Goal: Task Accomplishment & Management: Manage account settings

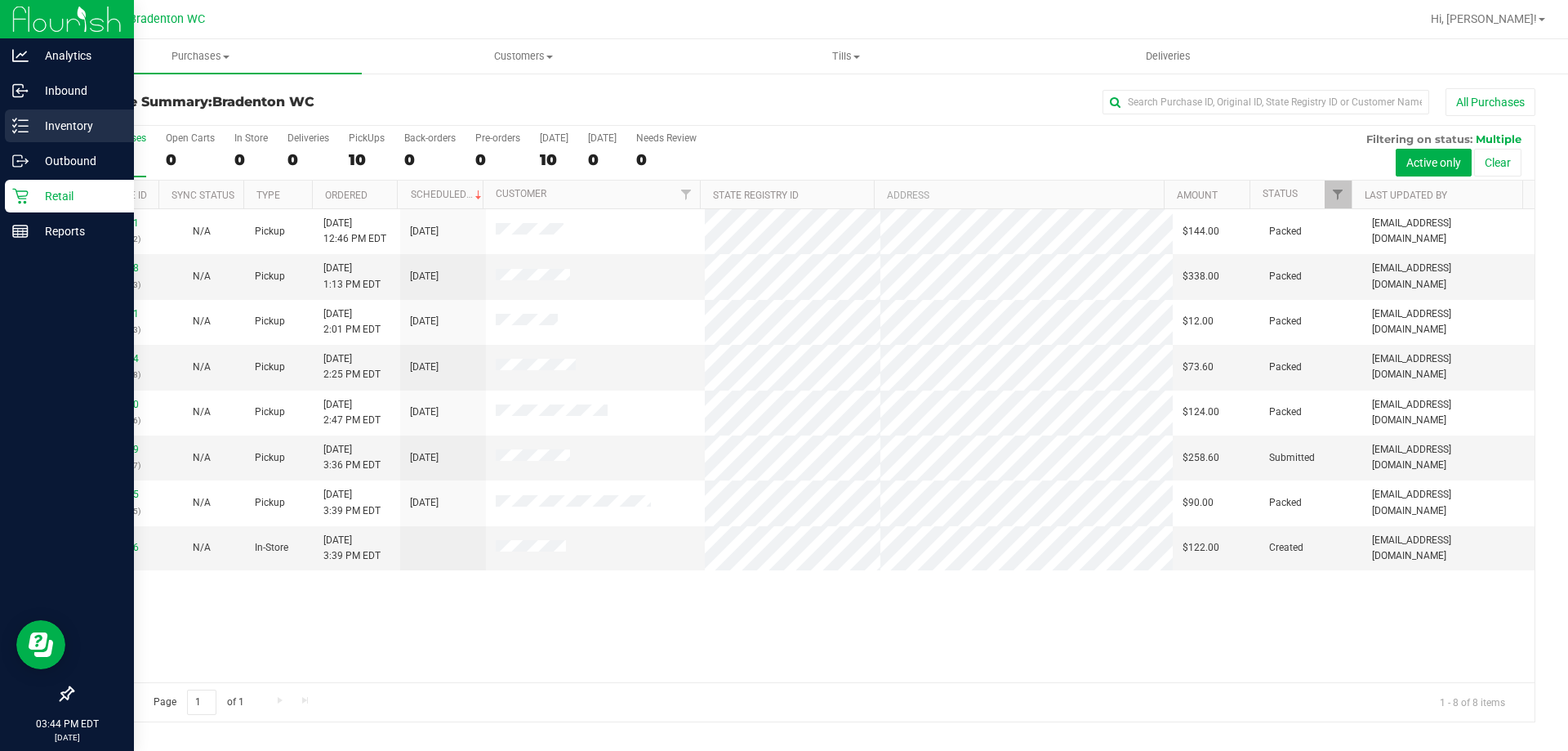
click at [52, 113] on div "Inventory" at bounding box center [69, 125] width 129 height 33
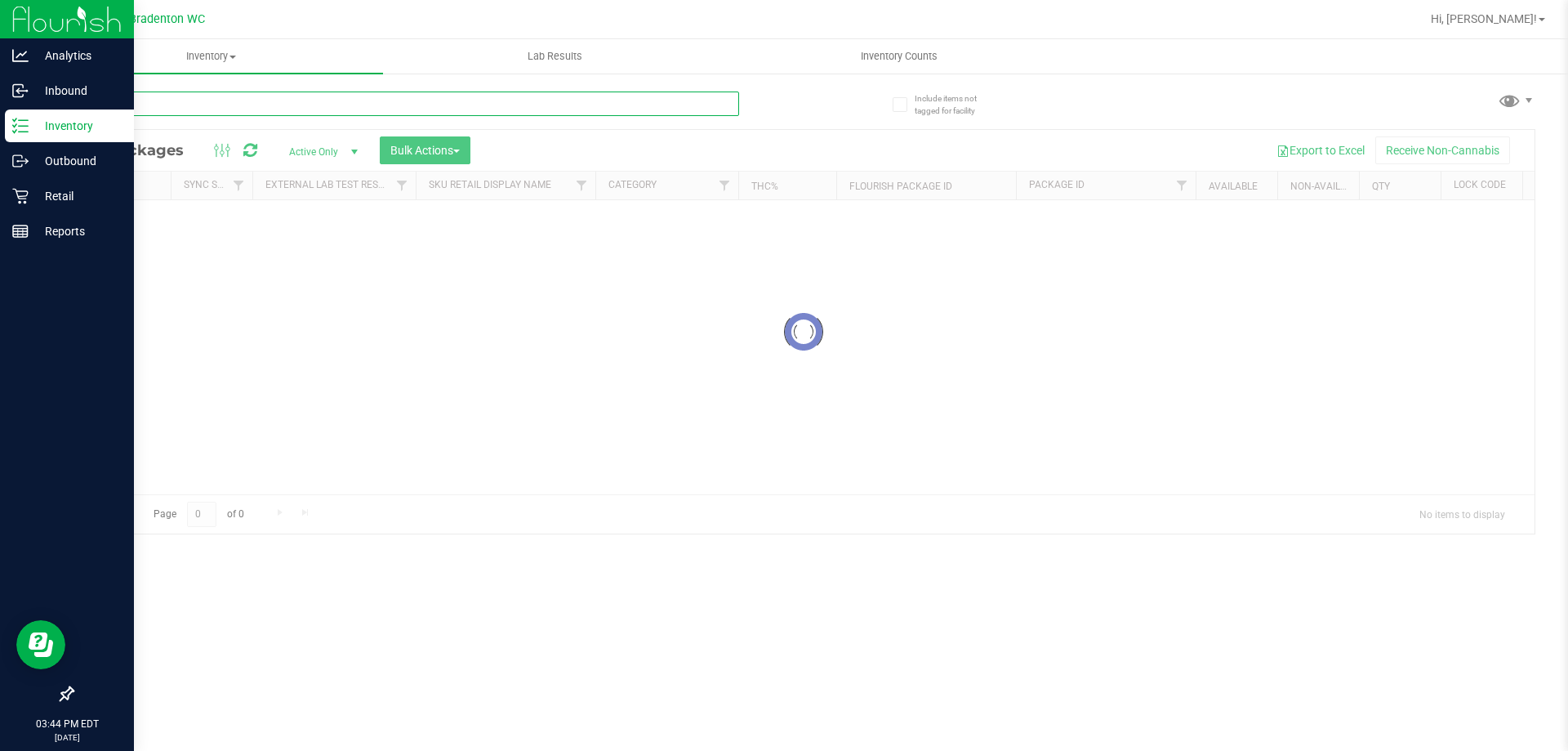
click at [138, 112] on input "text" at bounding box center [405, 104] width 667 height 24
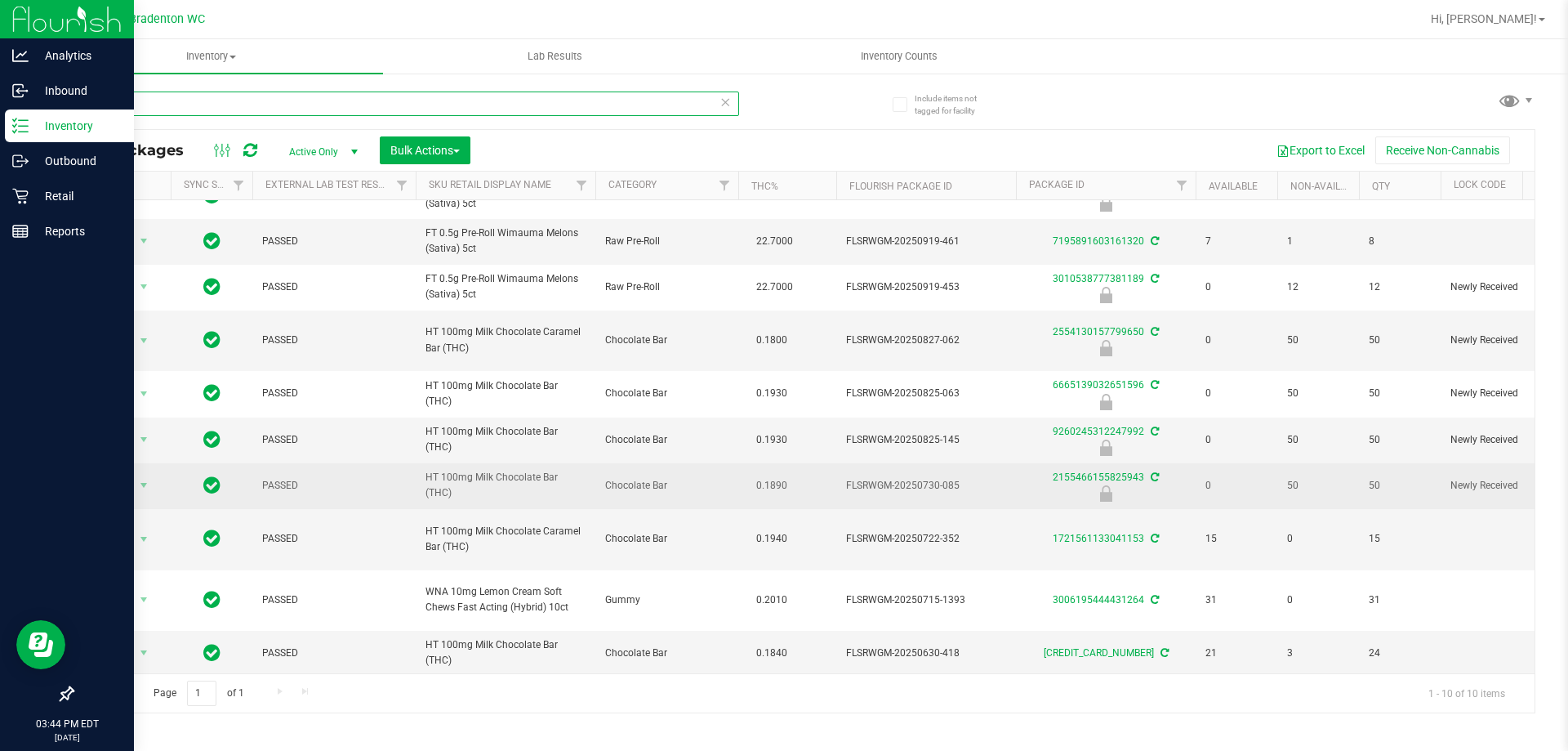
scroll to position [41, 0]
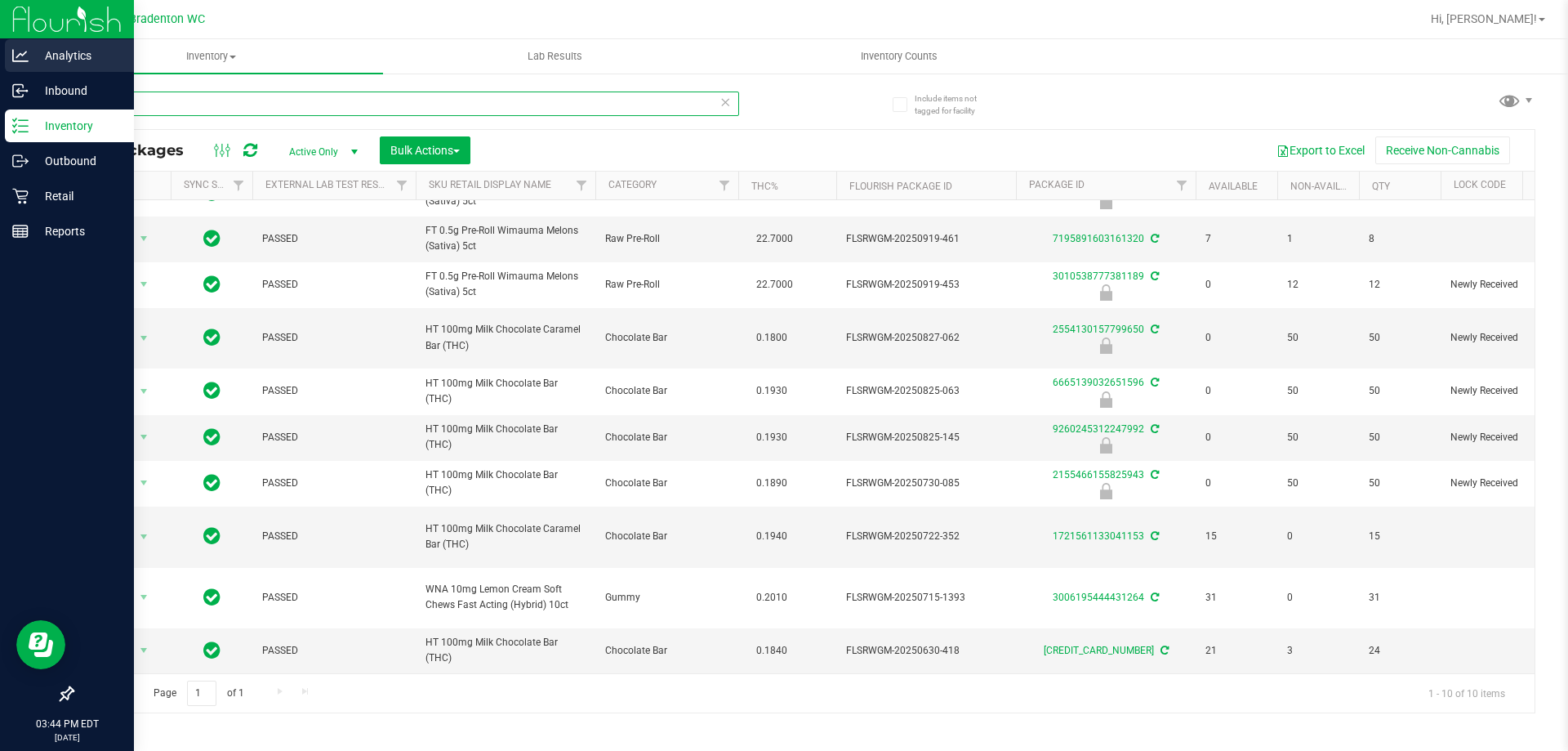
drag, startPoint x: 150, startPoint y: 115, endPoint x: 0, endPoint y: 41, distance: 167.3
click at [0, 43] on div "Analytics Inbound Inventory Outbound Retail Reports 03:44 PM EDT 09/28/2025 09/…" at bounding box center [784, 375] width 1568 height 751
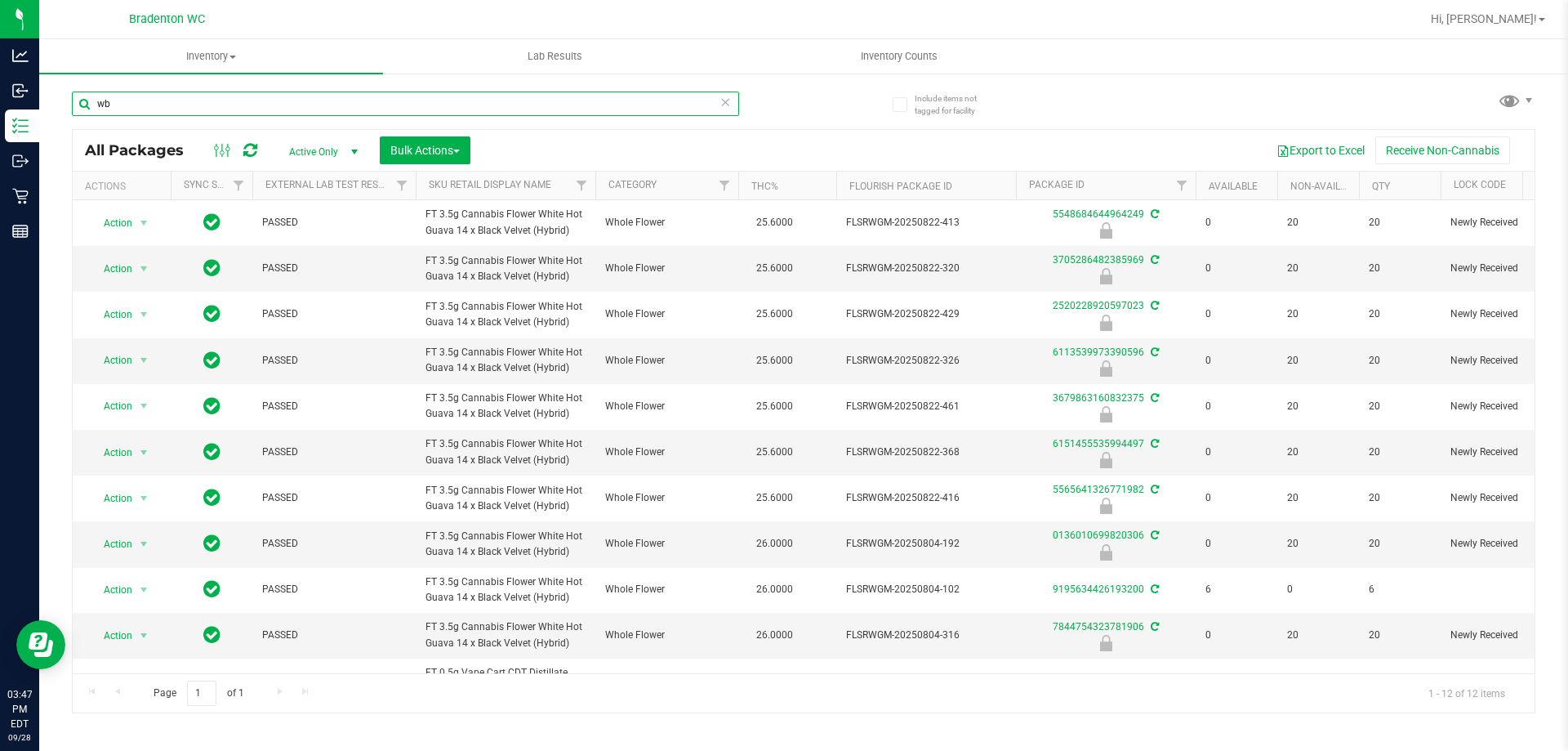
type input "w"
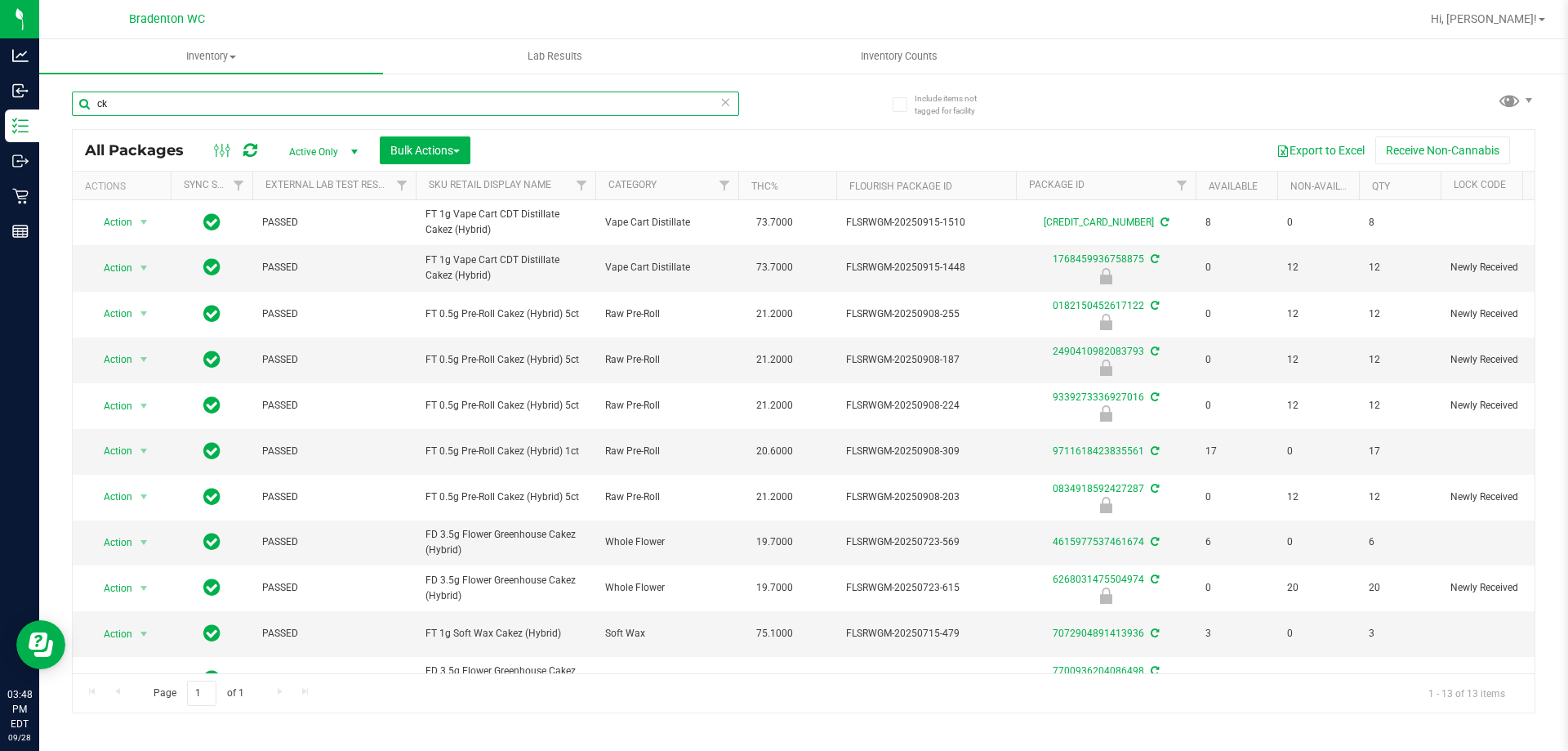
type input "c"
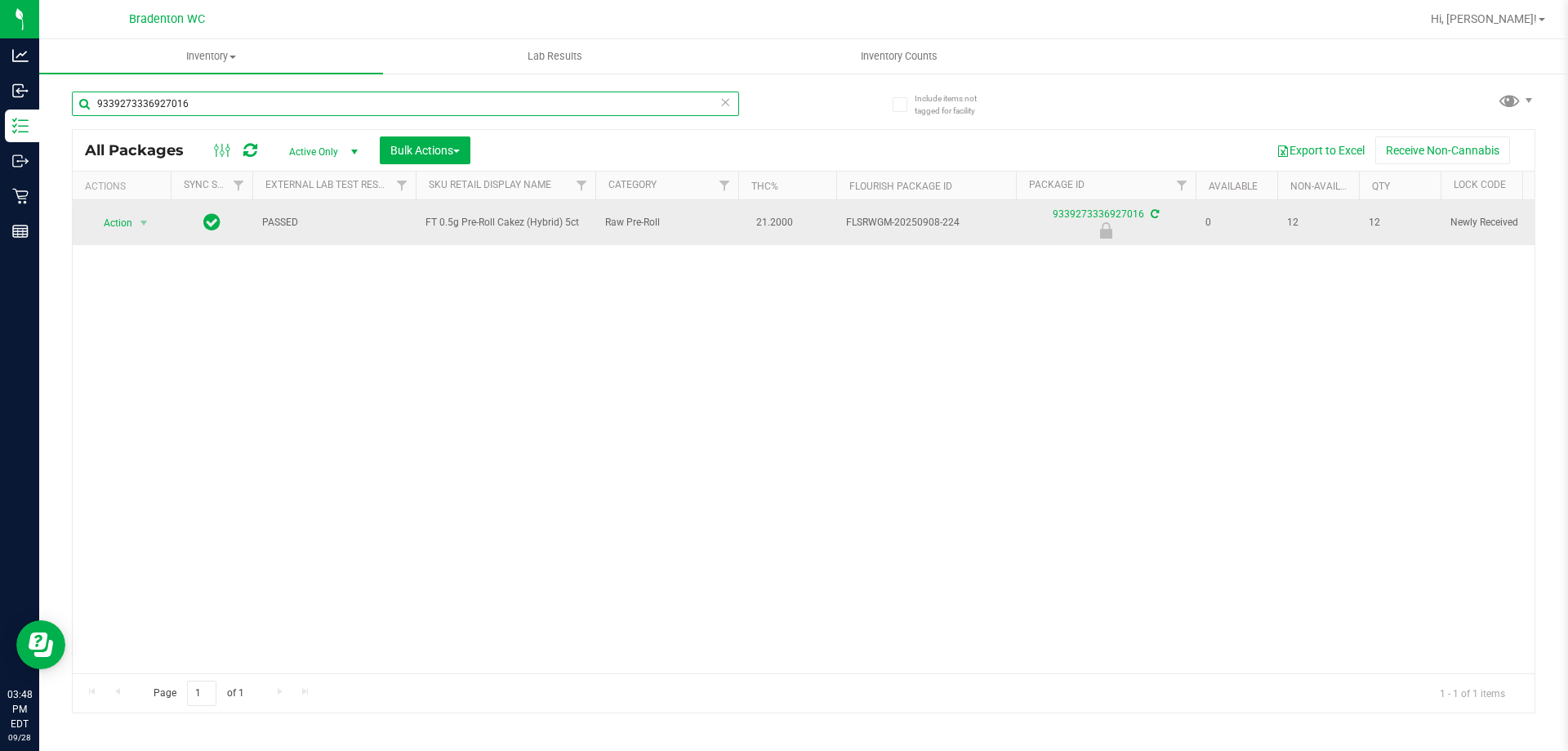
type input "9339273336927016"
click at [124, 228] on span "Action" at bounding box center [110, 222] width 44 height 23
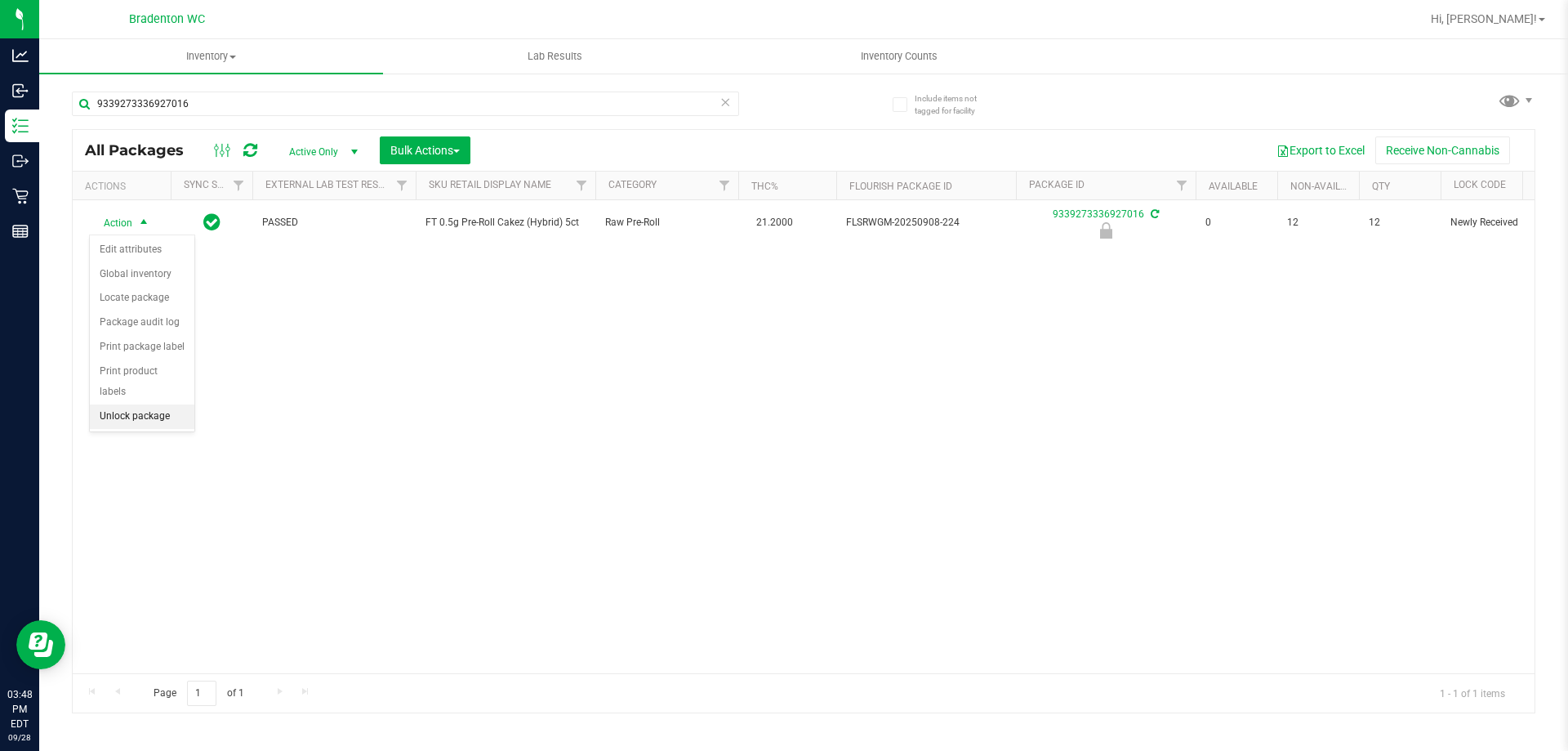
click at [114, 404] on li "Unlock package" at bounding box center [141, 416] width 105 height 24
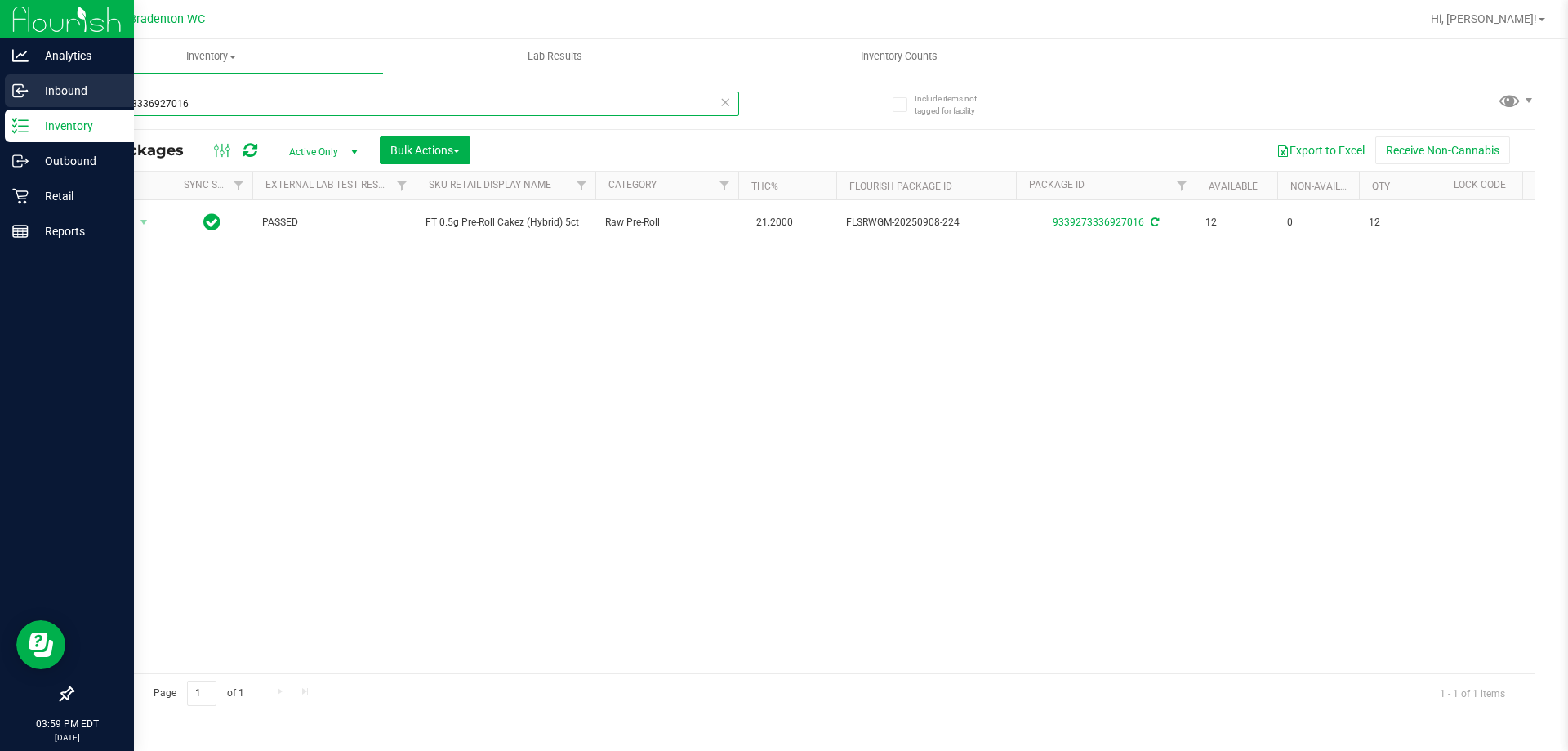
drag, startPoint x: 213, startPoint y: 100, endPoint x: 0, endPoint y: 94, distance: 213.1
click at [0, 97] on div "Analytics Inbound Inventory Outbound Retail Reports 03:59 PM EDT 09/28/2025 09/…" at bounding box center [784, 375] width 1568 height 751
type input "sgz"
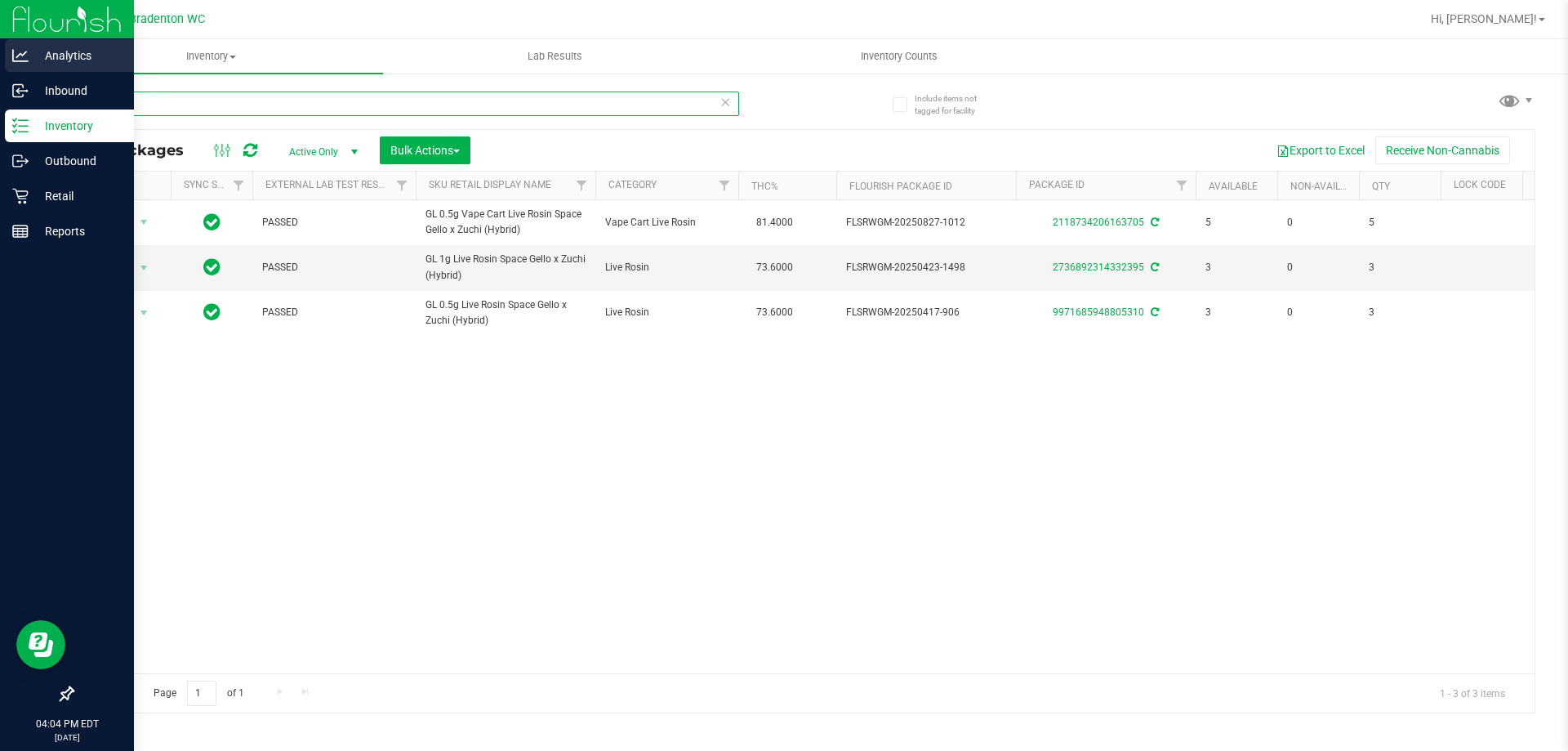
drag, startPoint x: 162, startPoint y: 103, endPoint x: 12, endPoint y: 54, distance: 157.8
click at [12, 54] on div "Analytics Inbound Inventory Outbound Retail Reports 04:04 PM EDT 09/28/2025 09/…" at bounding box center [784, 375] width 1568 height 751
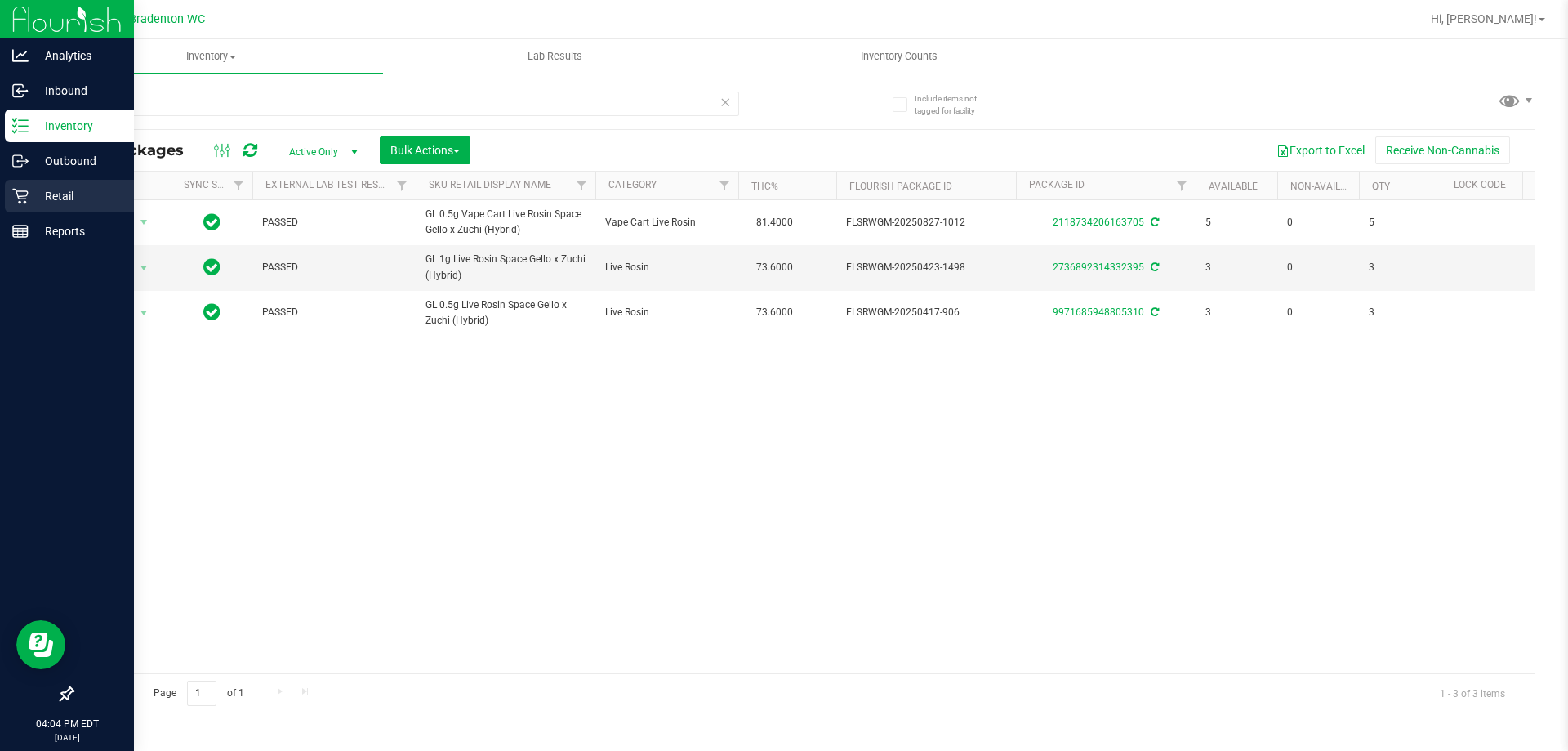
click at [31, 188] on p "Retail" at bounding box center [77, 196] width 98 height 20
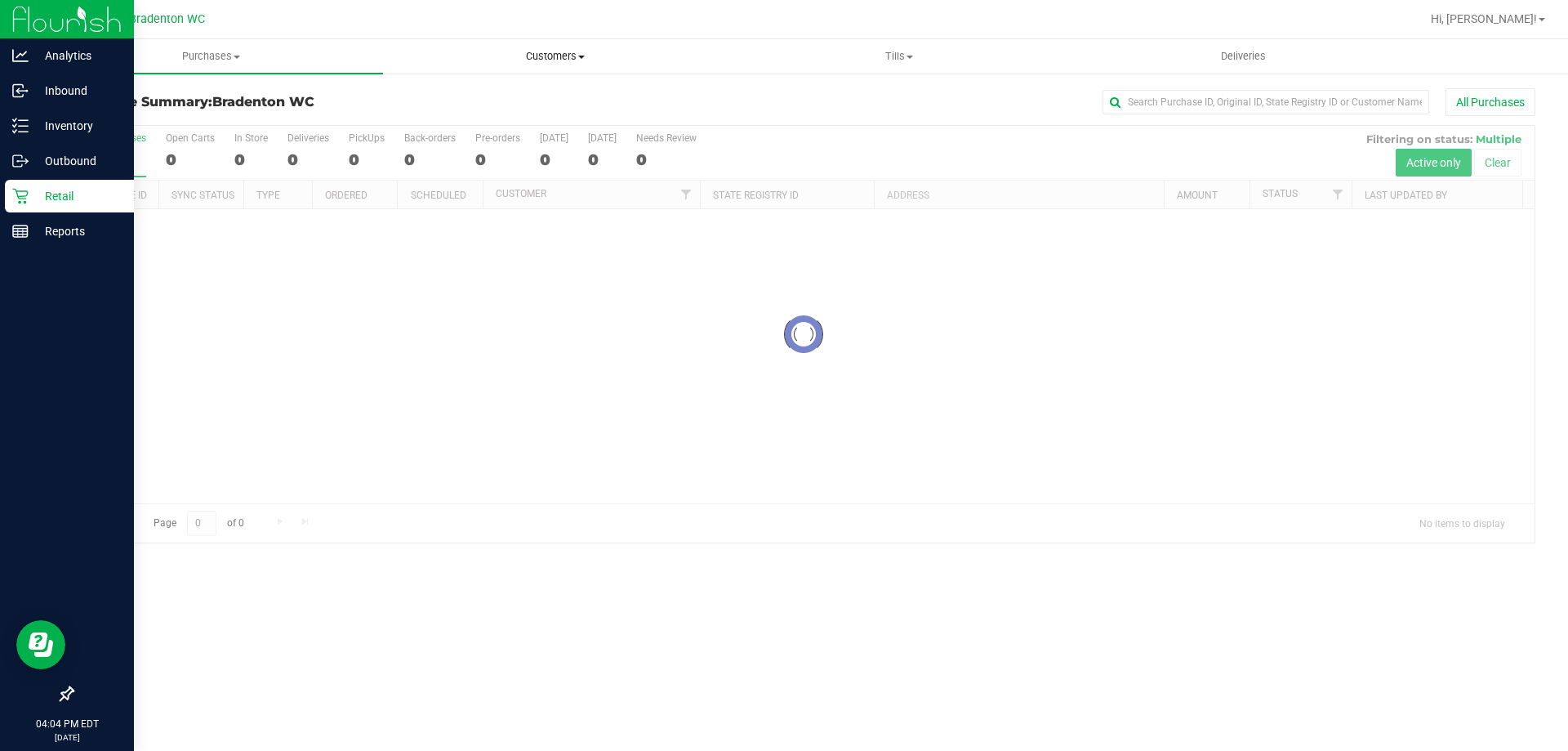
click at [554, 62] on span "Customers" at bounding box center [554, 57] width 342 height 15
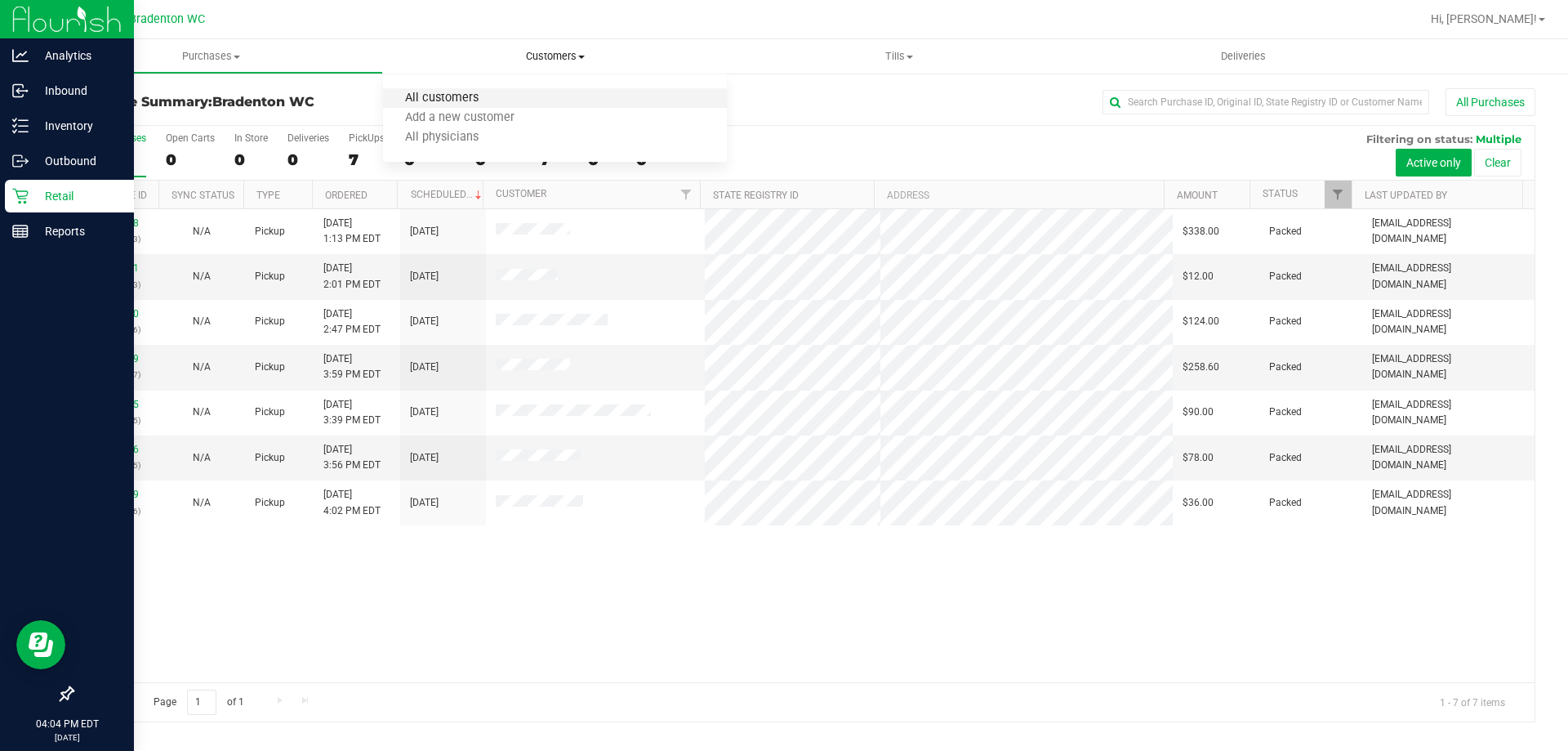
click at [468, 96] on span "All customers" at bounding box center [442, 98] width 118 height 14
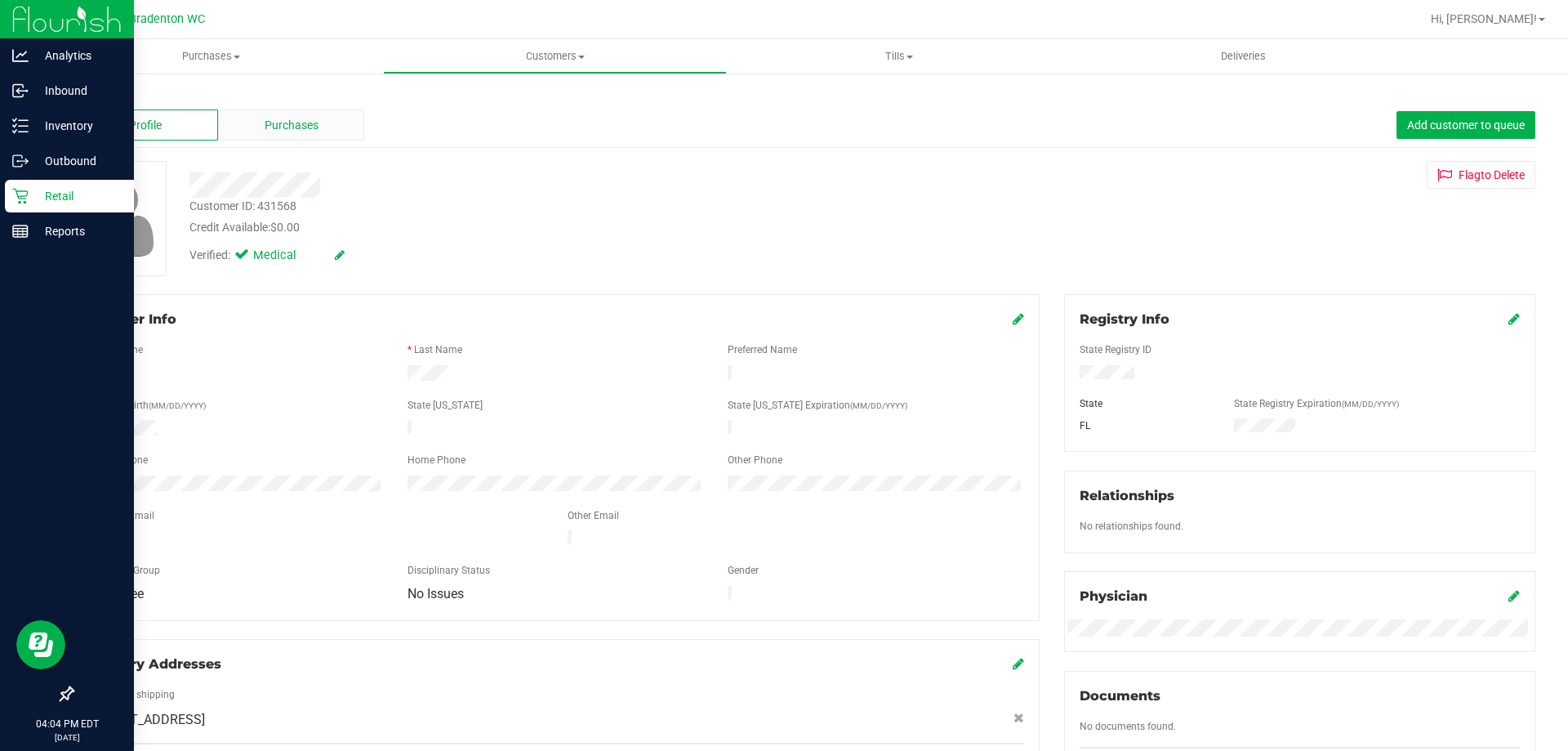
click at [295, 138] on div "Purchases" at bounding box center [290, 124] width 146 height 31
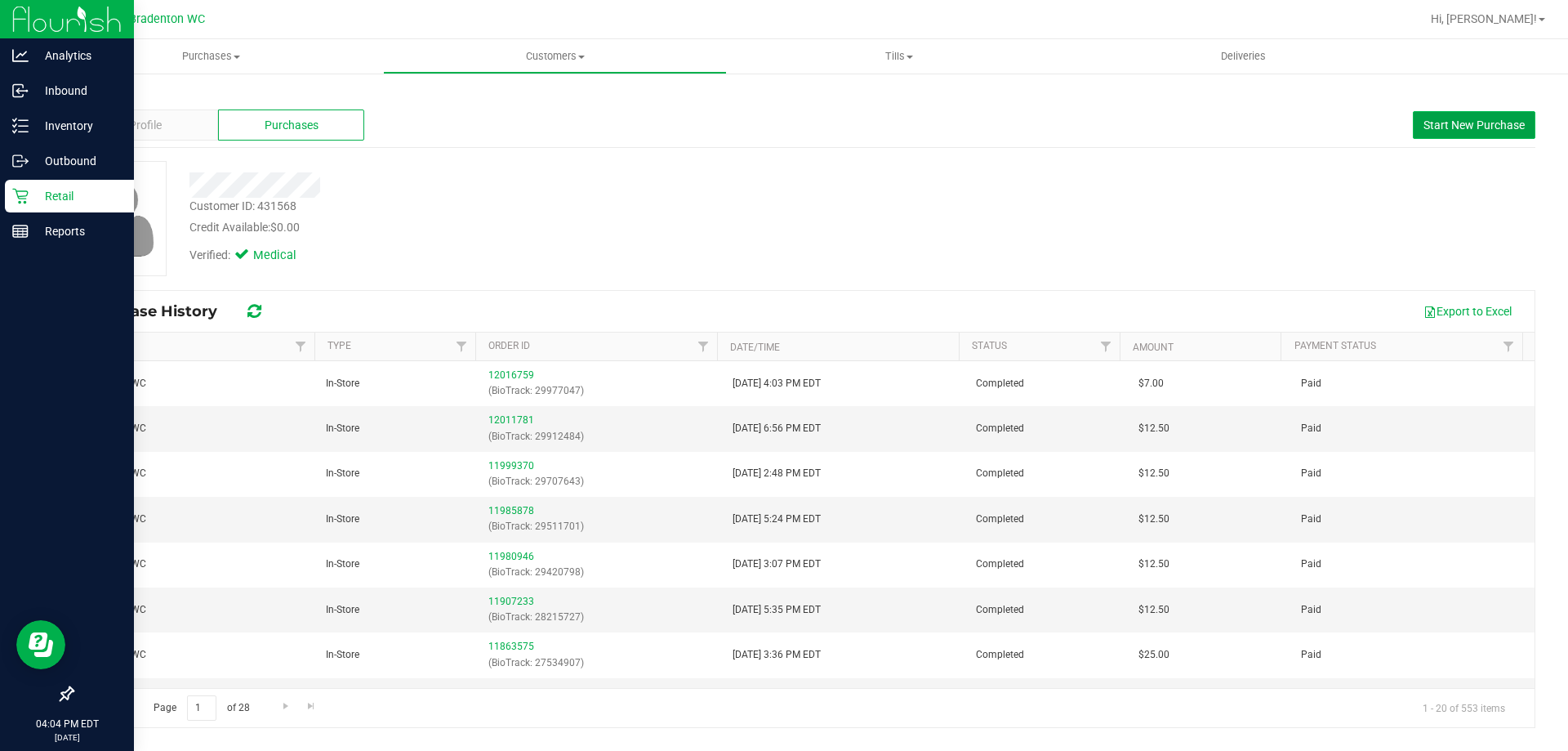
click at [1443, 125] on span "Start New Purchase" at bounding box center [1474, 125] width 101 height 13
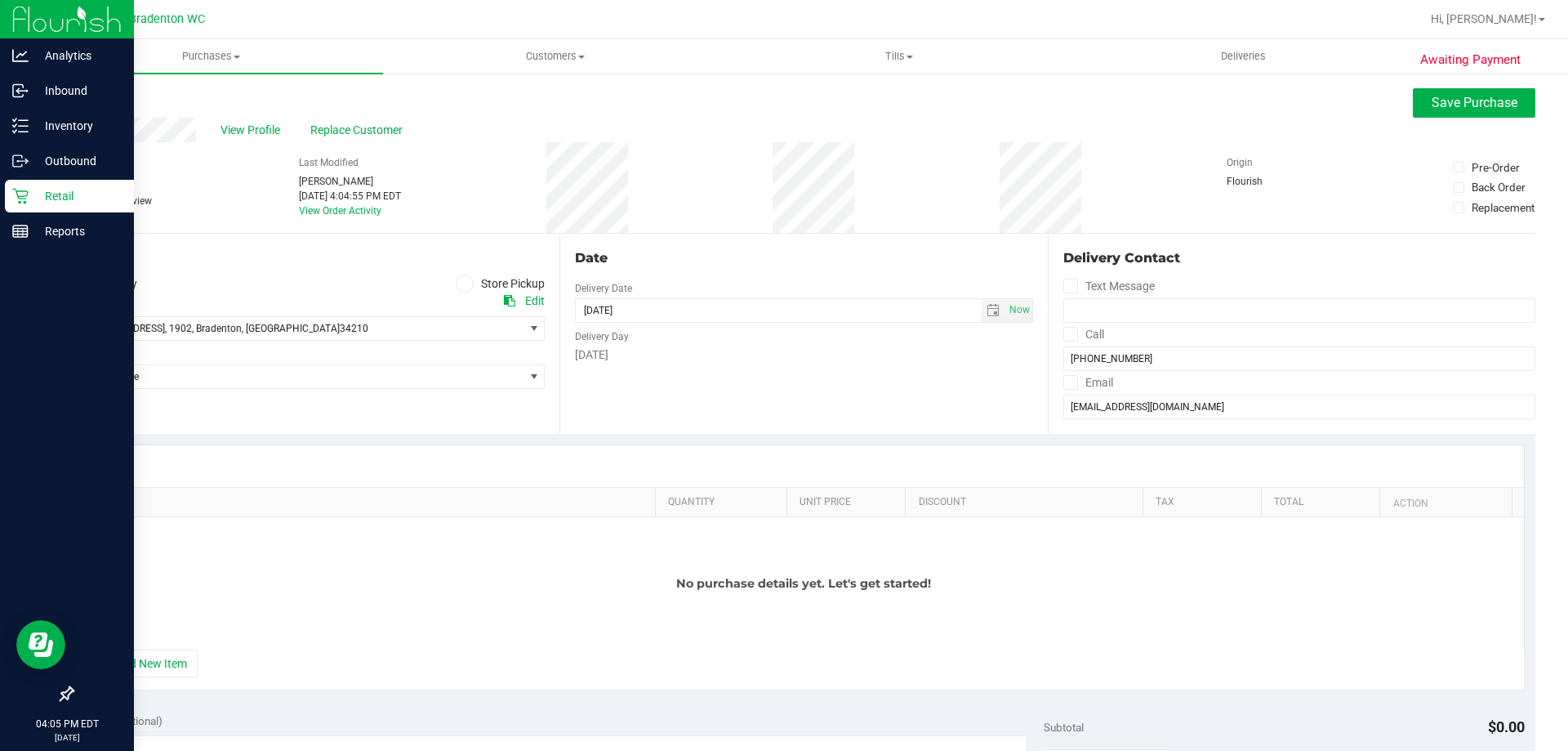
click at [460, 284] on icon at bounding box center [465, 284] width 9 height 0
click at [0, 0] on input "Store Pickup" at bounding box center [0, 0] width 0 height 0
click at [403, 337] on span "Select Store" at bounding box center [298, 328] width 450 height 23
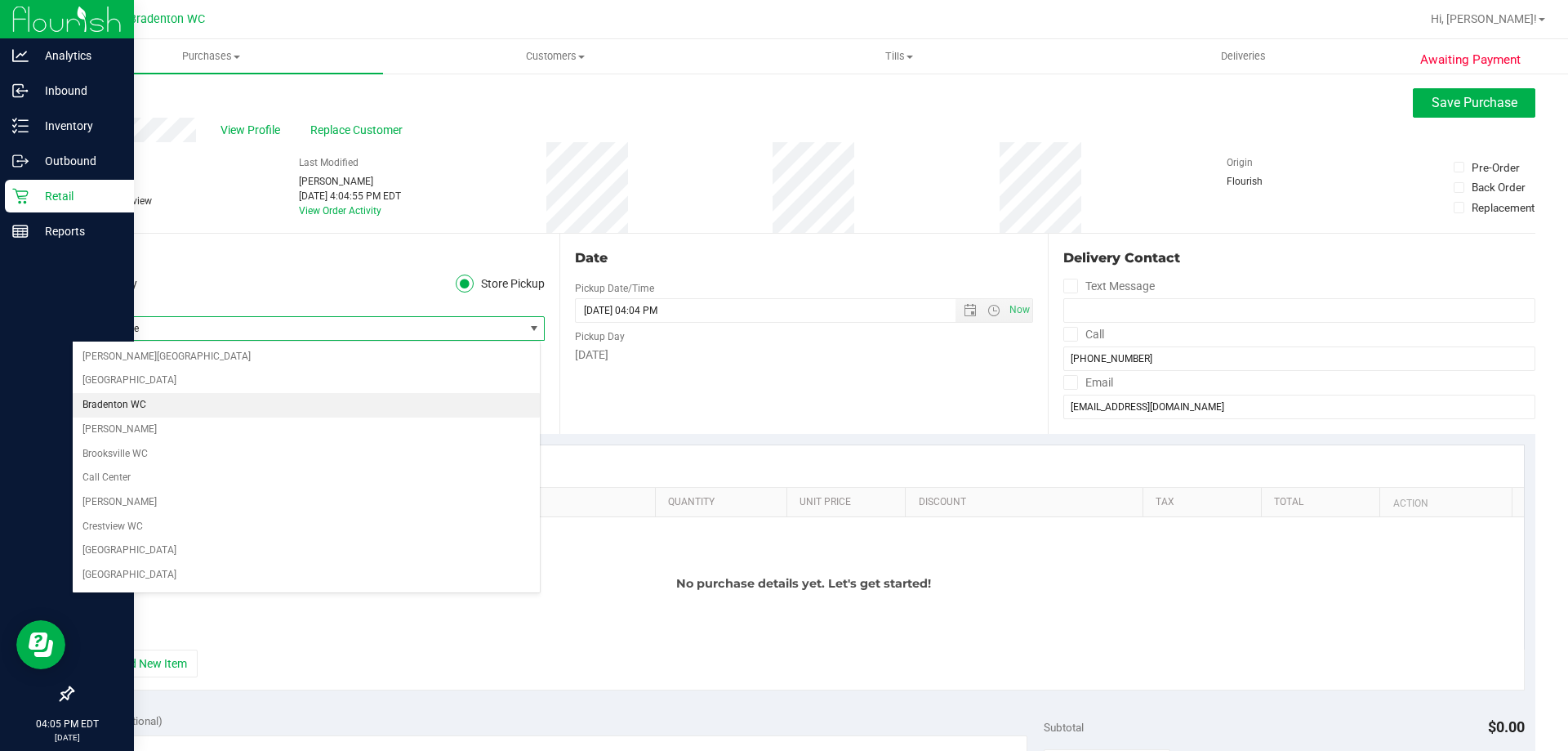
click at [129, 402] on li "Bradenton WC" at bounding box center [306, 405] width 467 height 24
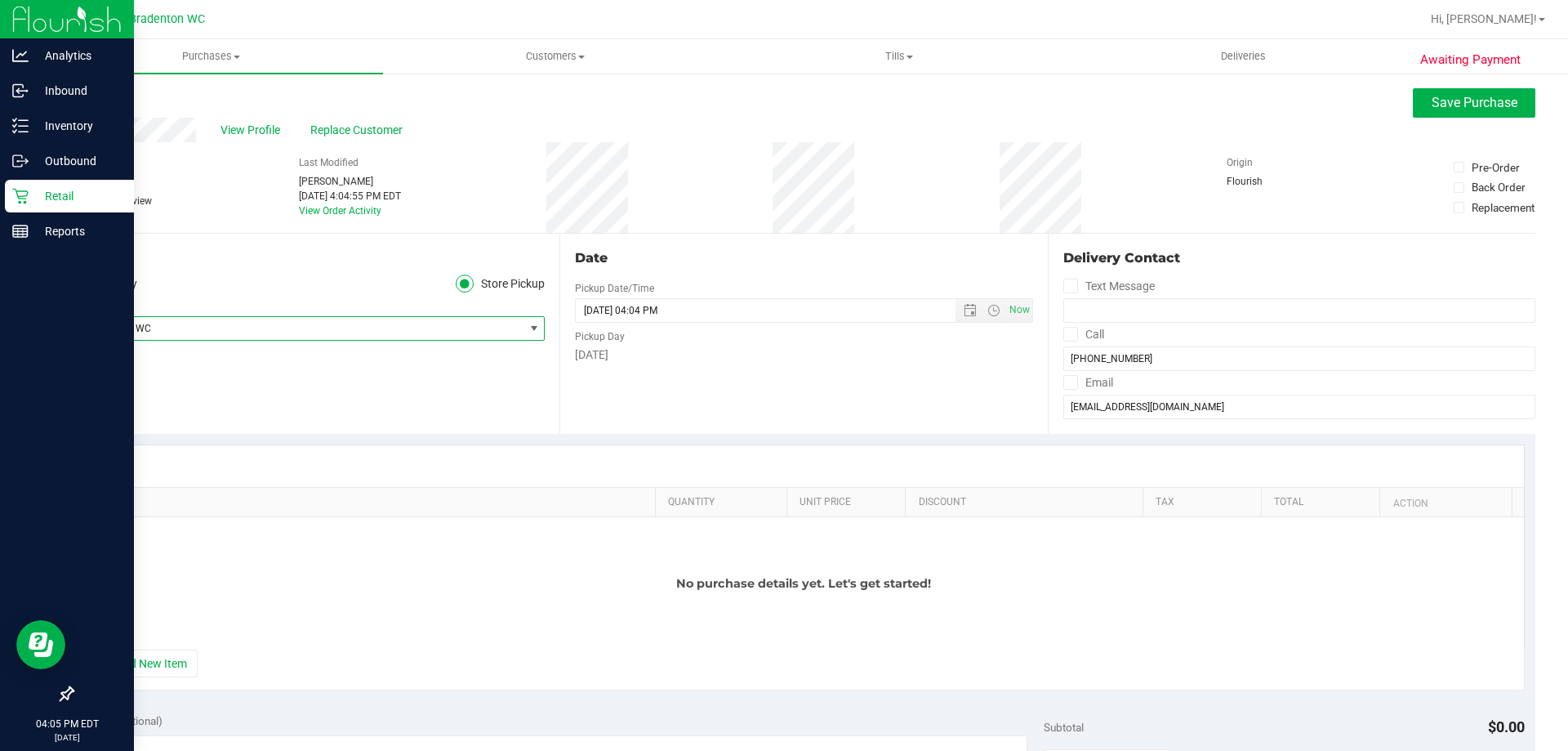
click at [420, 390] on div "Location Delivery Store Pickup Store Bradenton WC Select Store Bonita Springs W…" at bounding box center [315, 334] width 487 height 200
click at [1446, 107] on span "Save Purchase" at bounding box center [1474, 103] width 86 height 15
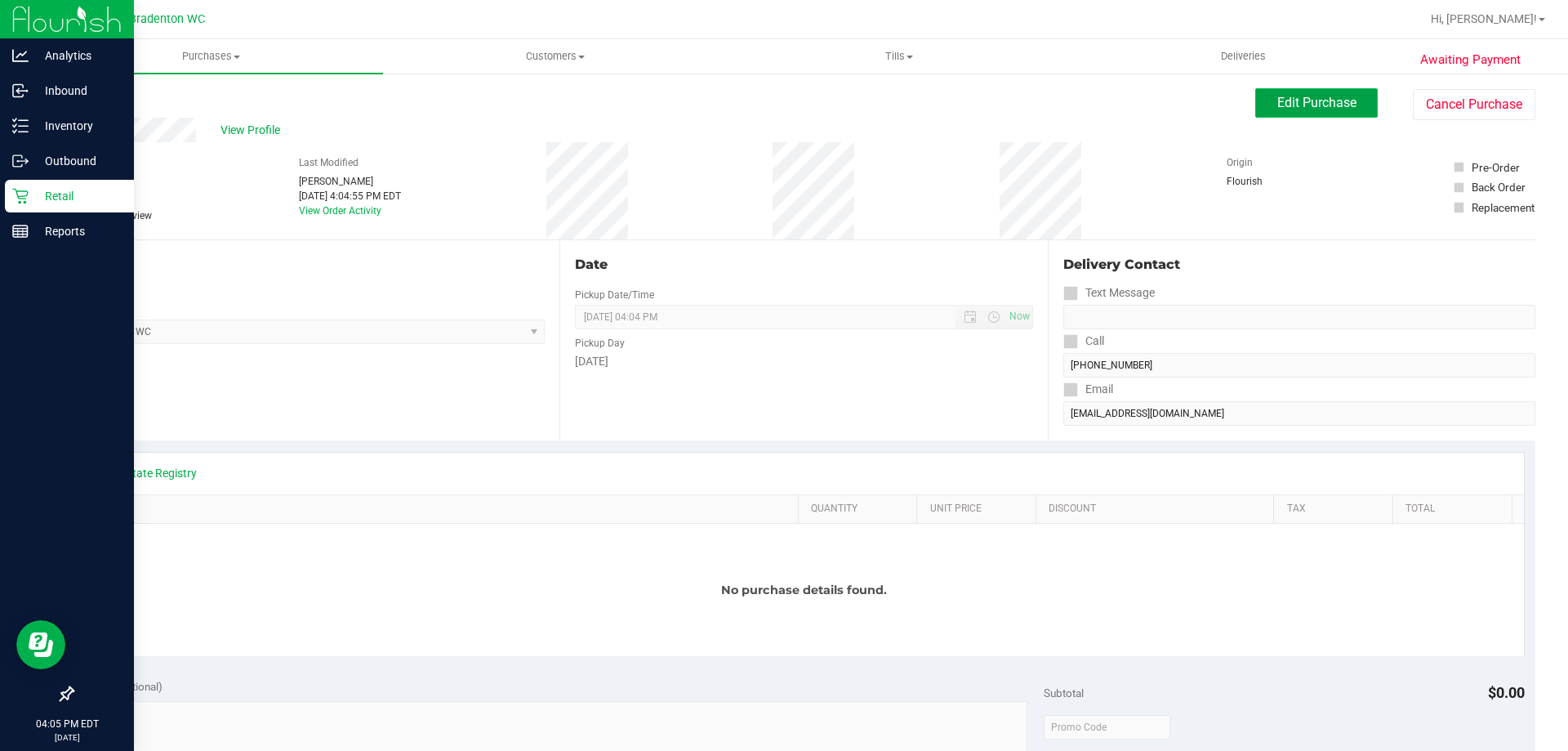
click at [1258, 116] on button "Edit Purchase" at bounding box center [1316, 103] width 122 height 29
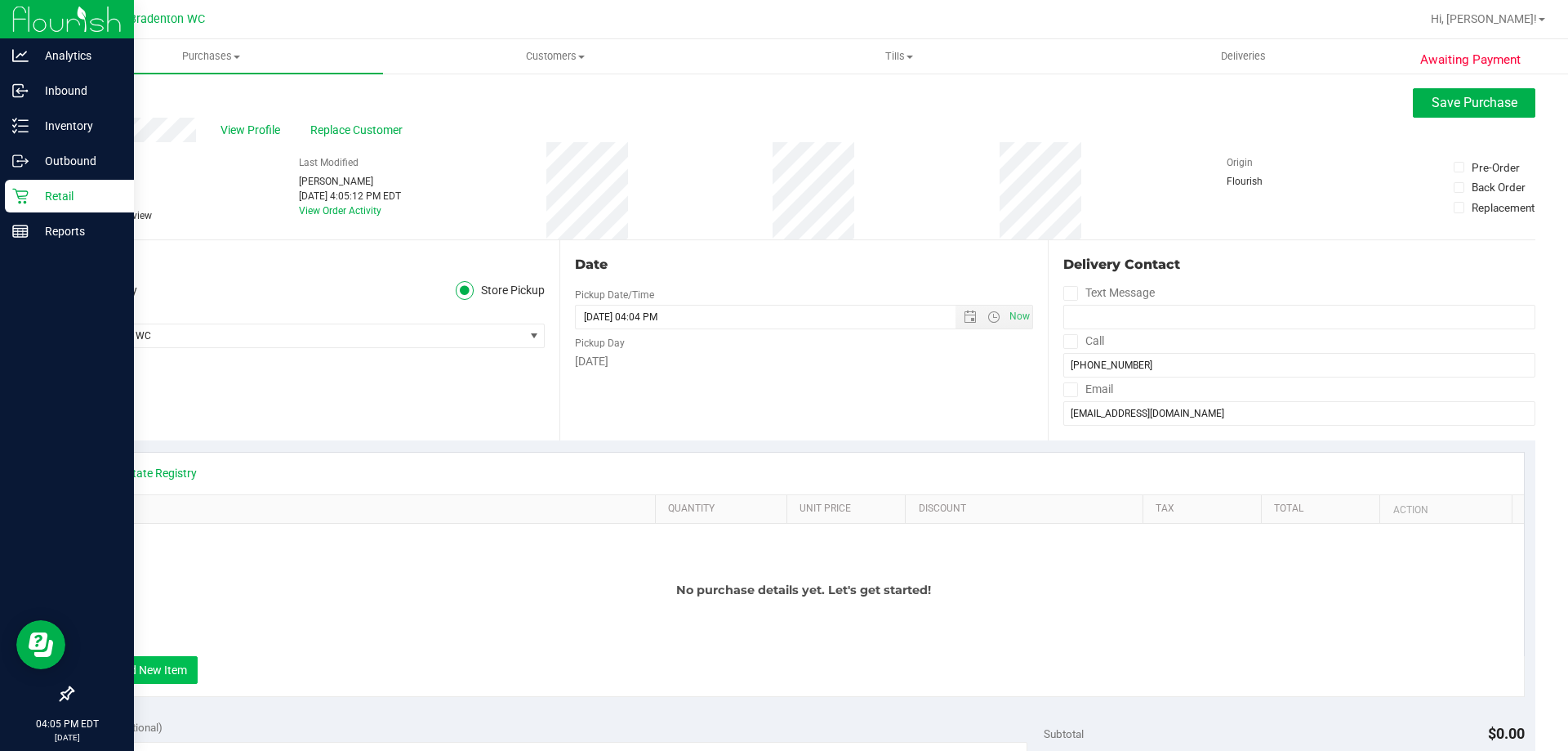
click at [155, 667] on button "+ Add New Item" at bounding box center [146, 669] width 101 height 27
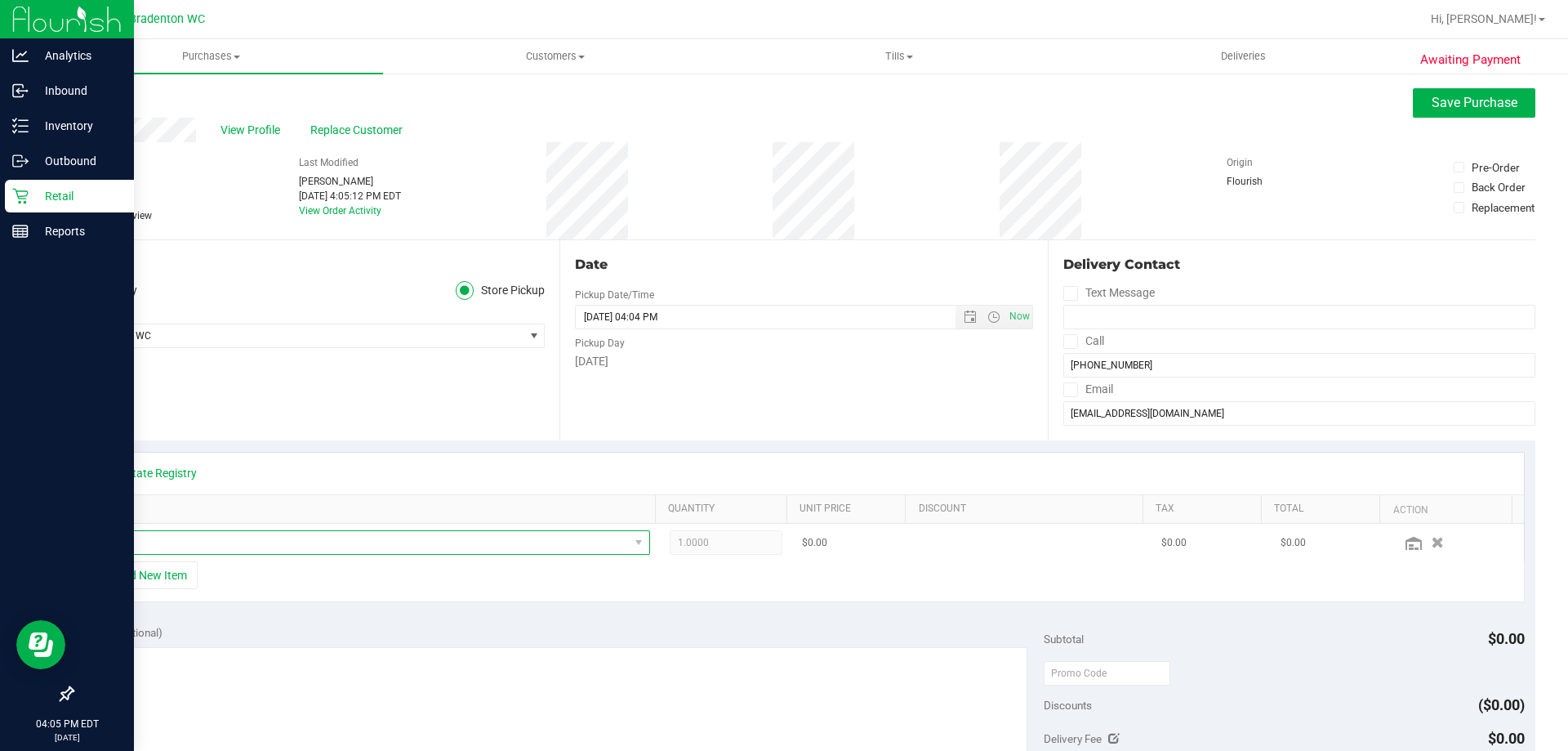
click at [189, 547] on span "NO DATA FOUND" at bounding box center [362, 542] width 534 height 23
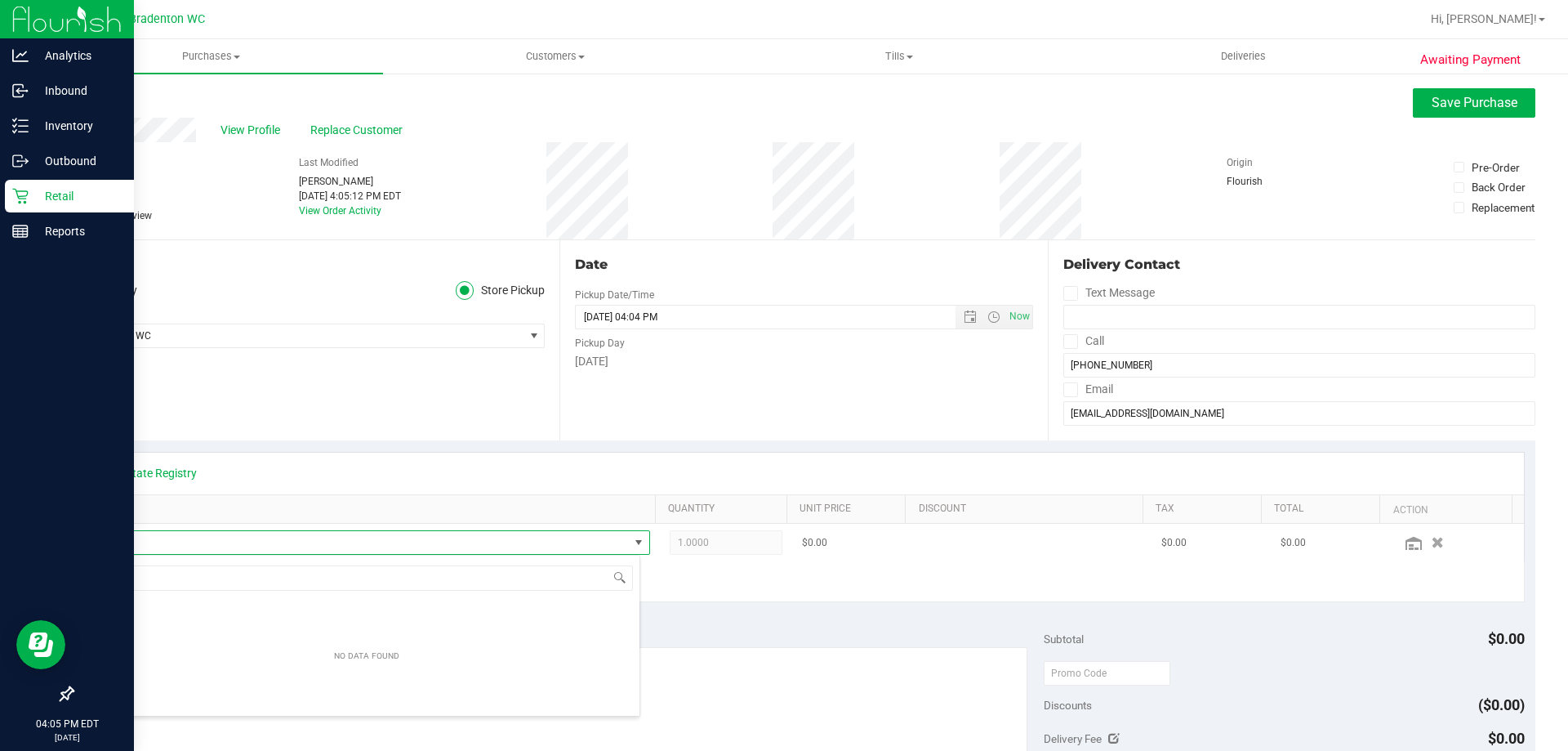
scroll to position [24, 542]
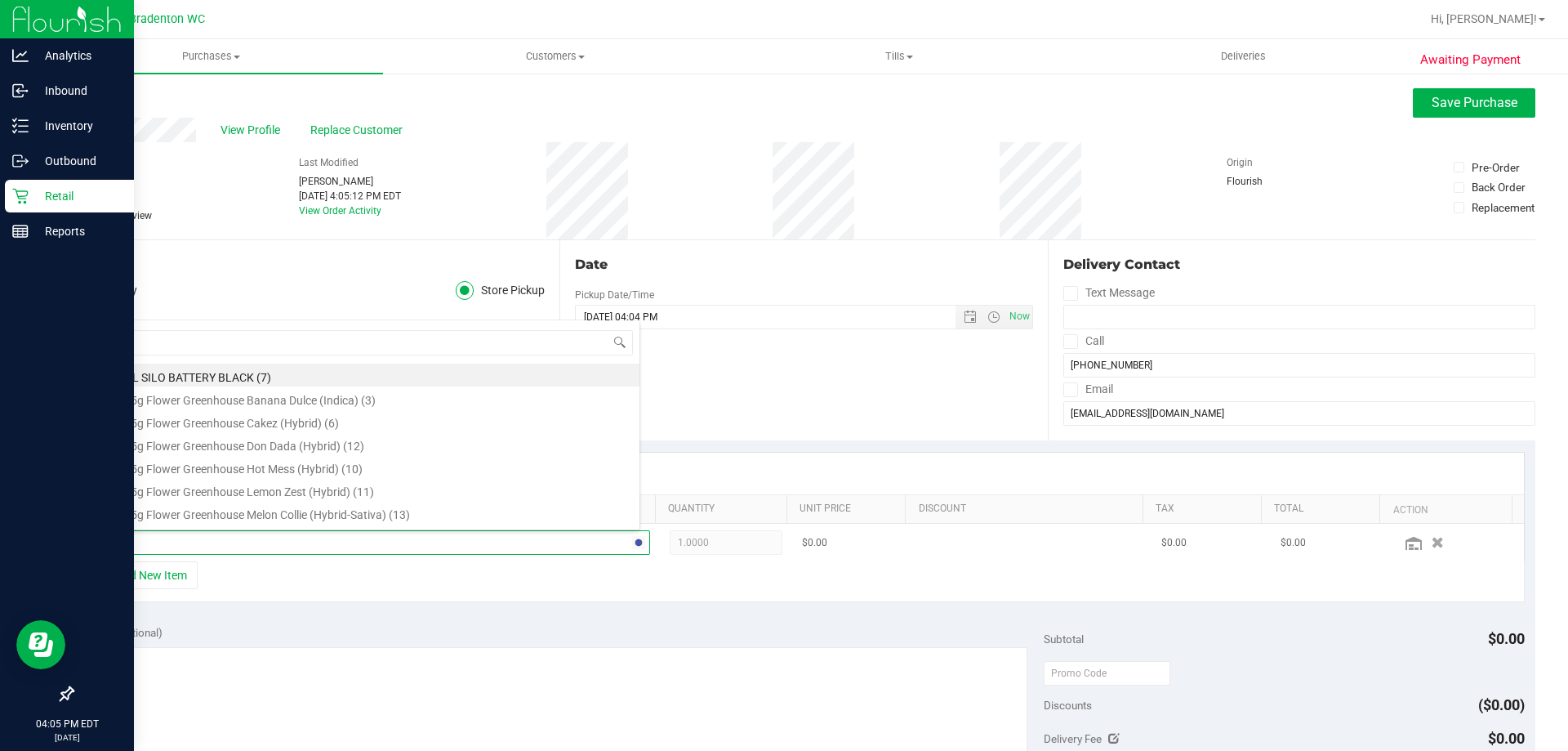
type input "kief"
click at [274, 438] on li "FT 1g Kief GMO x Riverbank Grape (Hybrid) (2)" at bounding box center [368, 447] width 545 height 23
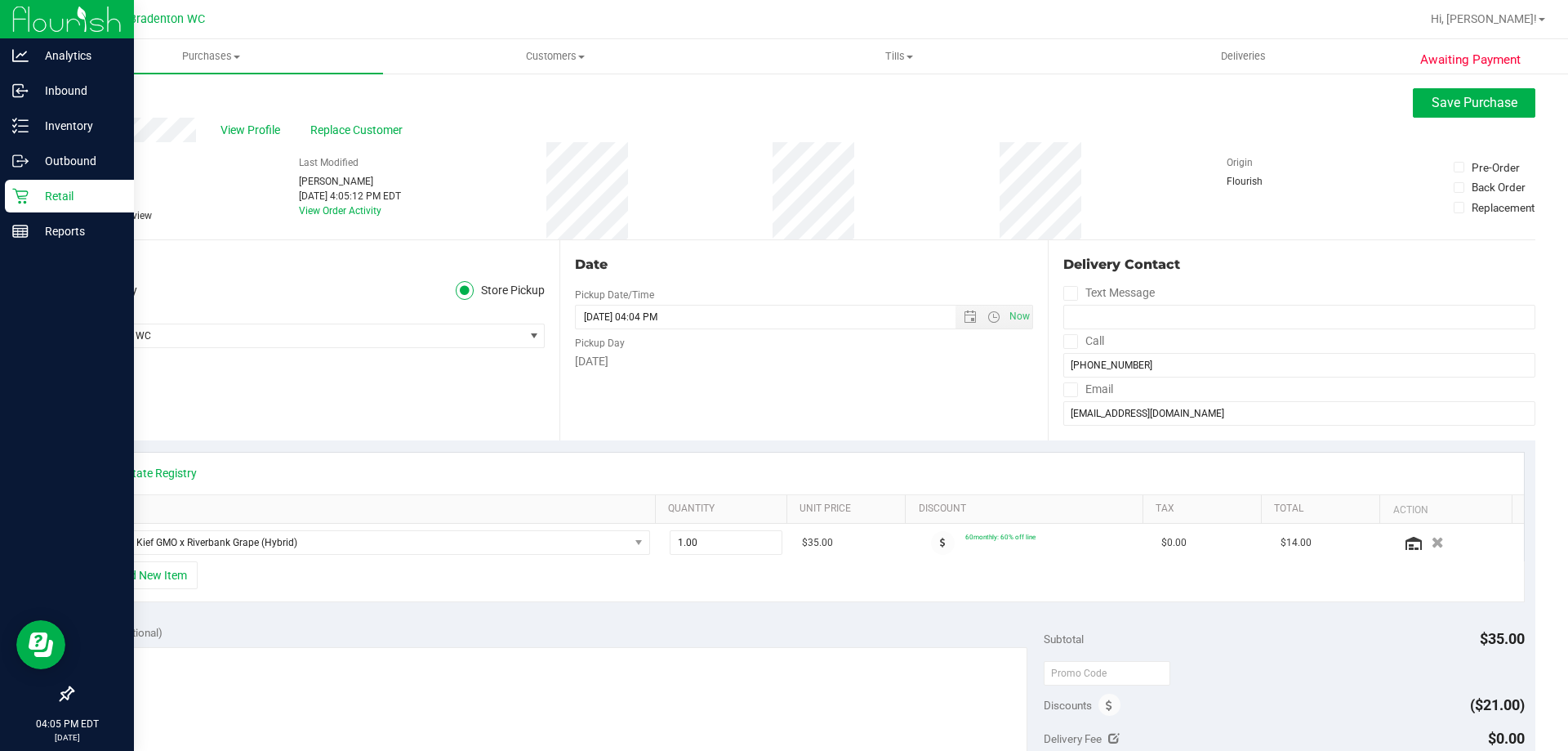
click at [444, 580] on div "+ Add New Item" at bounding box center [804, 580] width 1442 height 41
click at [1475, 105] on span "Save Purchase" at bounding box center [1474, 103] width 86 height 15
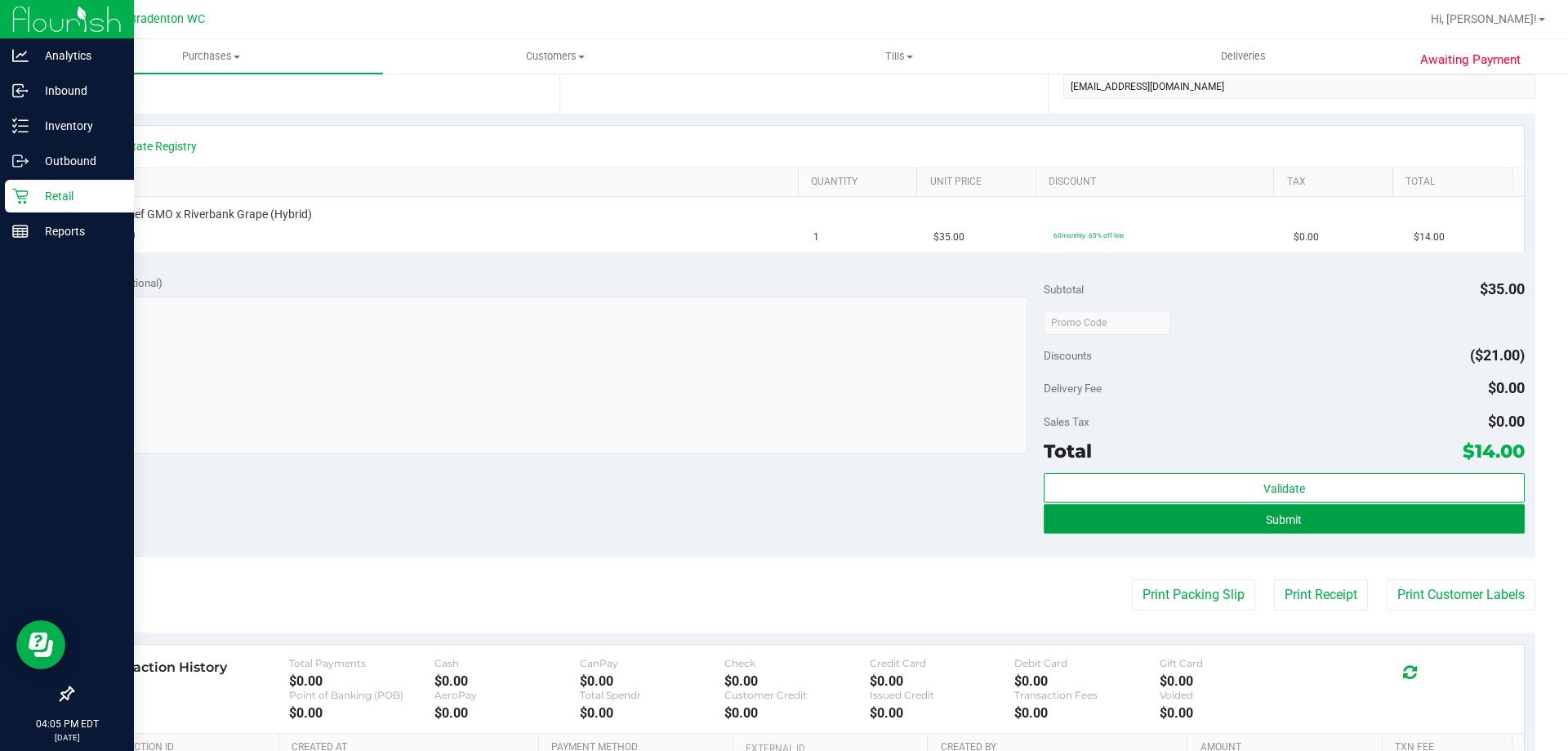
click at [1152, 529] on button "Submit" at bounding box center [1284, 518] width 481 height 29
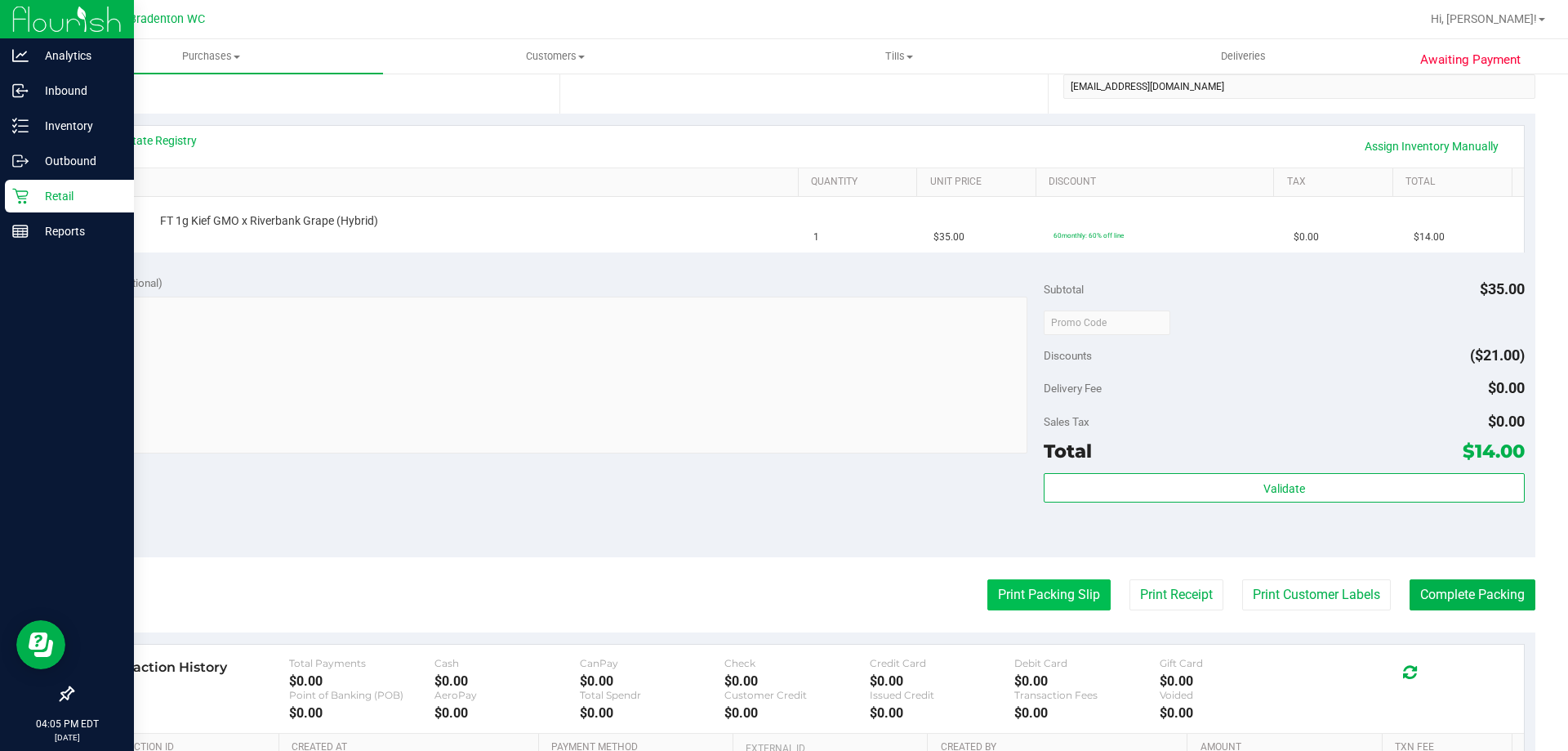
click at [1033, 593] on button "Print Packing Slip" at bounding box center [1049, 595] width 123 height 31
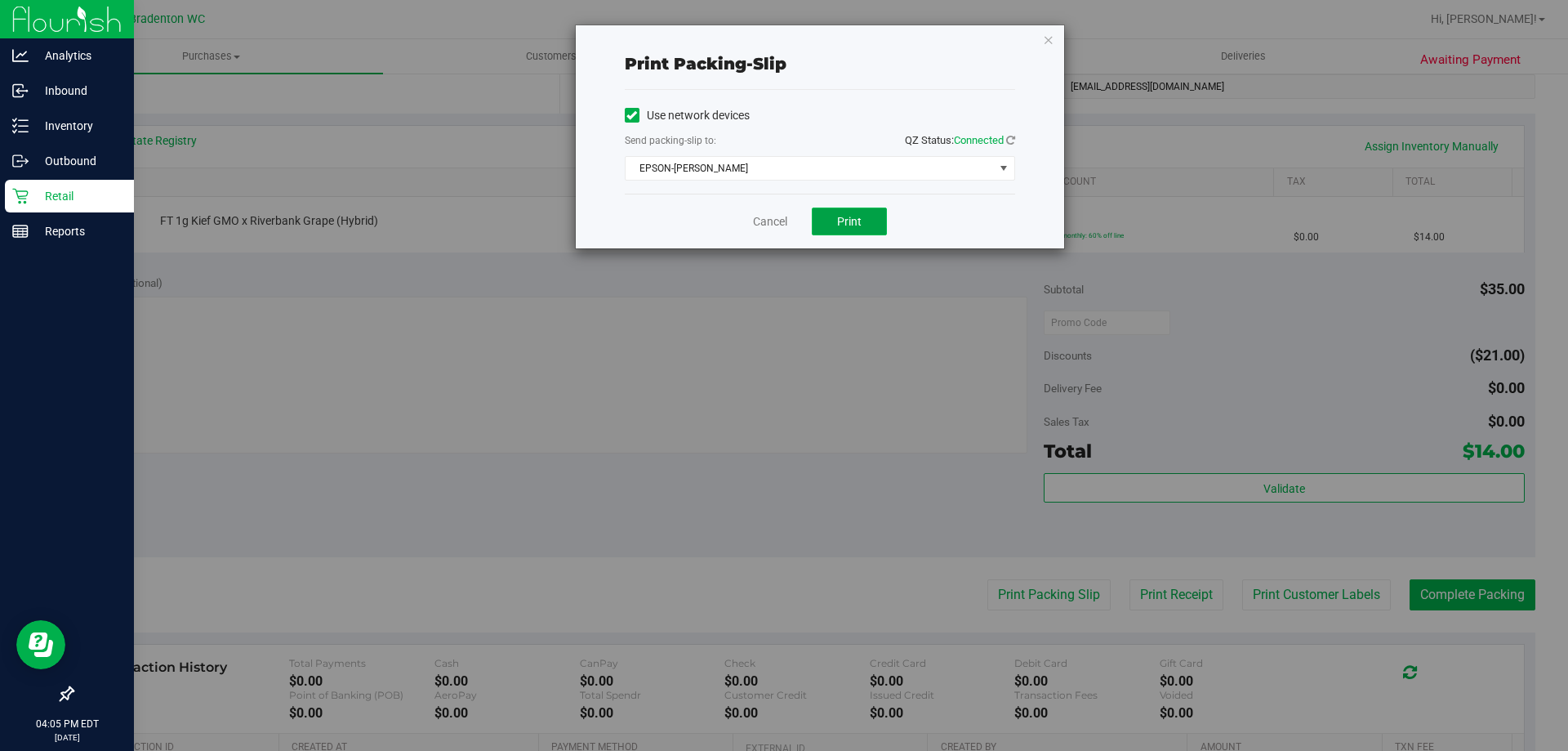
click at [862, 230] on button "Print" at bounding box center [850, 220] width 75 height 27
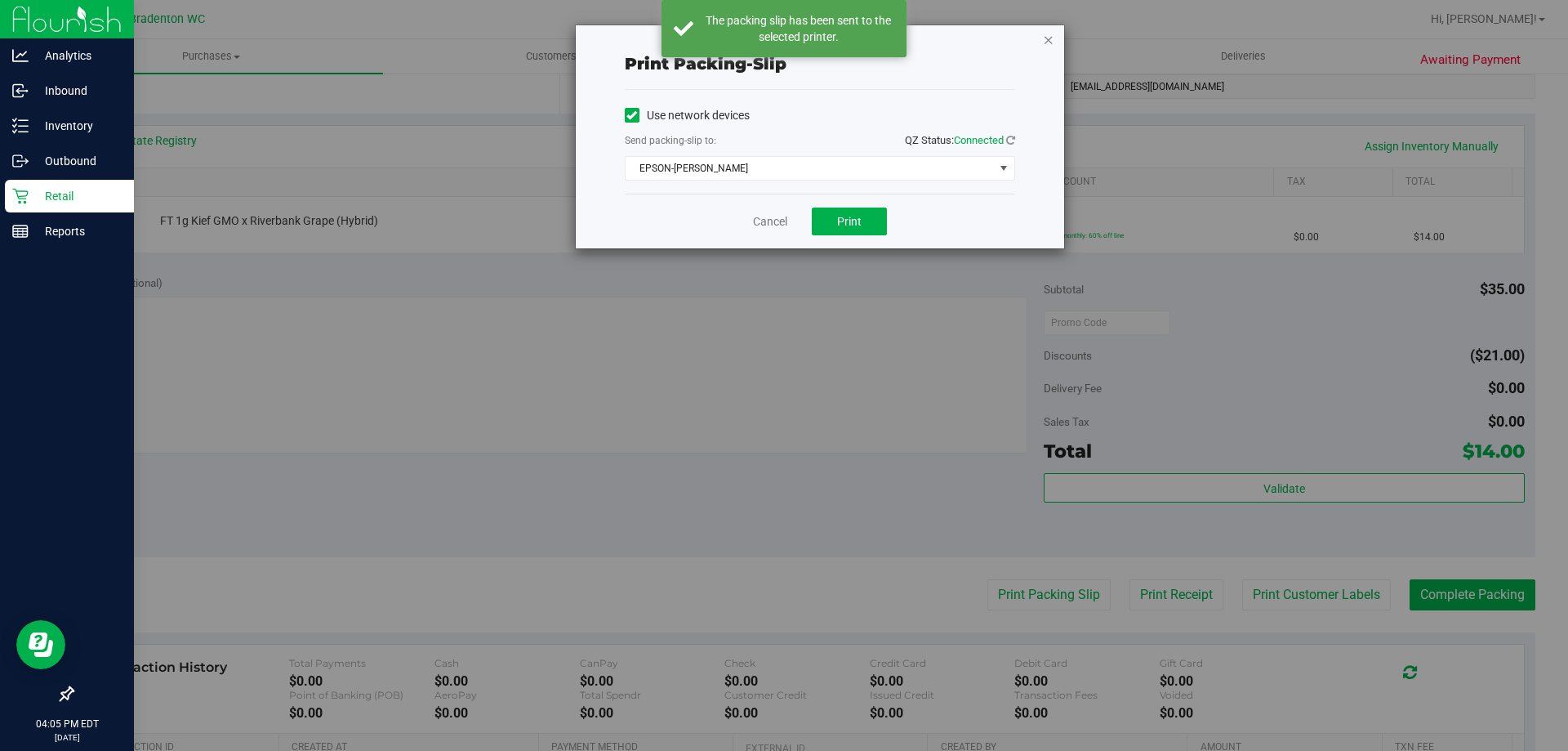
click at [1051, 31] on icon "button" at bounding box center [1049, 39] width 11 height 20
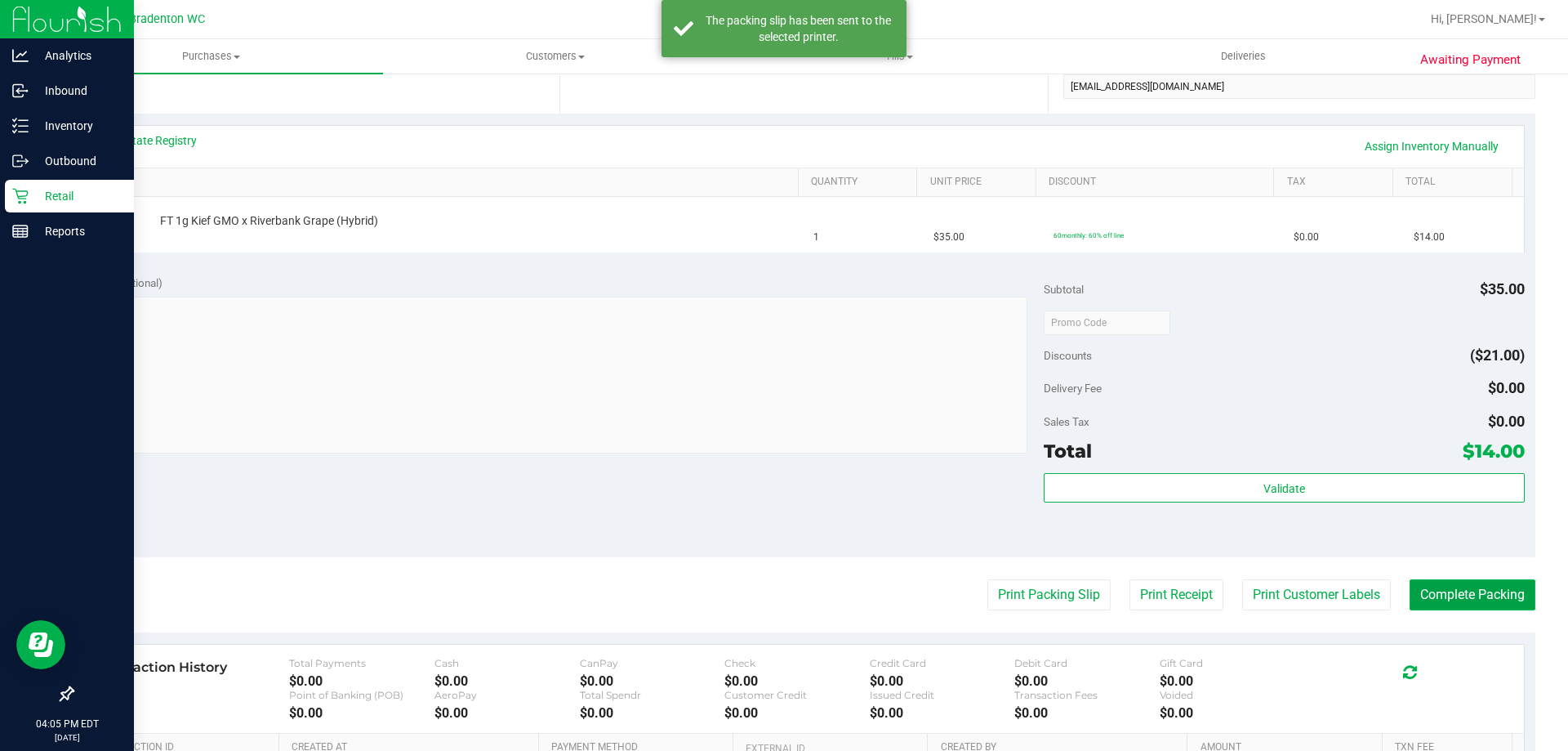
click at [1462, 591] on button "Complete Packing" at bounding box center [1472, 595] width 125 height 31
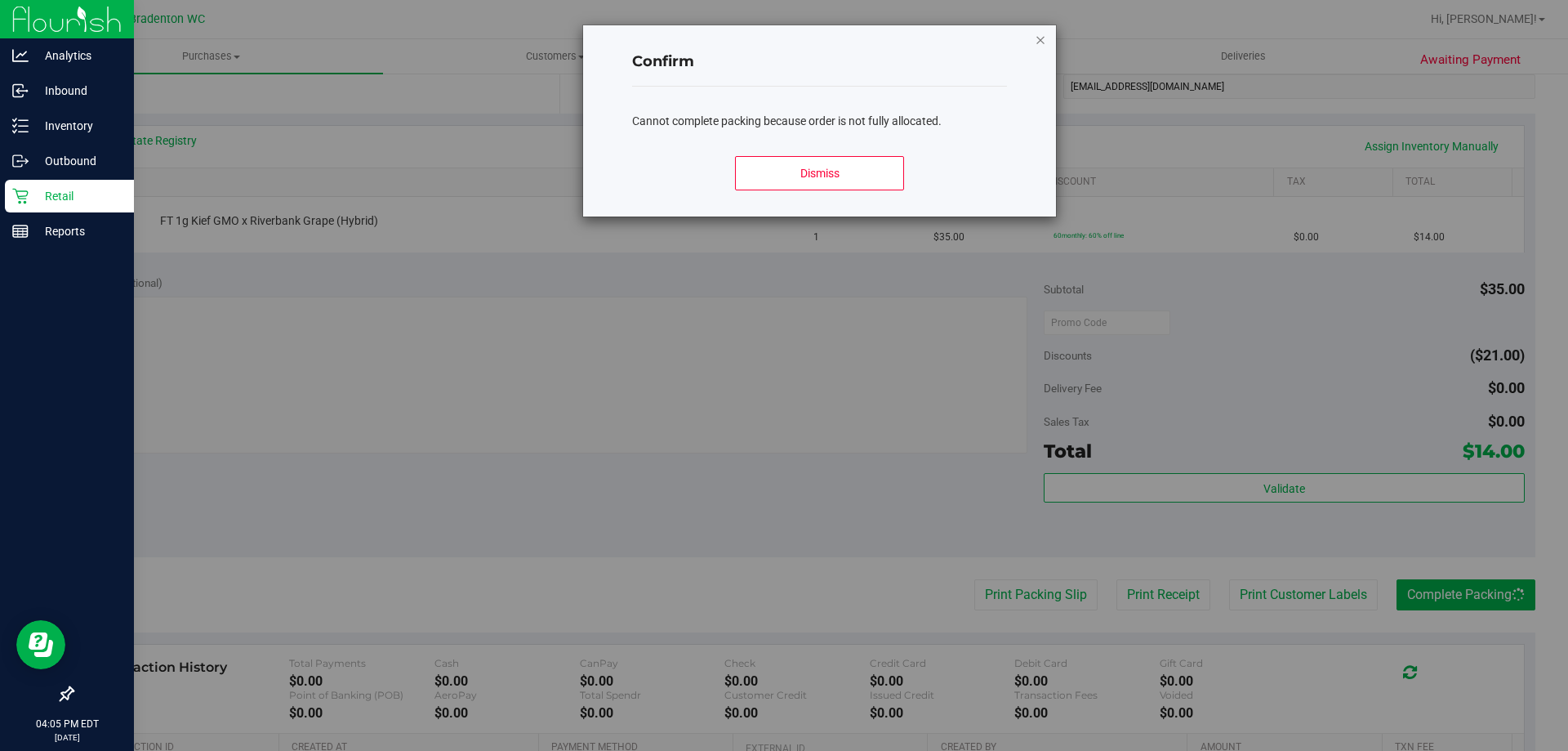
click at [1039, 34] on icon "Close modal" at bounding box center [1040, 39] width 11 height 20
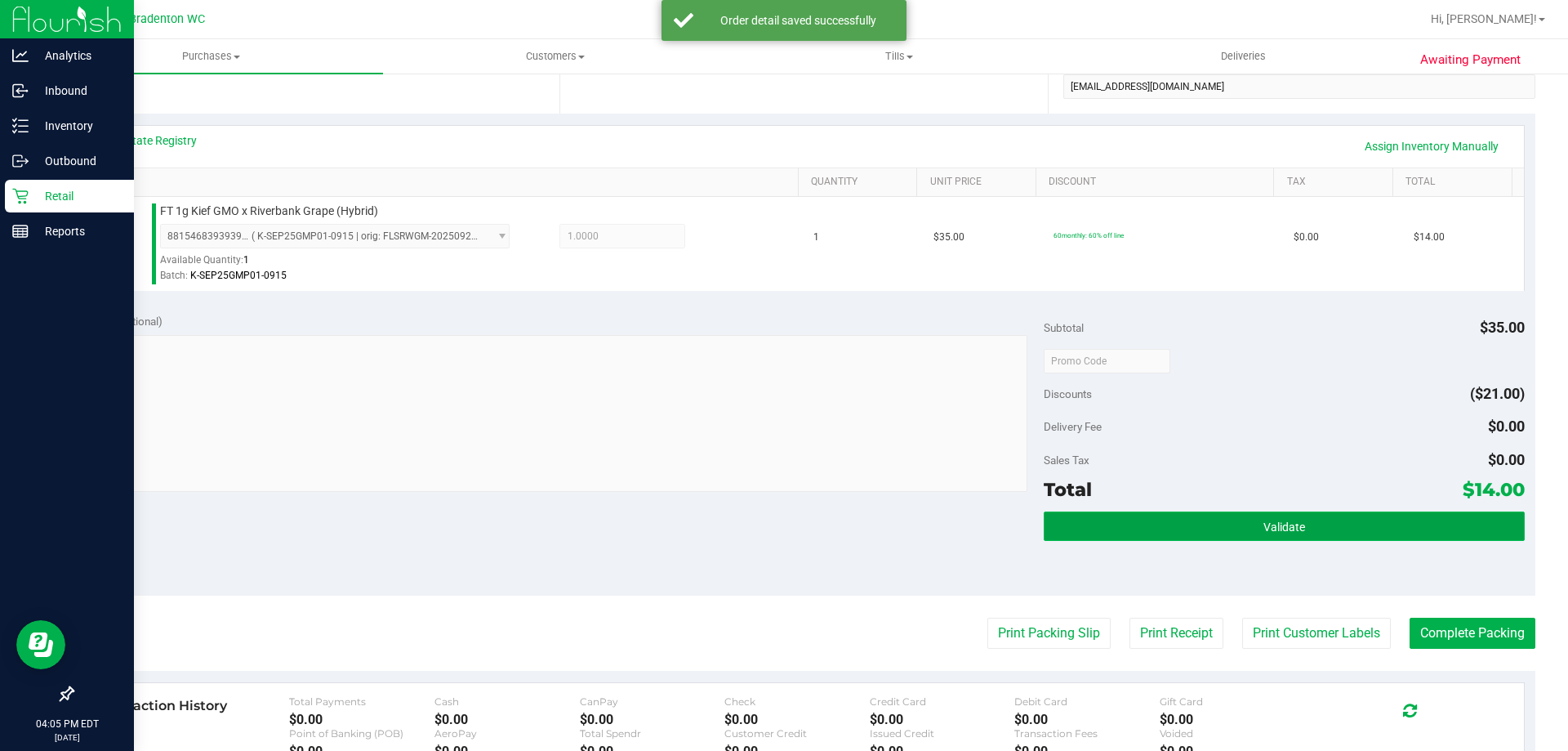
click at [1223, 527] on button "Validate" at bounding box center [1284, 526] width 481 height 29
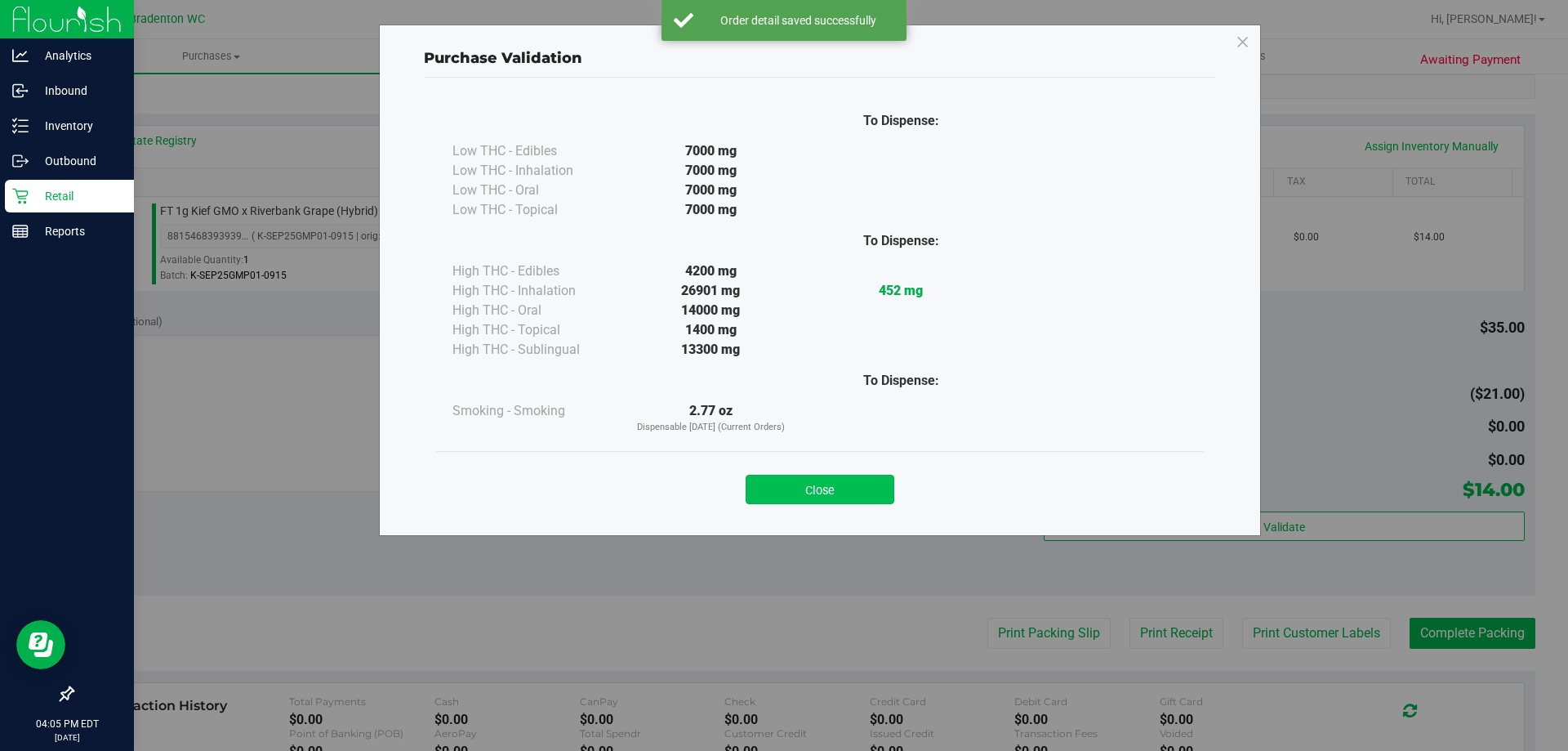
click at [835, 485] on button "Close" at bounding box center [820, 489] width 149 height 29
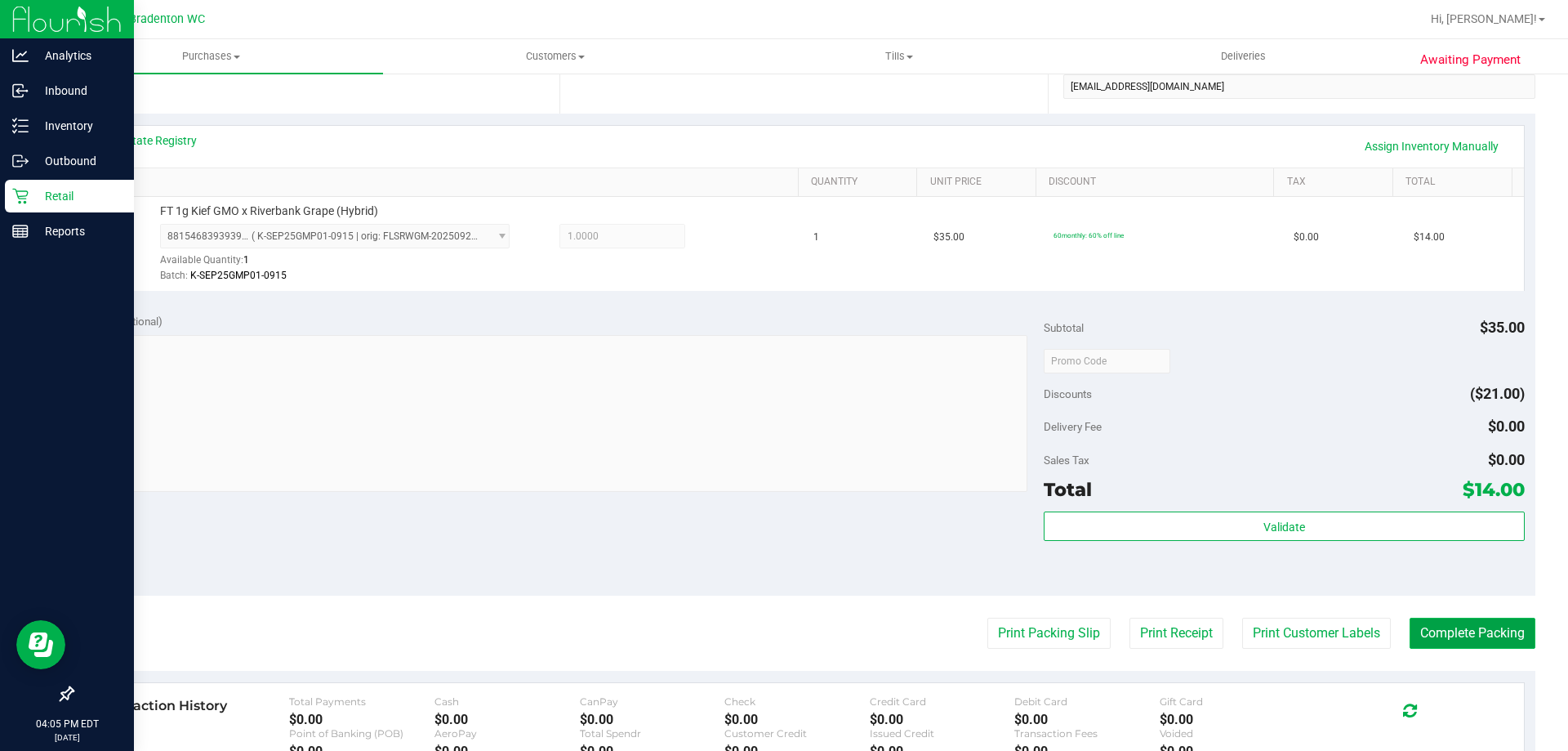
click at [1427, 633] on button "Complete Packing" at bounding box center [1472, 632] width 125 height 31
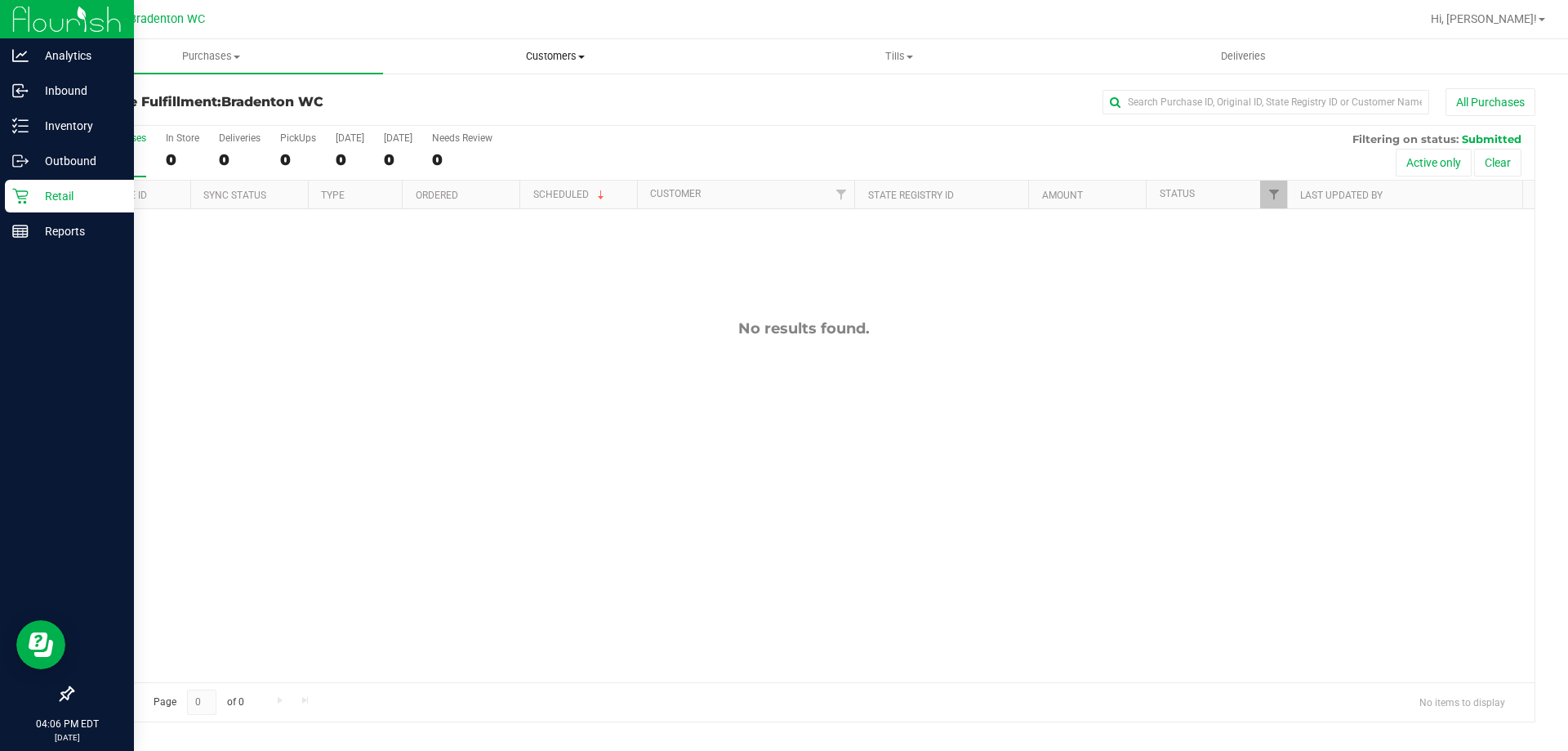
click at [552, 58] on span "Customers" at bounding box center [554, 57] width 342 height 15
click at [478, 95] on span "All customers" at bounding box center [442, 98] width 118 height 14
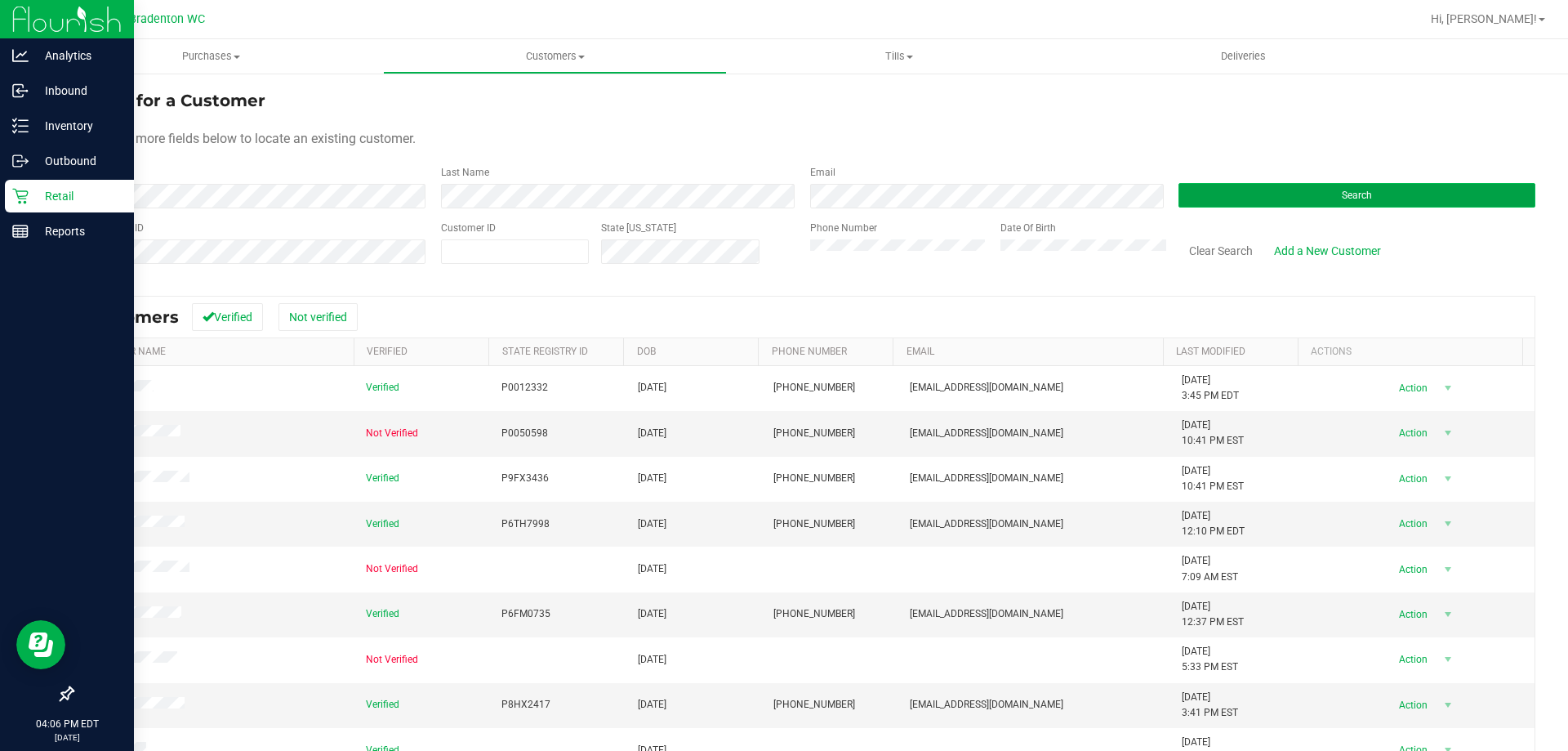
click at [1404, 189] on button "Search" at bounding box center [1357, 195] width 357 height 24
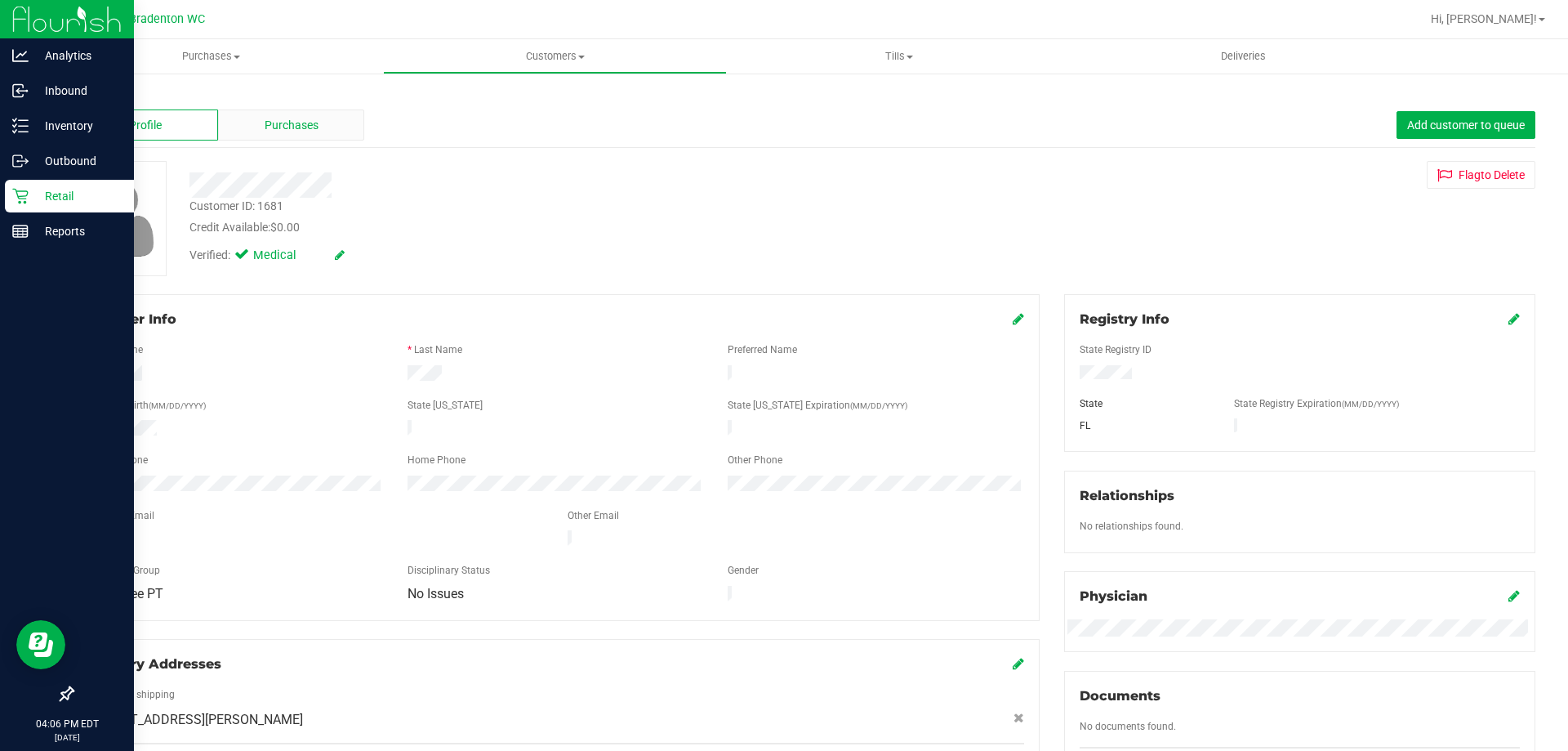
click at [300, 130] on span "Purchases" at bounding box center [291, 125] width 54 height 17
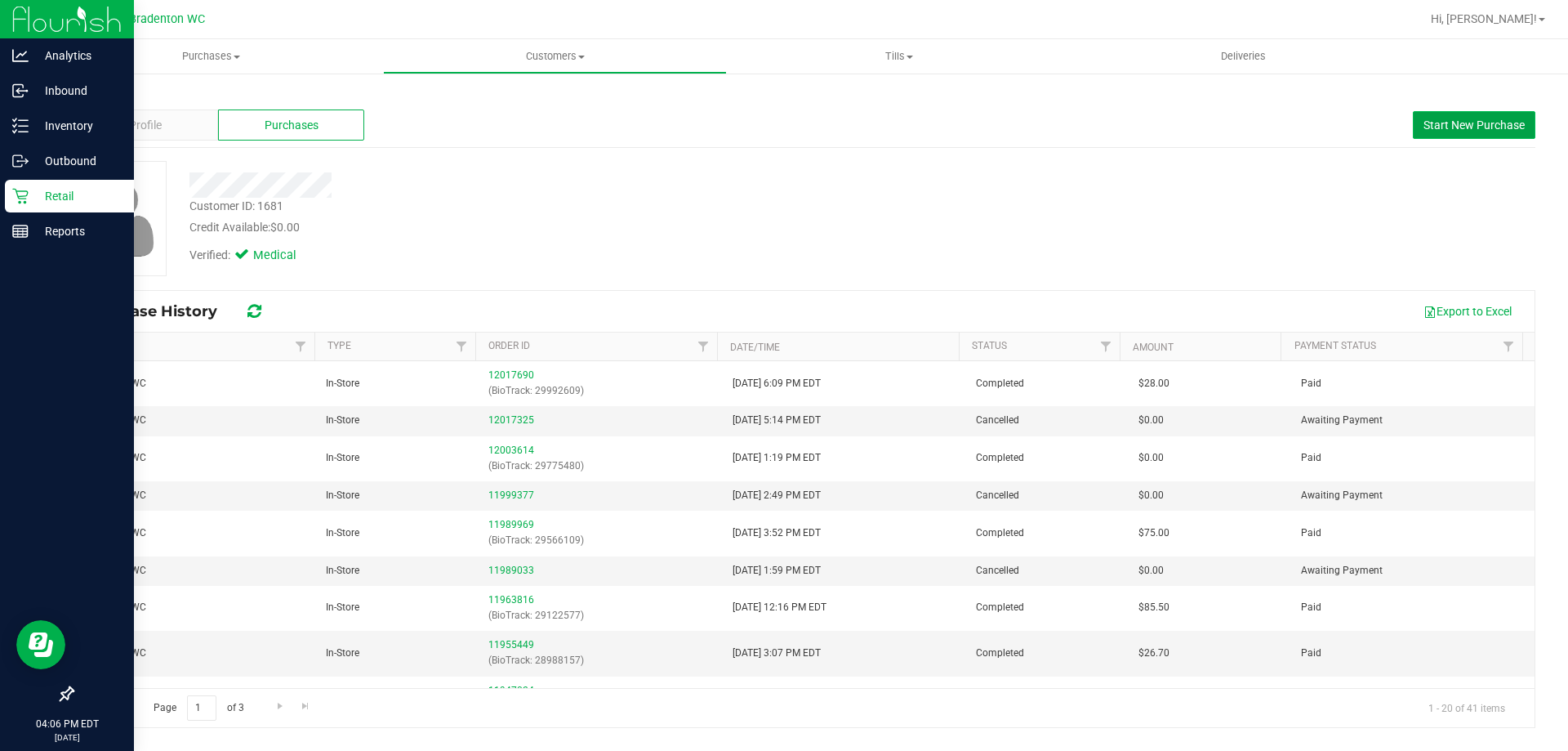
click at [1444, 133] on button "Start New Purchase" at bounding box center [1475, 124] width 122 height 27
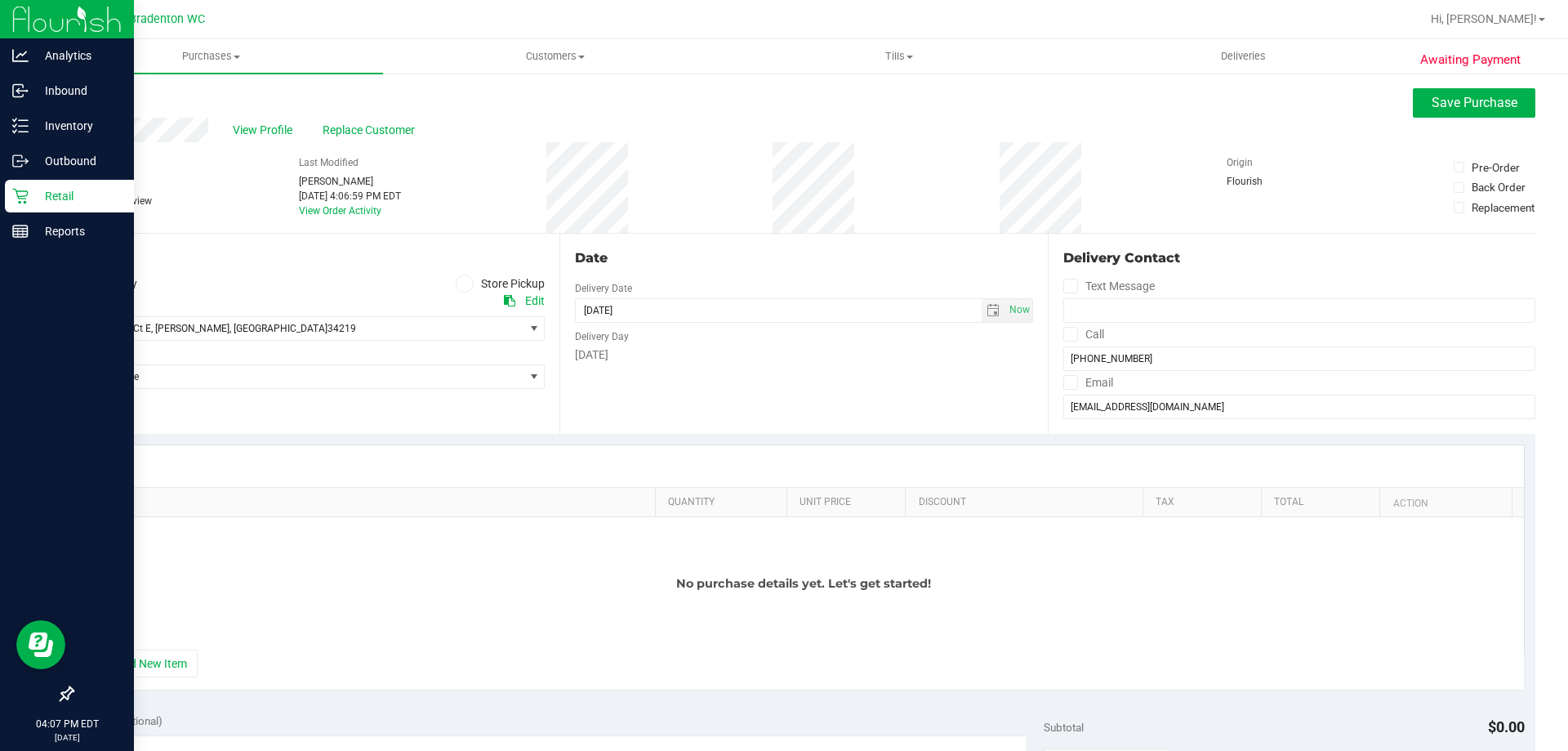
click at [460, 284] on icon at bounding box center [465, 284] width 9 height 0
click at [0, 0] on input "Store Pickup" at bounding box center [0, 0] width 0 height 0
click at [539, 328] on span "select" at bounding box center [534, 328] width 21 height 23
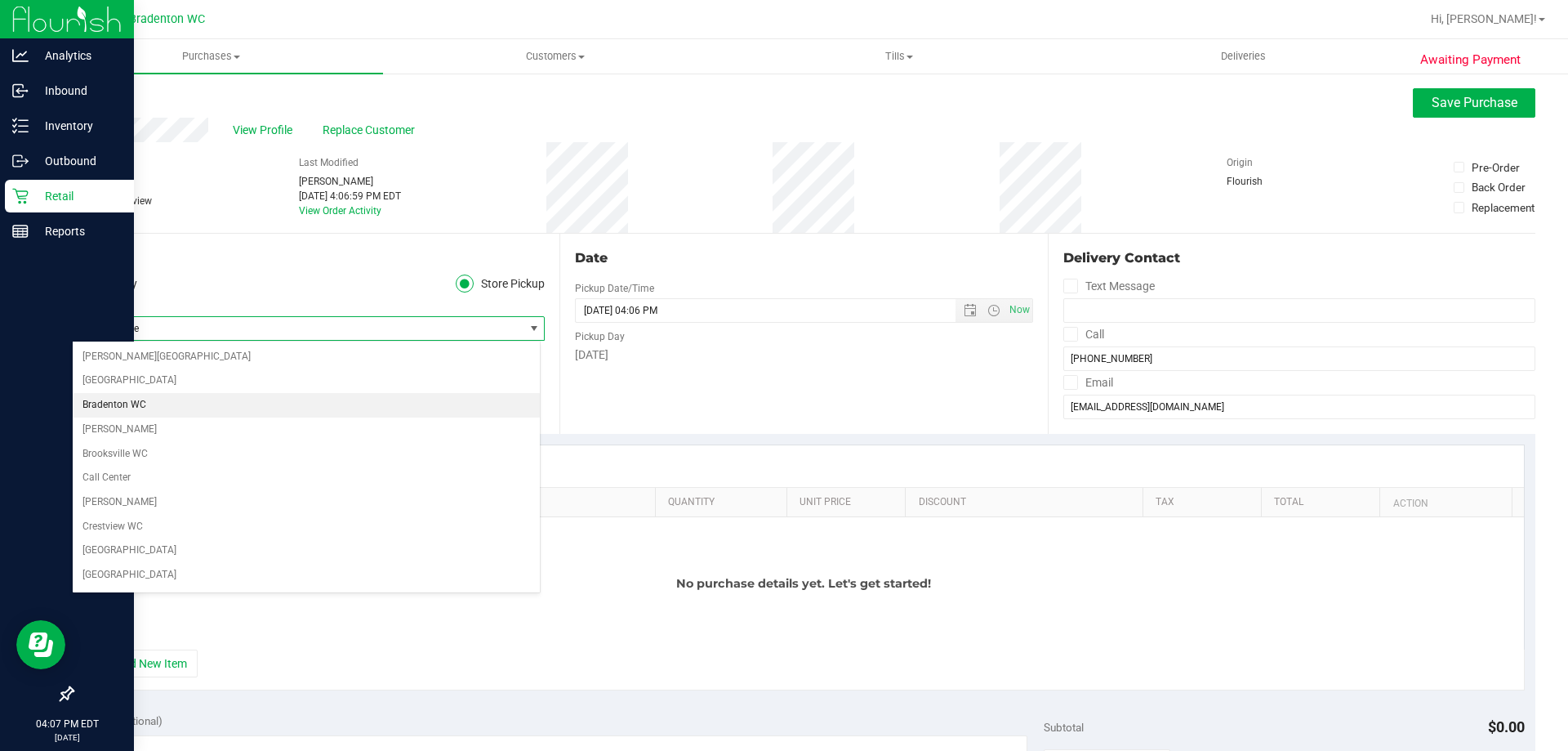
click at [136, 410] on li "Bradenton WC" at bounding box center [306, 405] width 467 height 24
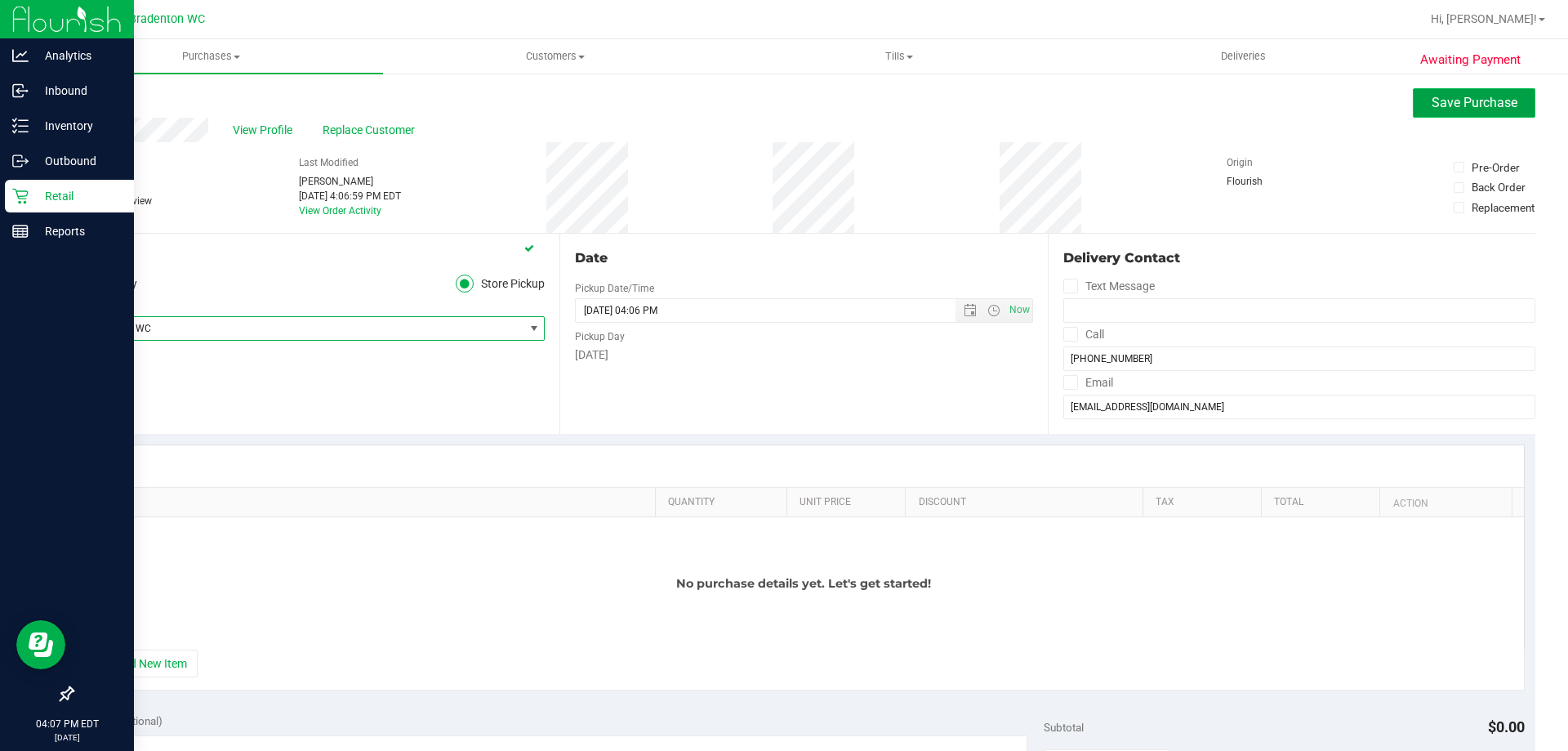
click at [1490, 101] on span "Save Purchase" at bounding box center [1474, 103] width 86 height 15
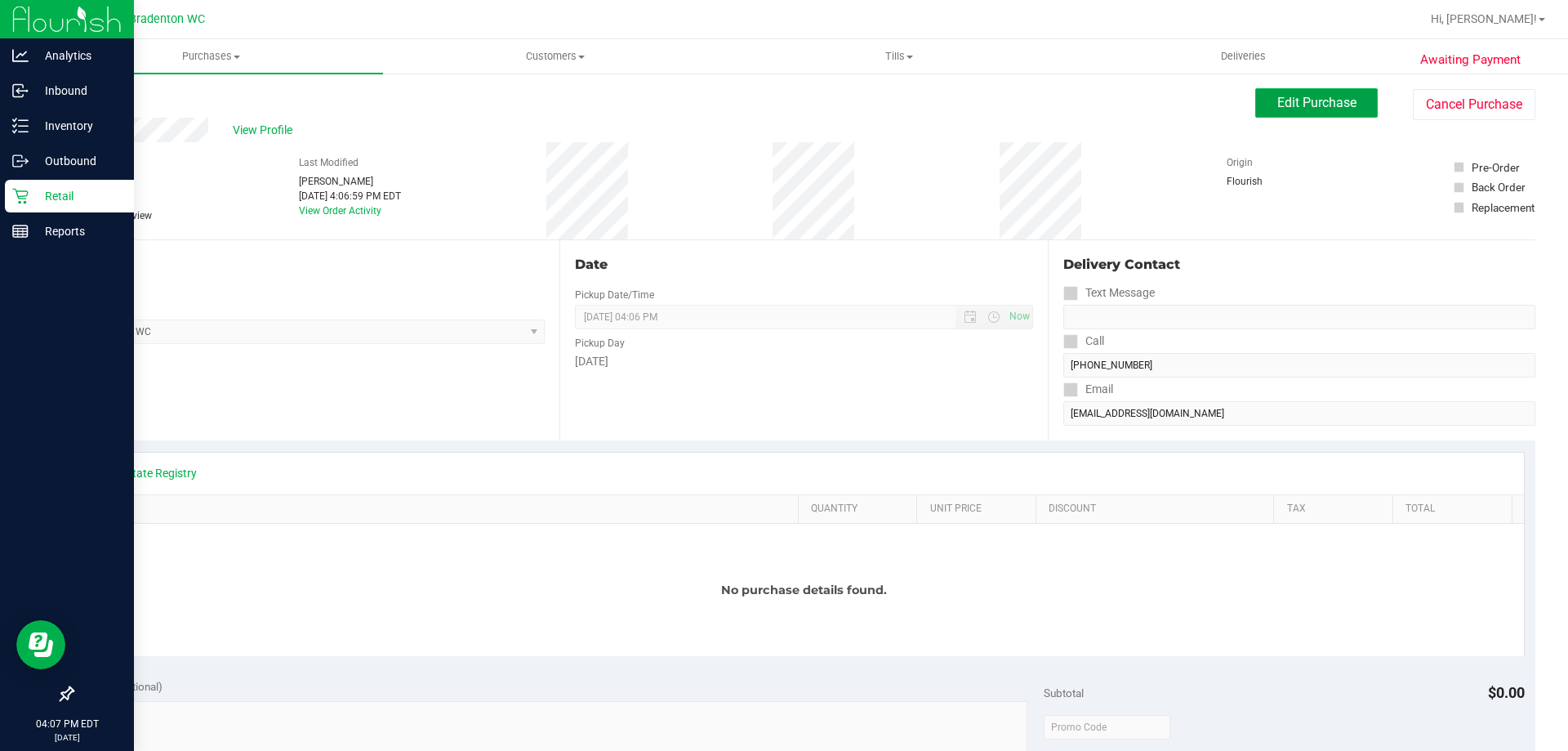
click at [1301, 106] on span "Edit Purchase" at bounding box center [1317, 103] width 79 height 15
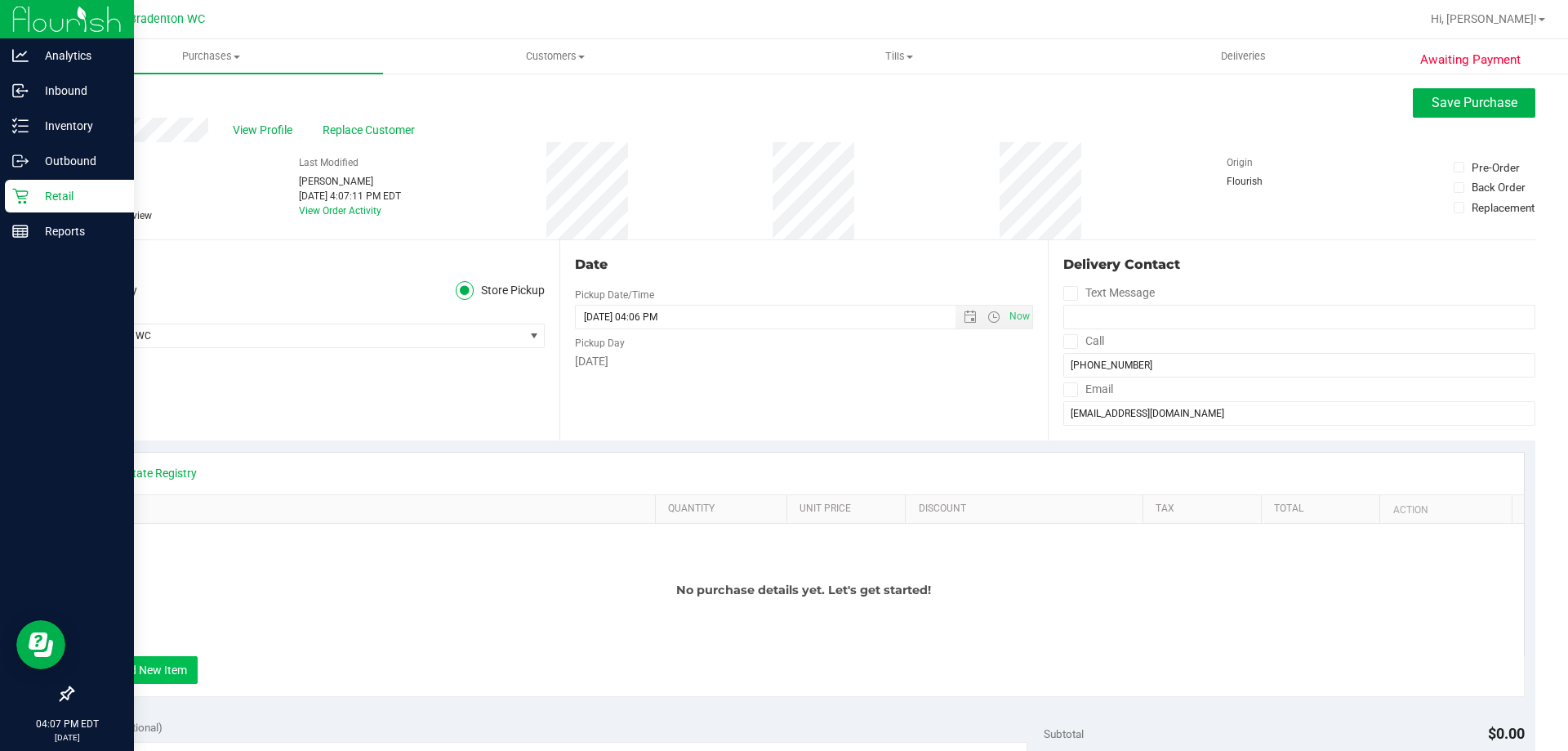
click at [159, 677] on button "+ Add New Item" at bounding box center [146, 669] width 101 height 27
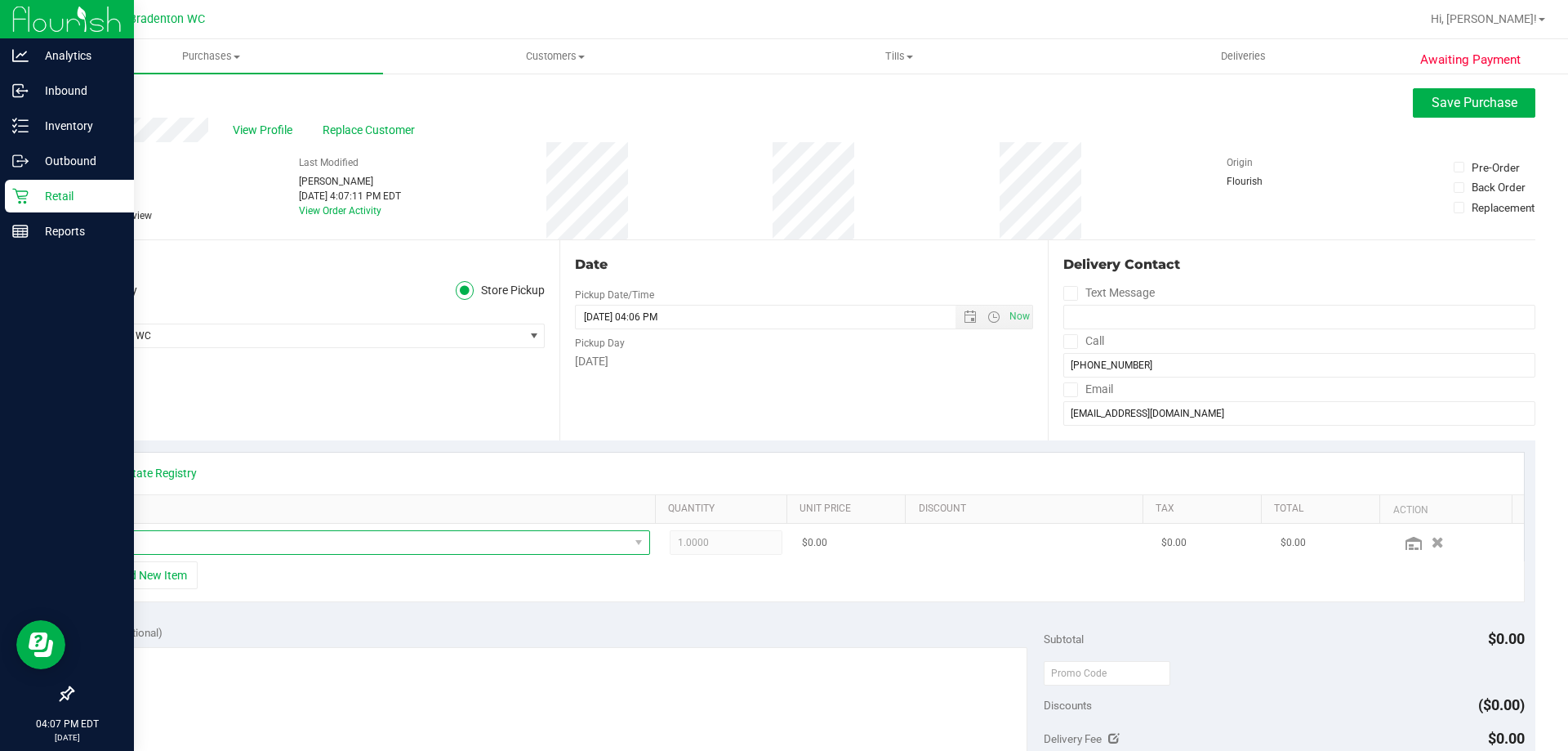
click at [235, 547] on span "NO DATA FOUND" at bounding box center [362, 542] width 534 height 23
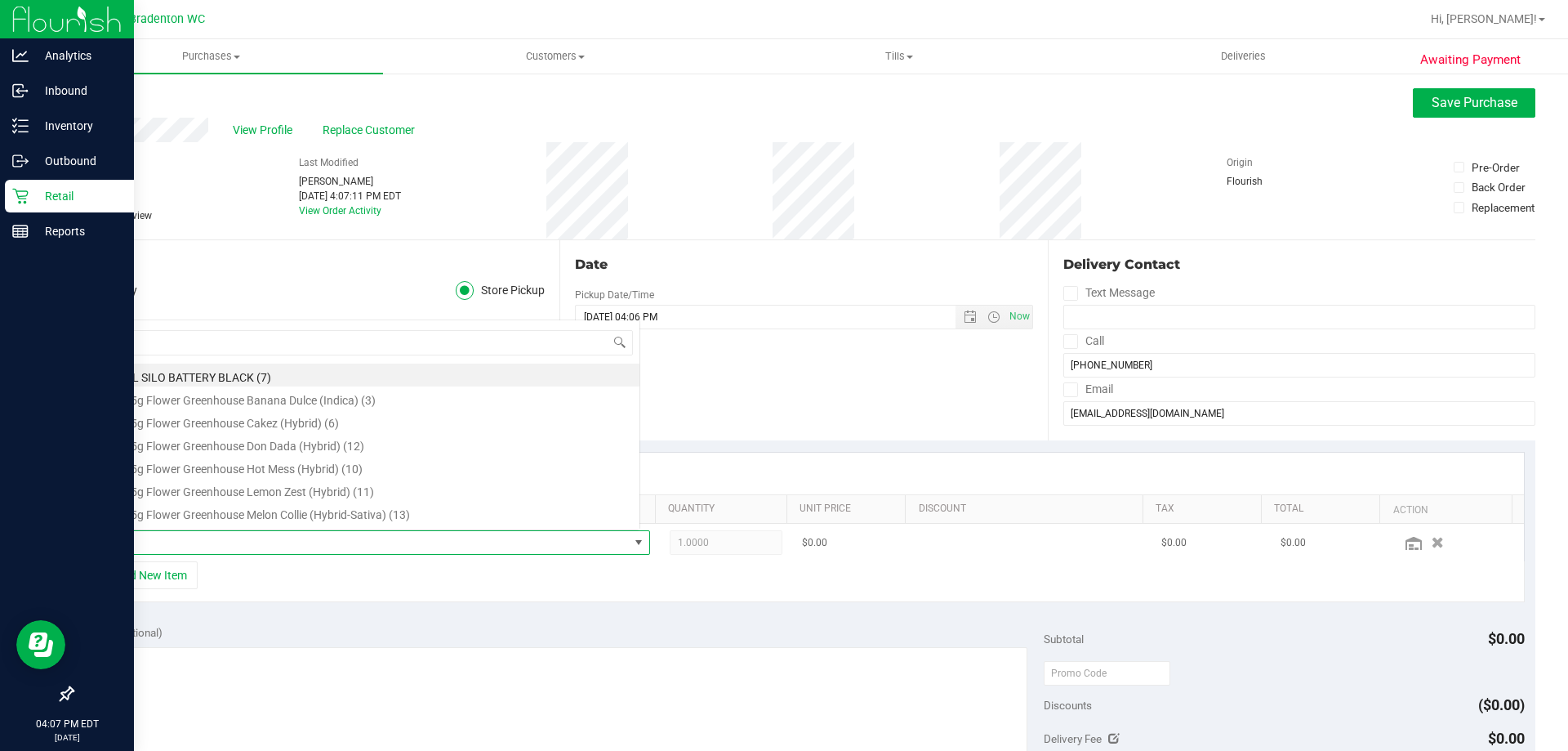
scroll to position [24, 542]
type input "kief"
click at [291, 438] on li "FT 1g Kief GMO x Riverbank Grape (Hybrid) (1)" at bounding box center [368, 447] width 545 height 23
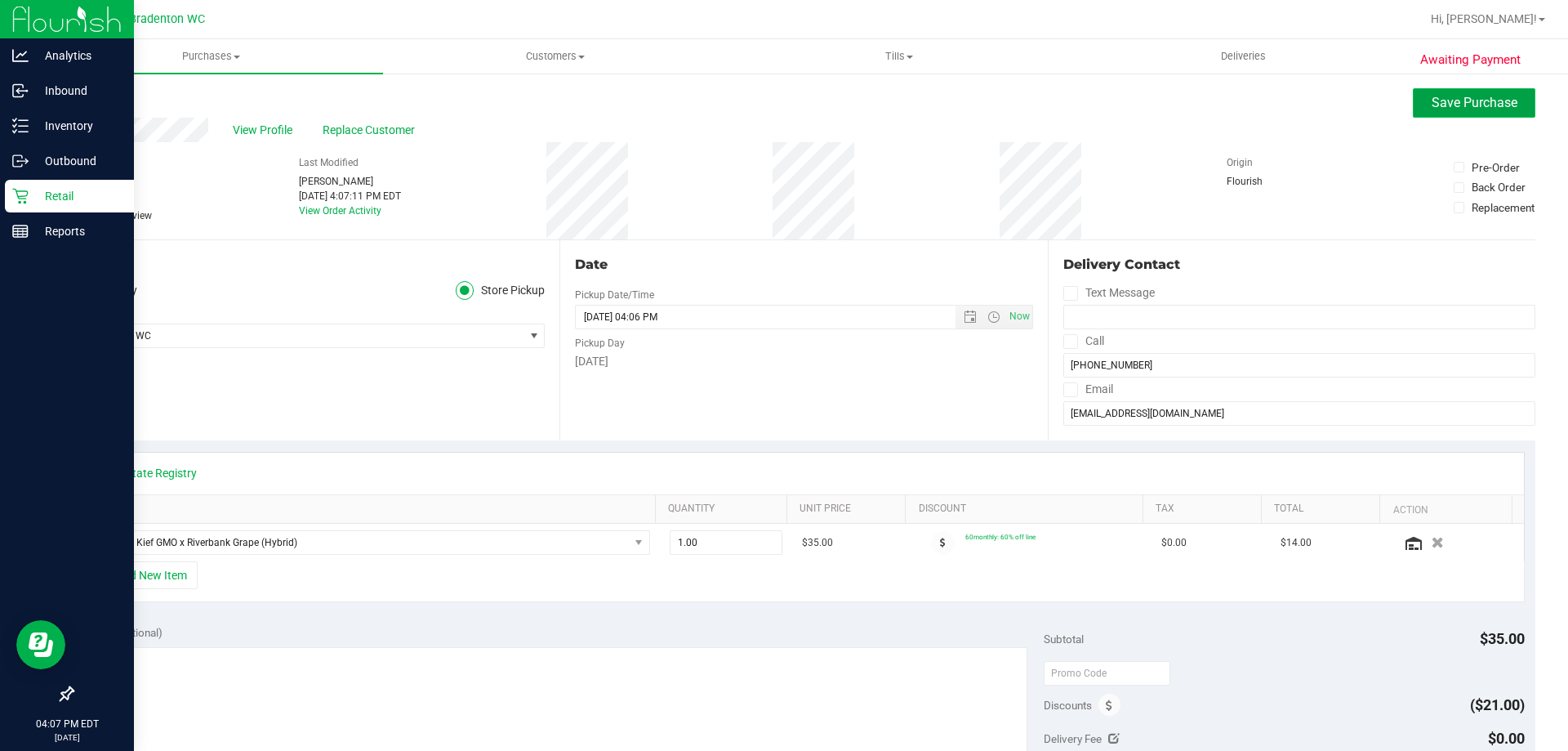
click at [1447, 110] on button "Save Purchase" at bounding box center [1475, 103] width 122 height 29
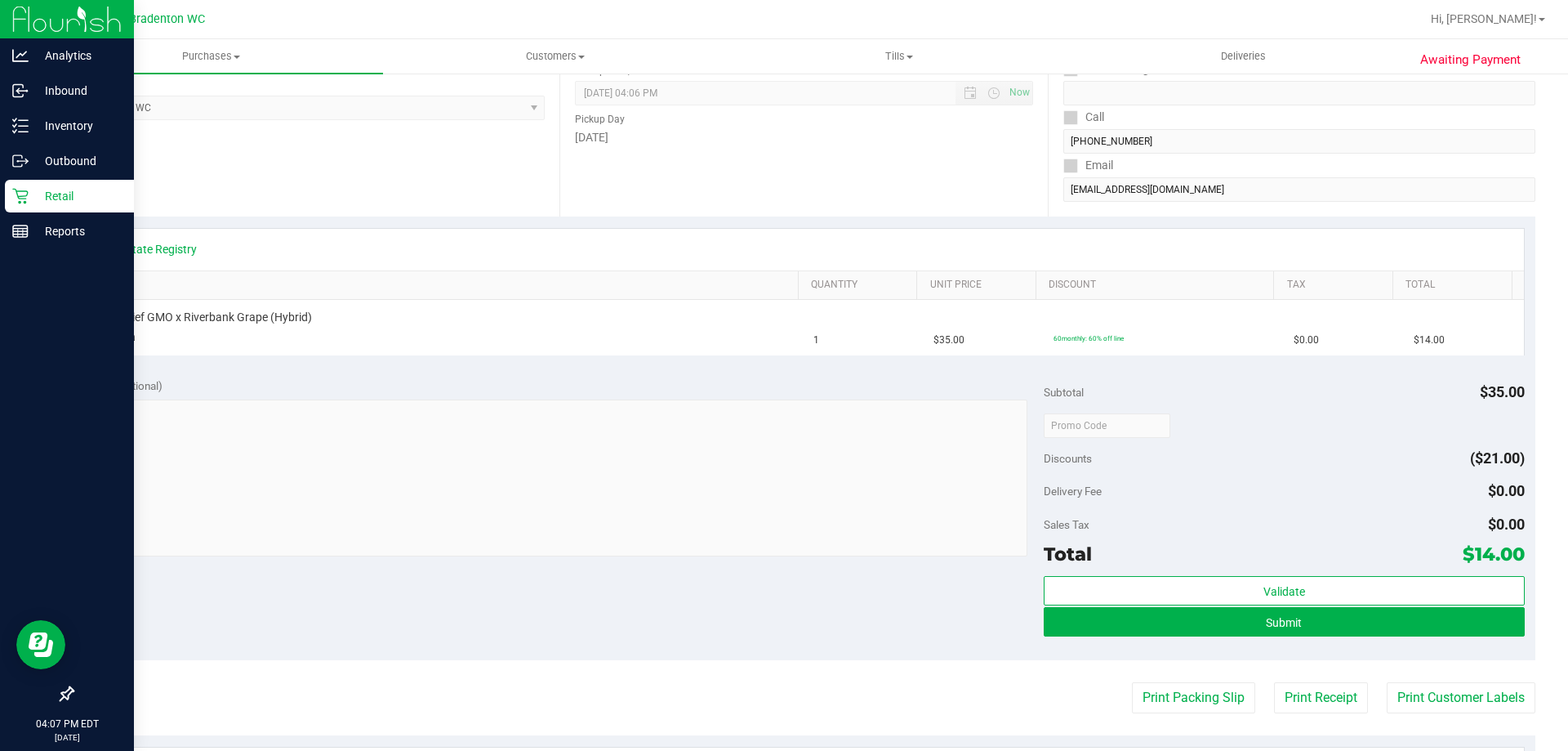
scroll to position [227, 0]
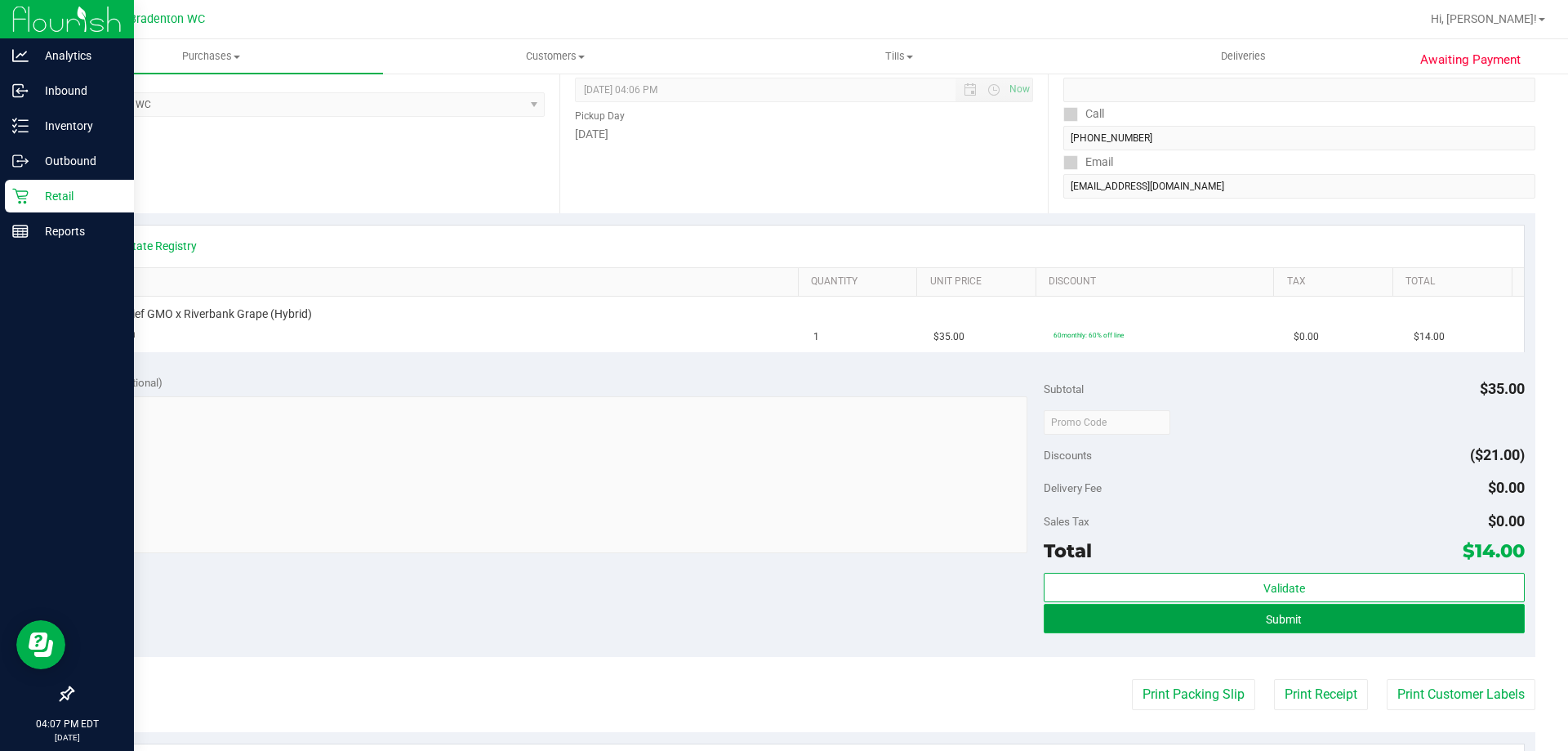
click at [1138, 616] on button "Submit" at bounding box center [1284, 618] width 481 height 29
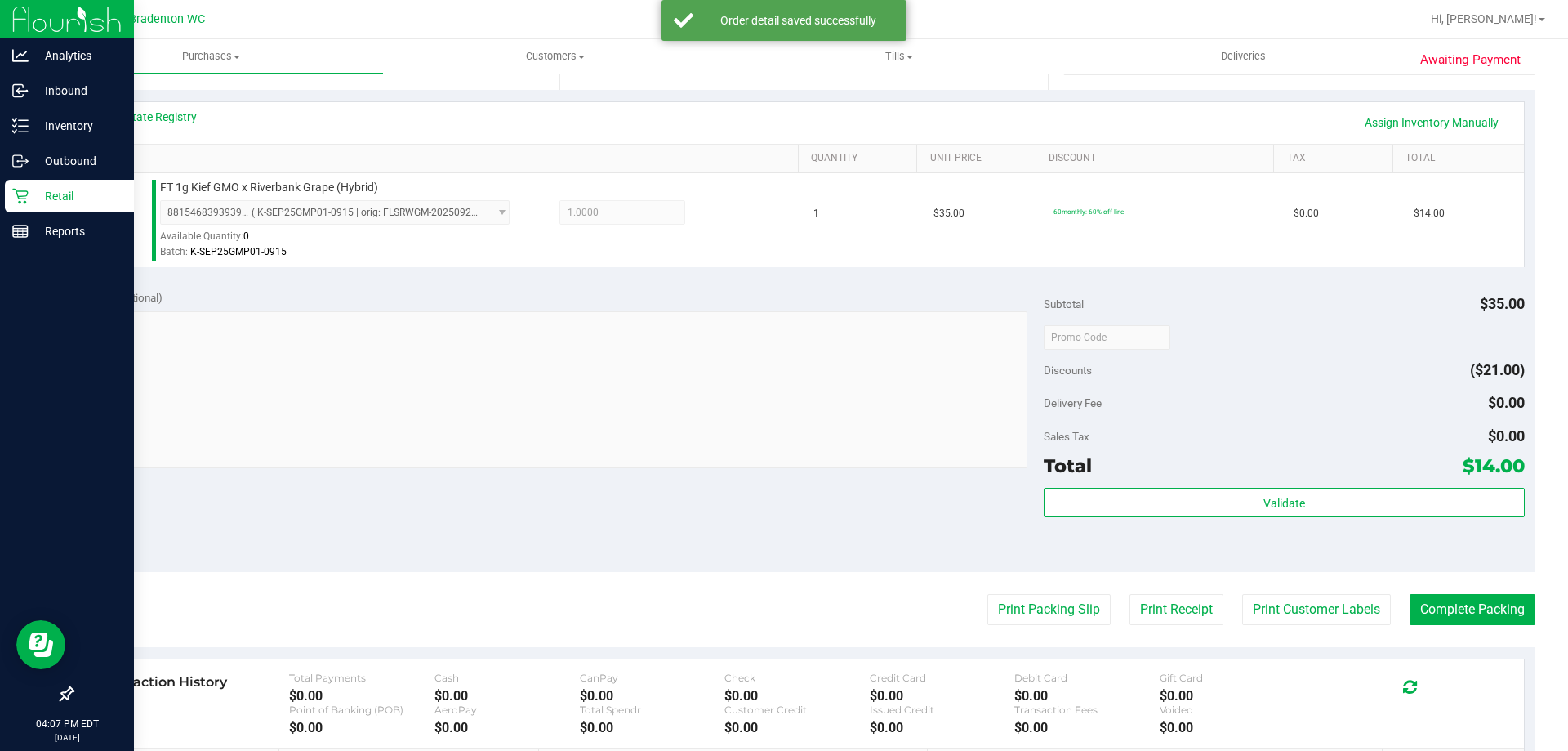
scroll to position [554, 0]
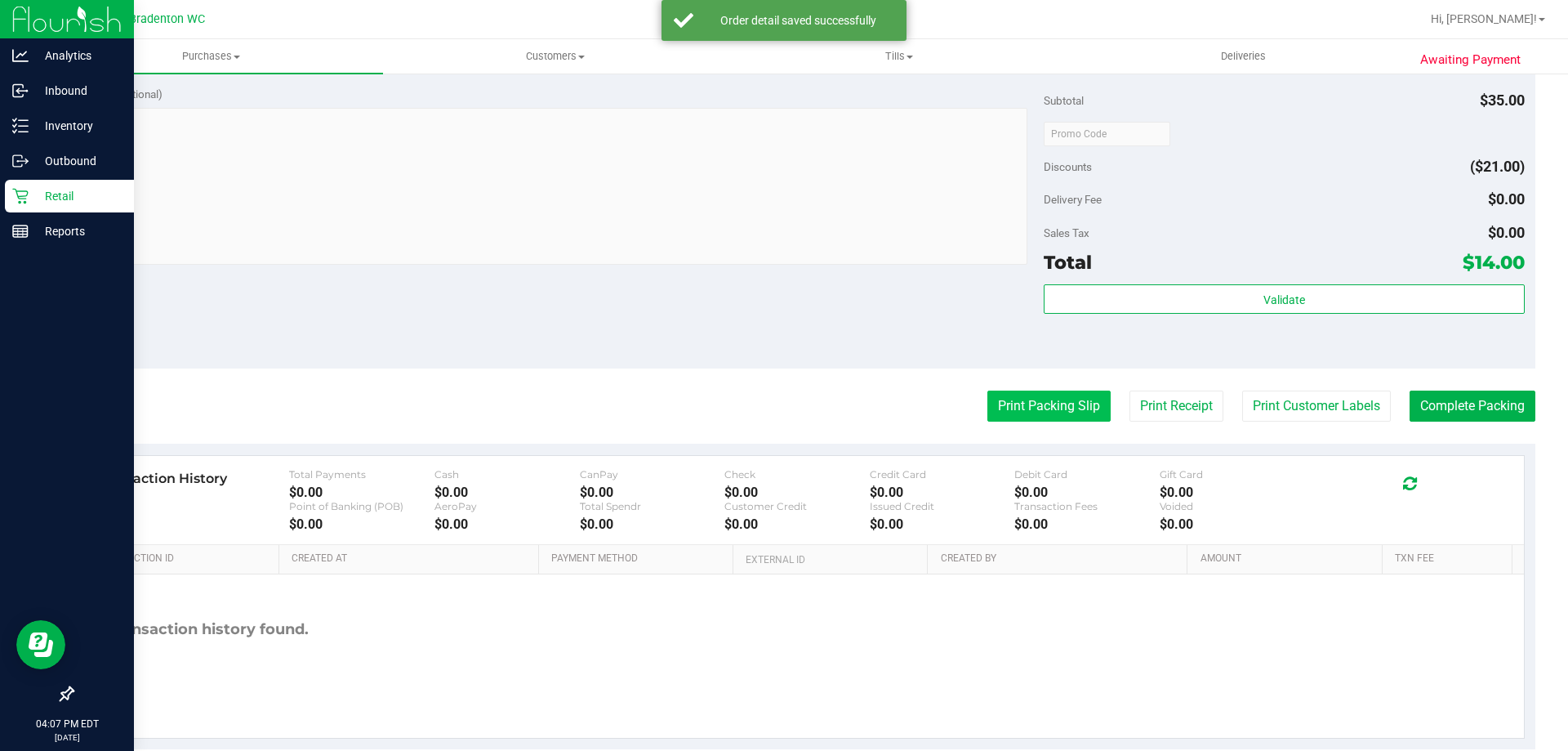
click at [1008, 406] on button "Print Packing Slip" at bounding box center [1049, 405] width 123 height 31
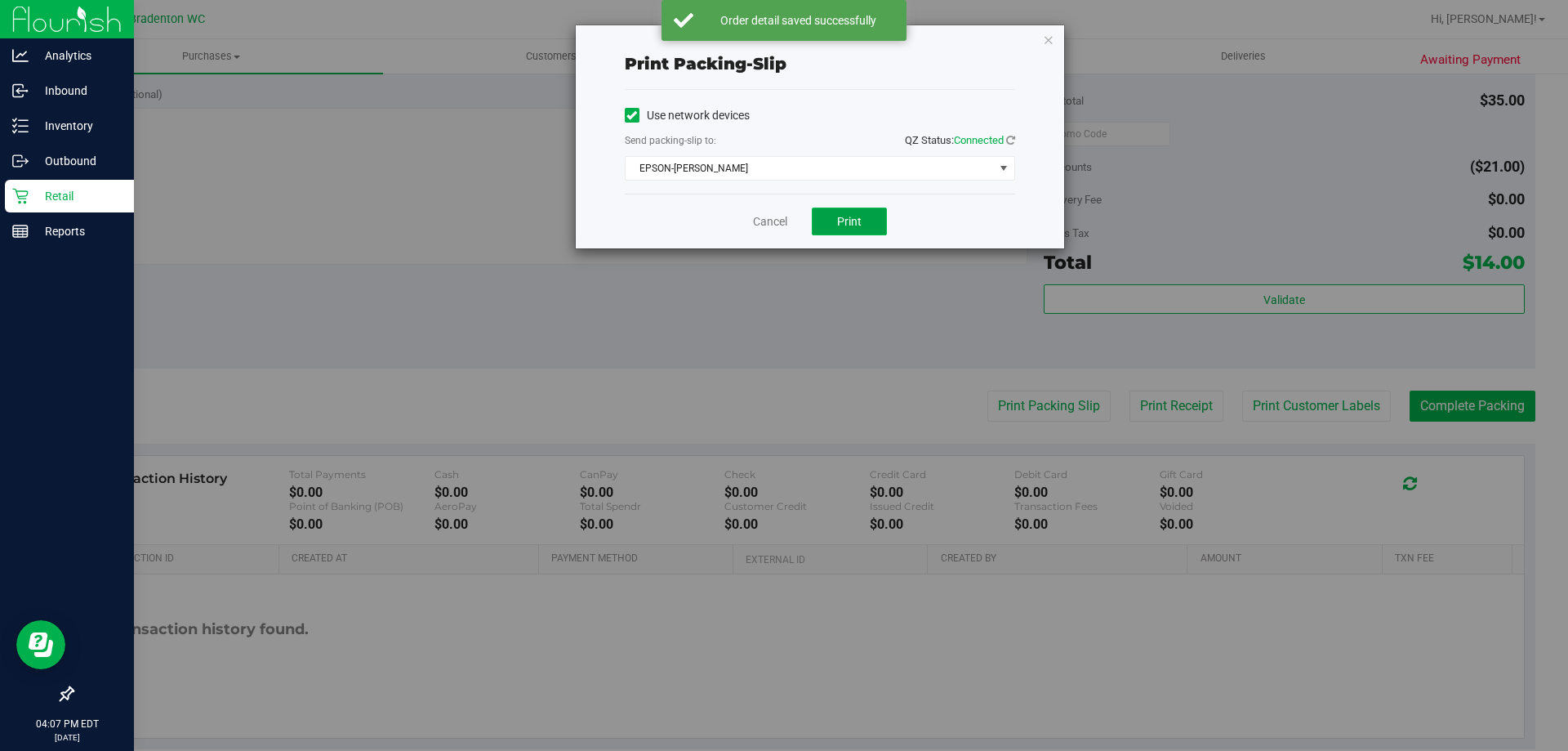
click at [823, 217] on button "Print" at bounding box center [850, 220] width 75 height 27
click at [1054, 35] on icon "button" at bounding box center [1049, 39] width 11 height 20
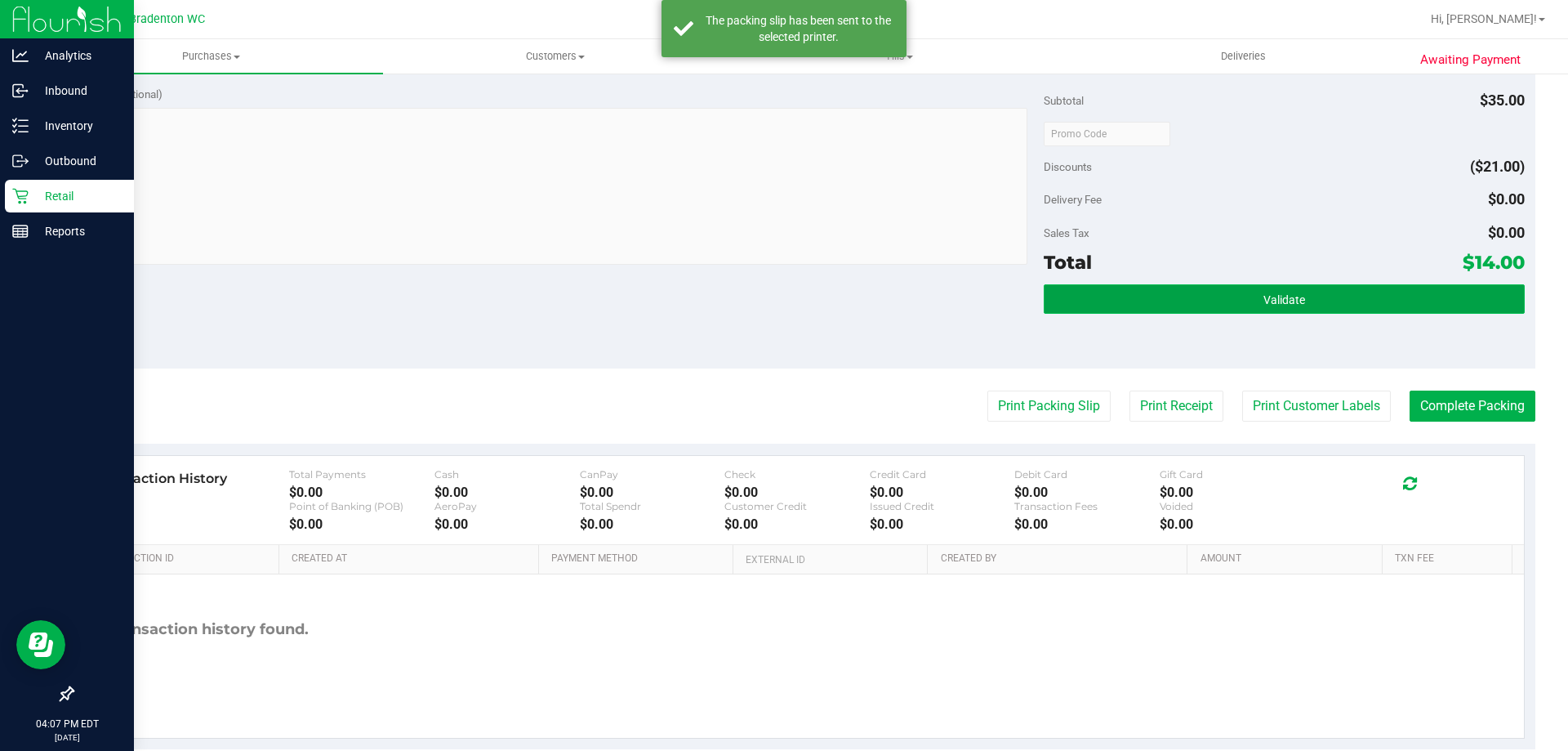
click at [1177, 302] on button "Validate" at bounding box center [1284, 299] width 481 height 29
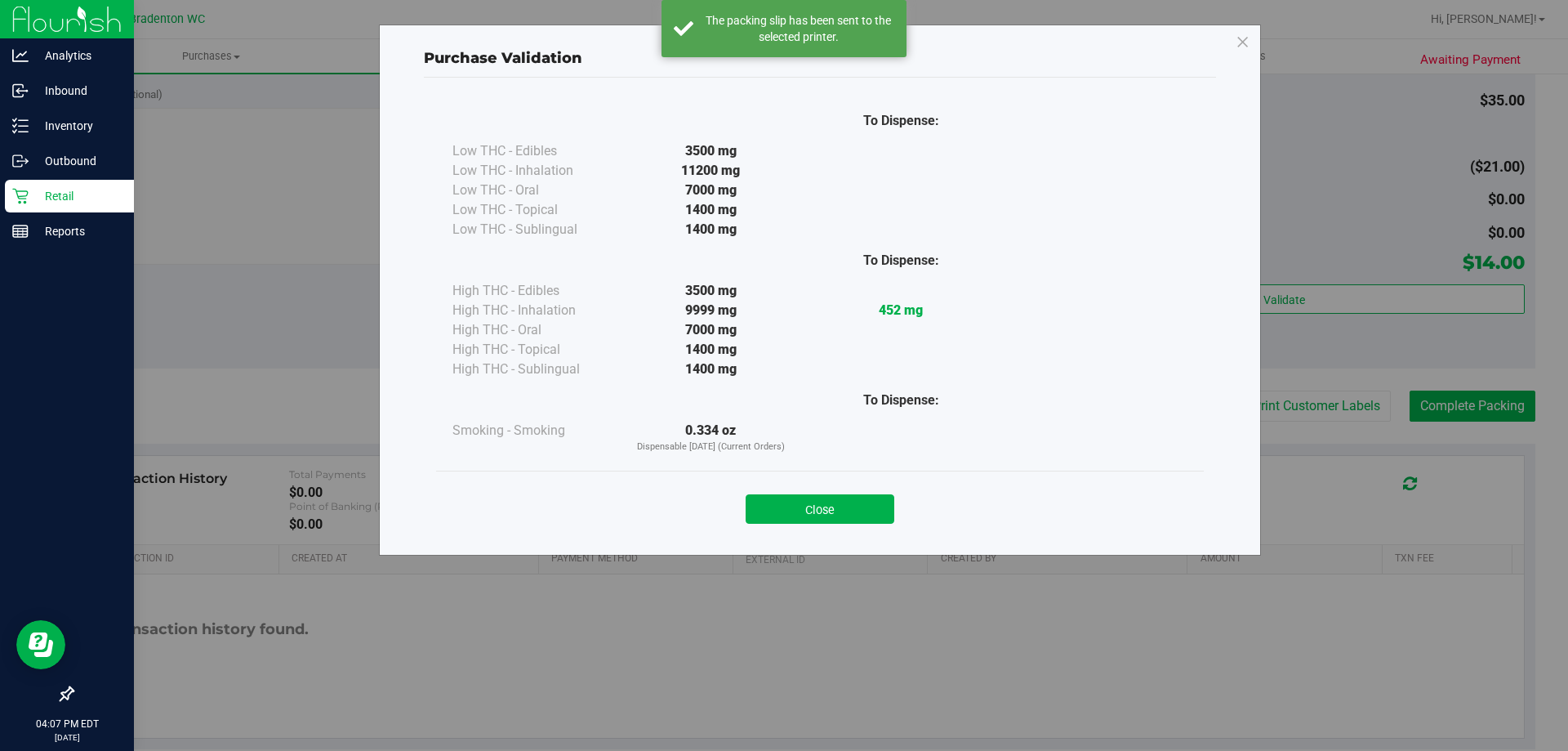
drag, startPoint x: 808, startPoint y: 517, endPoint x: 1388, endPoint y: 489, distance: 580.7
click at [811, 514] on button "Close" at bounding box center [820, 508] width 149 height 29
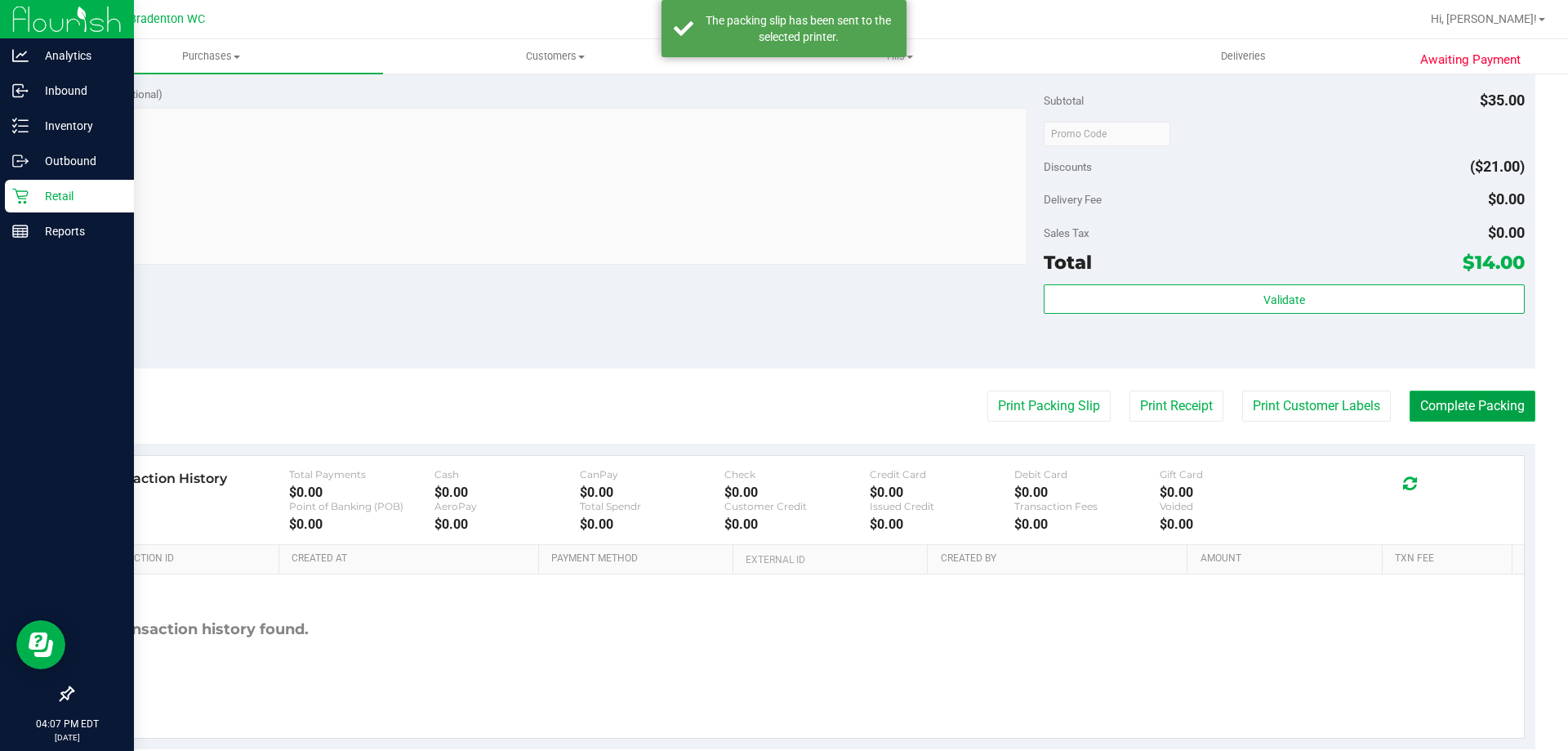
click at [1463, 406] on button "Complete Packing" at bounding box center [1472, 405] width 125 height 31
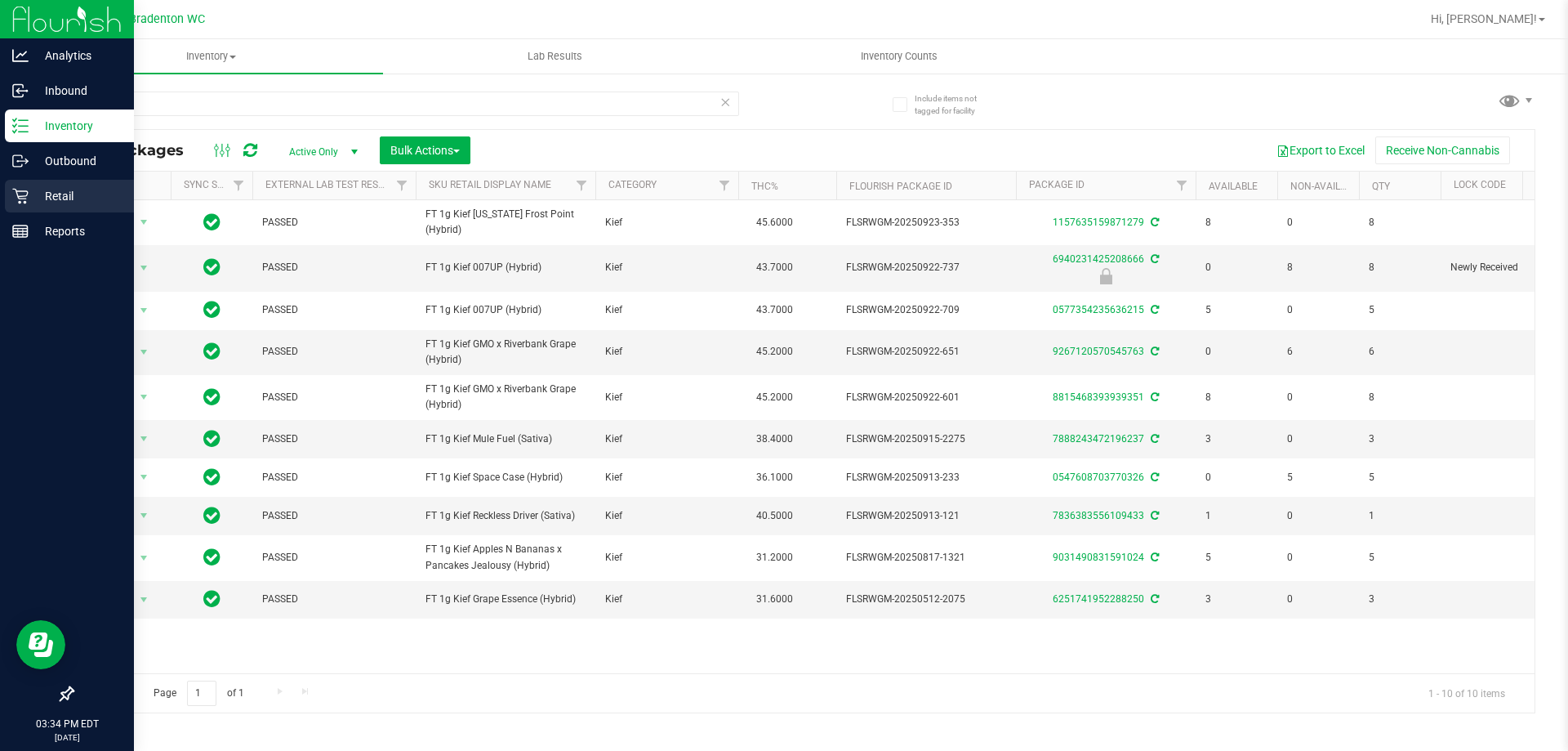
click at [76, 196] on p "Retail" at bounding box center [77, 196] width 98 height 20
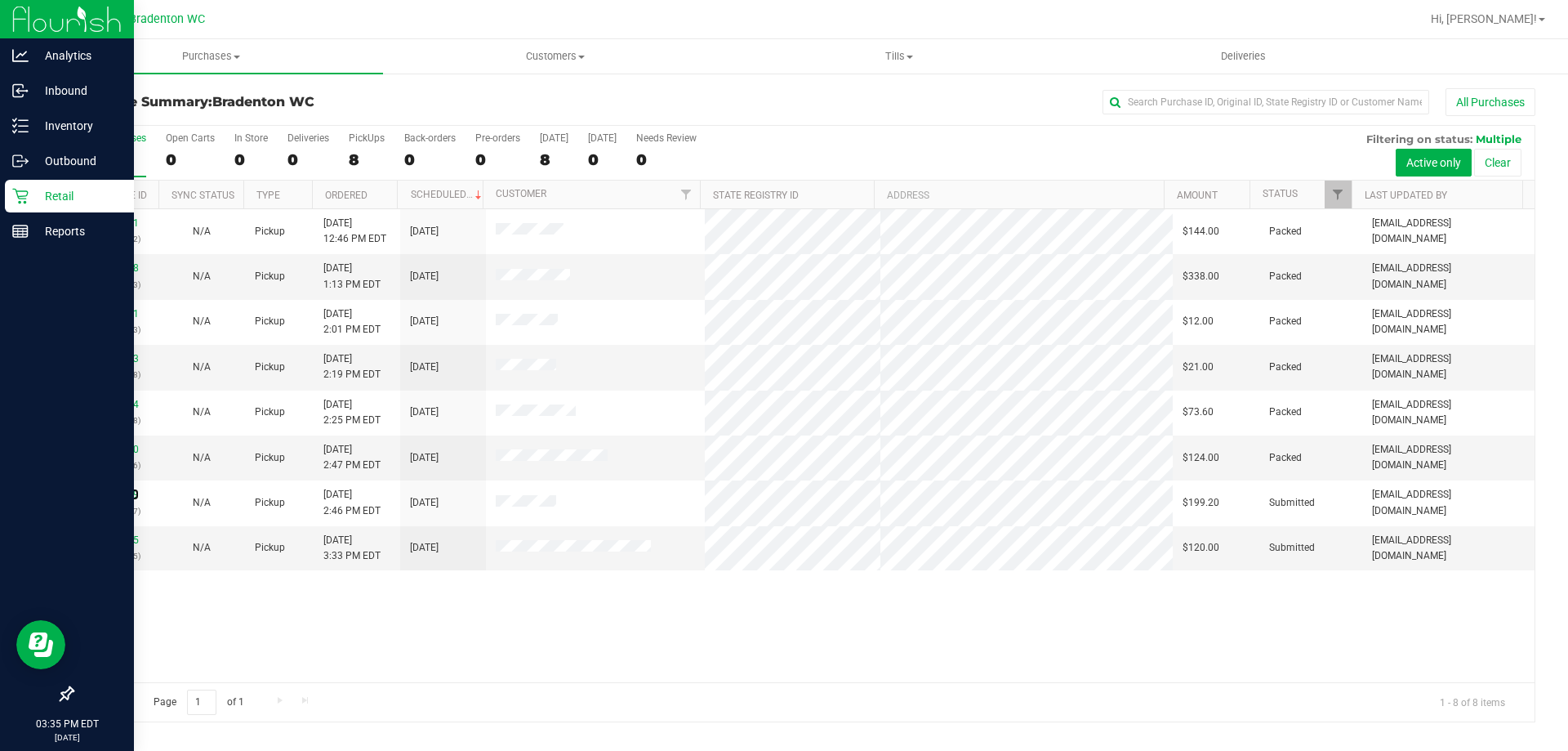
click at [120, 497] on link "12020939" at bounding box center [116, 494] width 46 height 11
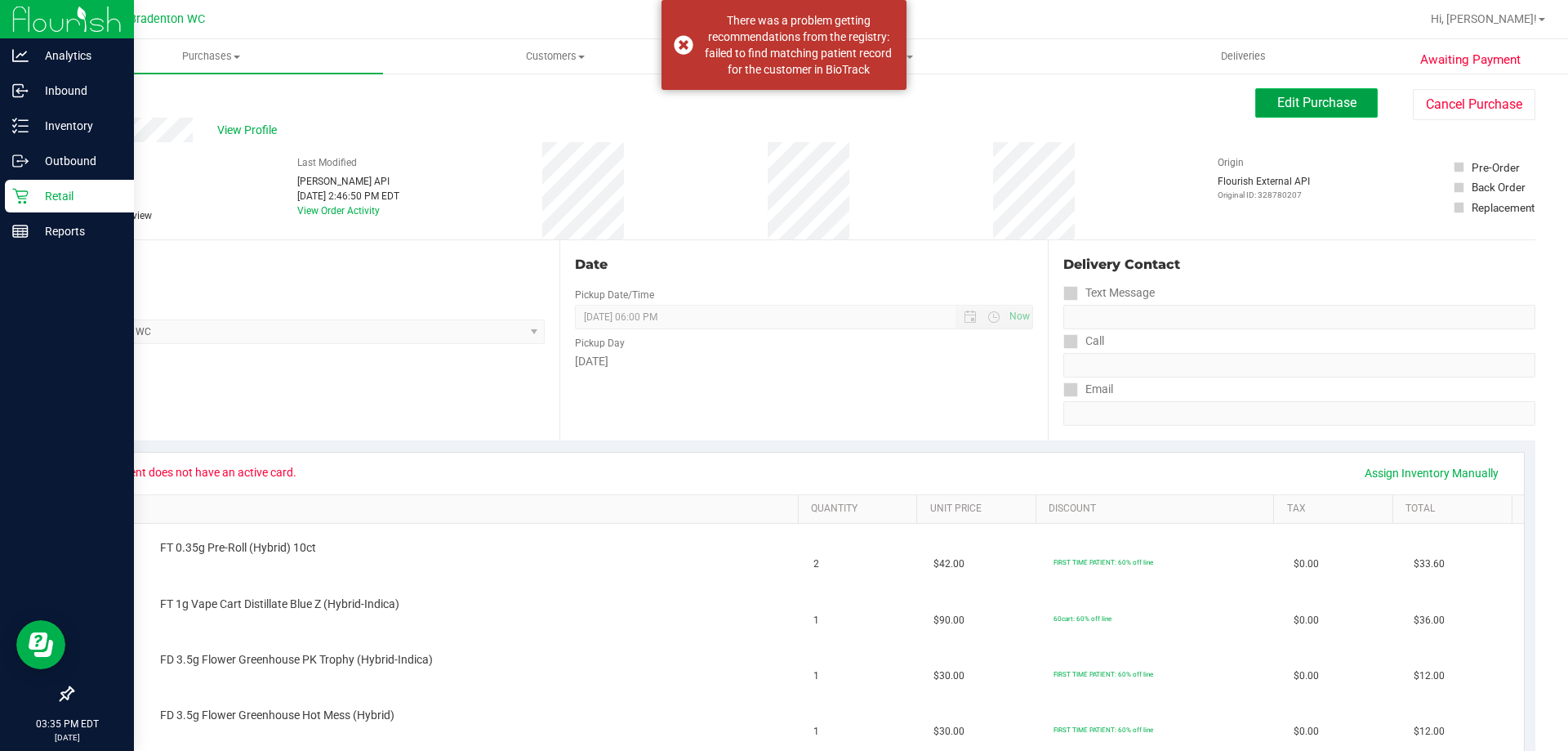
click at [1308, 112] on button "Edit Purchase" at bounding box center [1316, 103] width 122 height 29
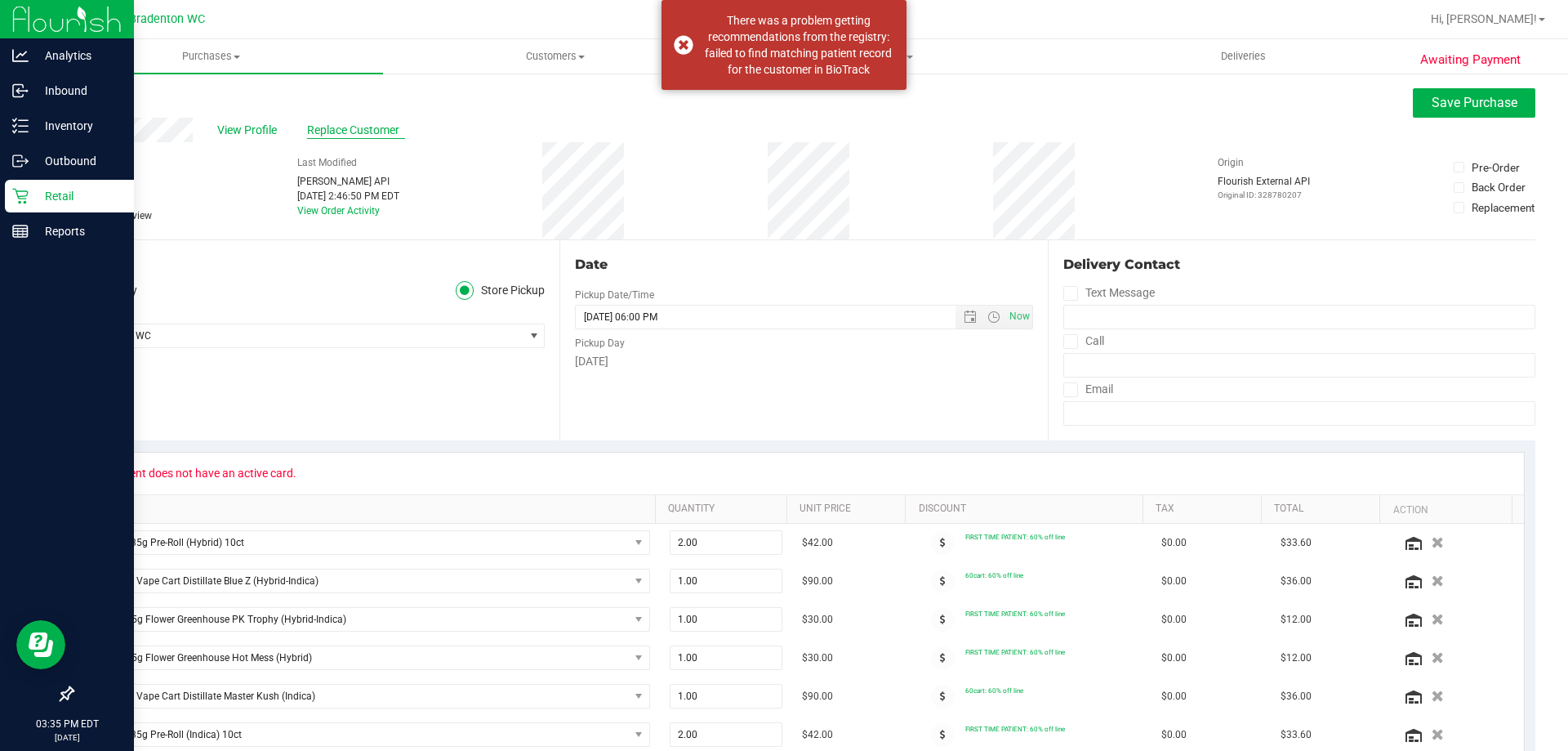
click at [326, 132] on span "Replace Customer" at bounding box center [356, 130] width 98 height 17
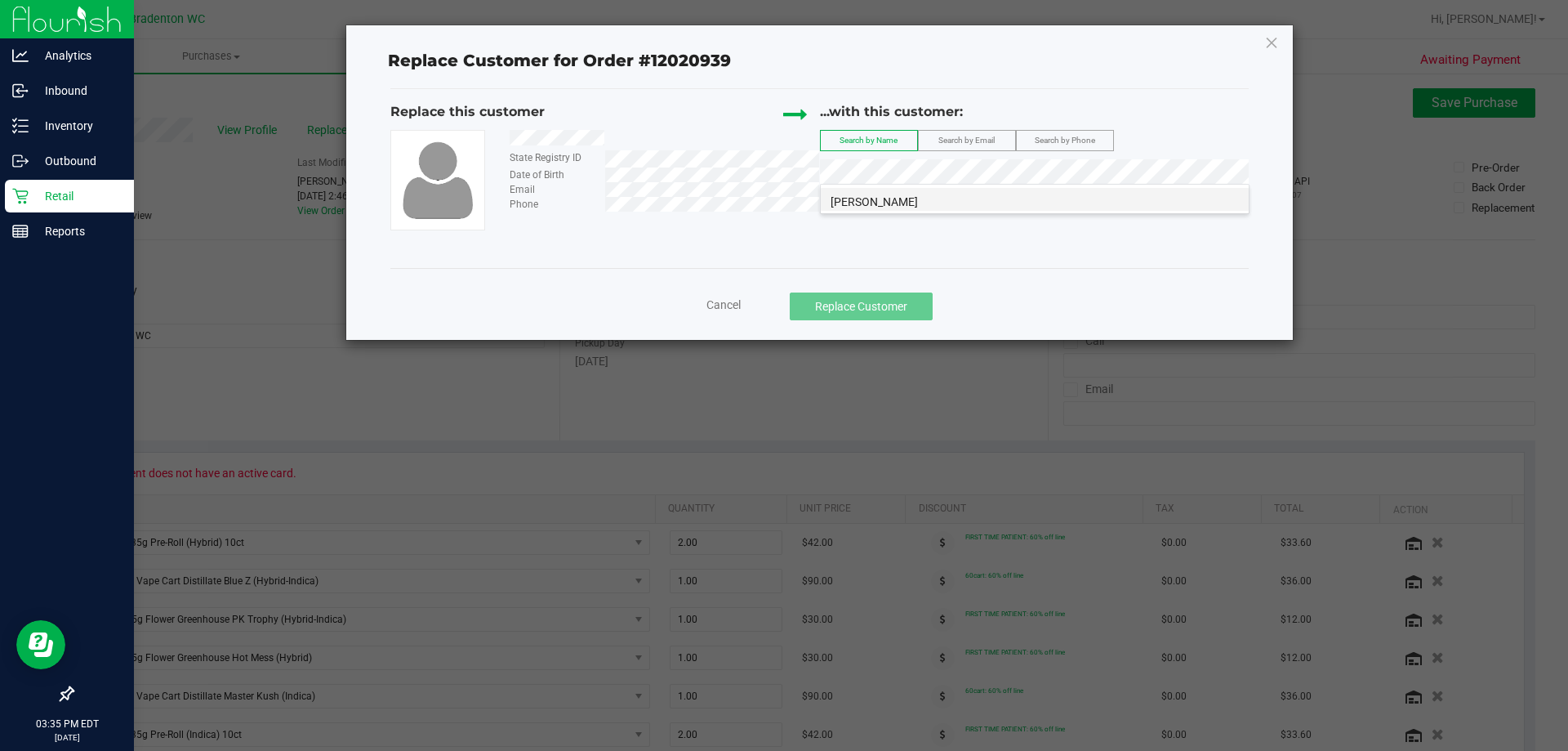
click at [917, 206] on span "[PERSON_NAME]" at bounding box center [874, 202] width 88 height 13
click at [972, 140] on span "Search by Email" at bounding box center [967, 140] width 57 height 9
click at [858, 199] on span "[PERSON_NAME]" at bounding box center [874, 202] width 88 height 13
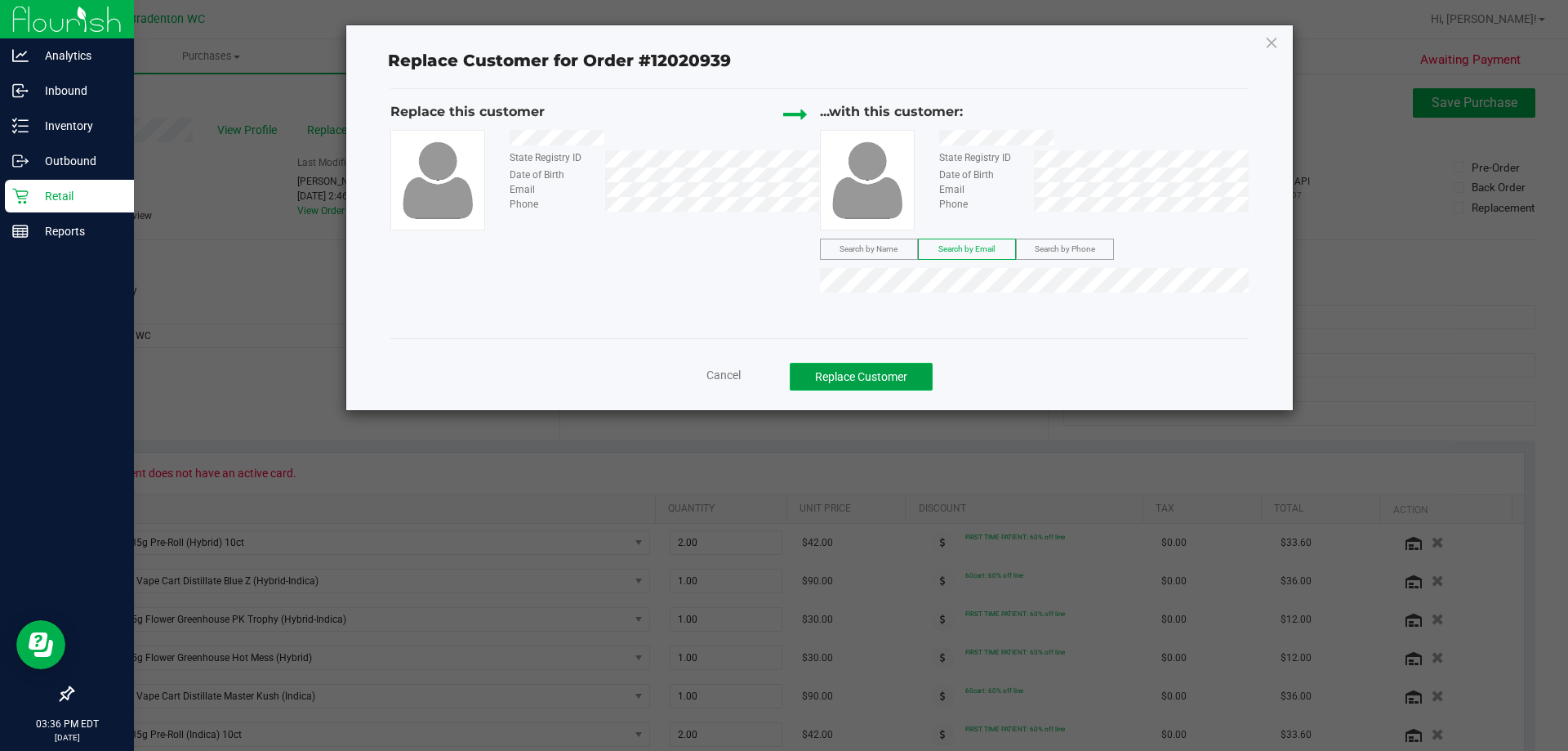
click at [851, 371] on button "Replace Customer" at bounding box center [861, 376] width 143 height 27
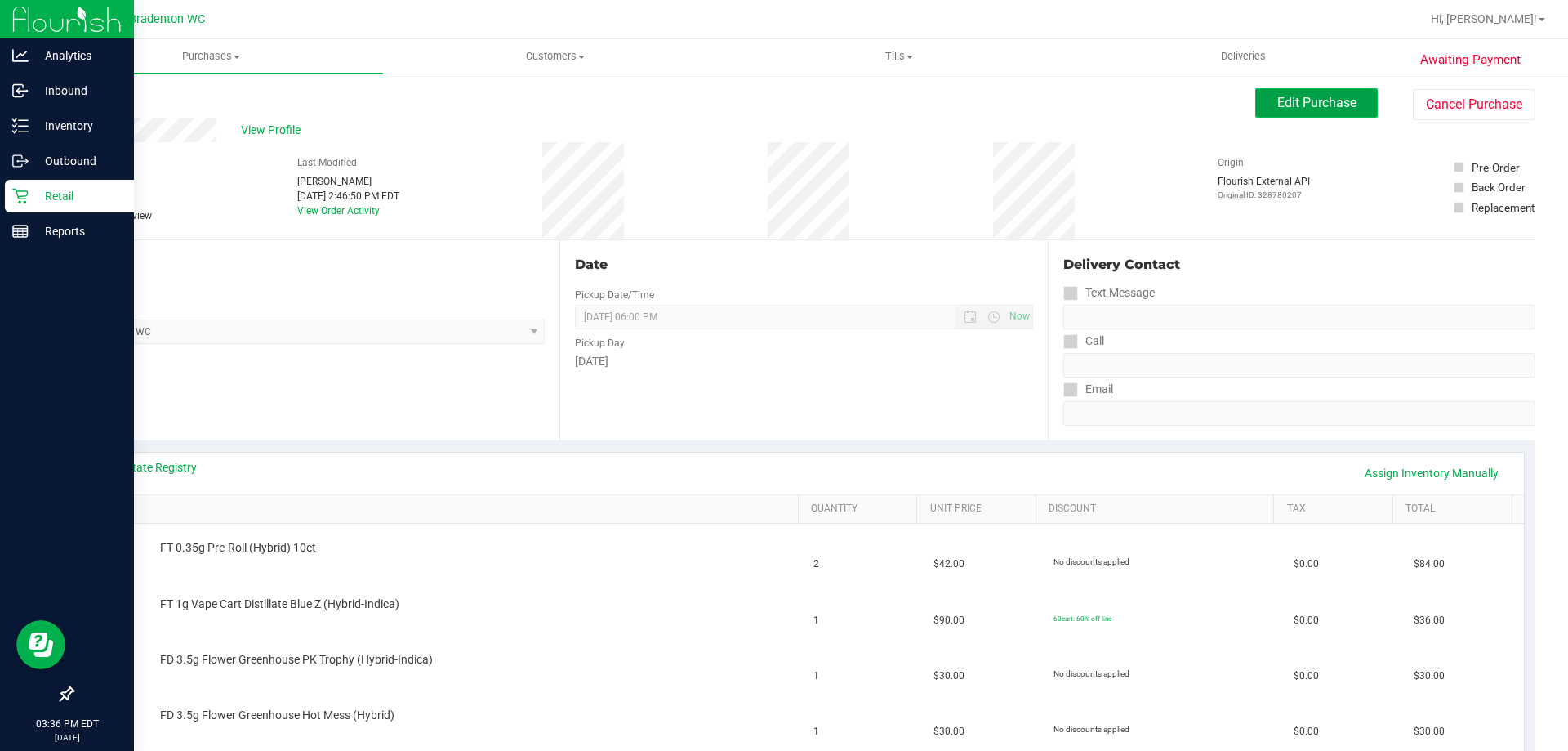
click at [1321, 106] on span "Edit Purchase" at bounding box center [1317, 103] width 79 height 15
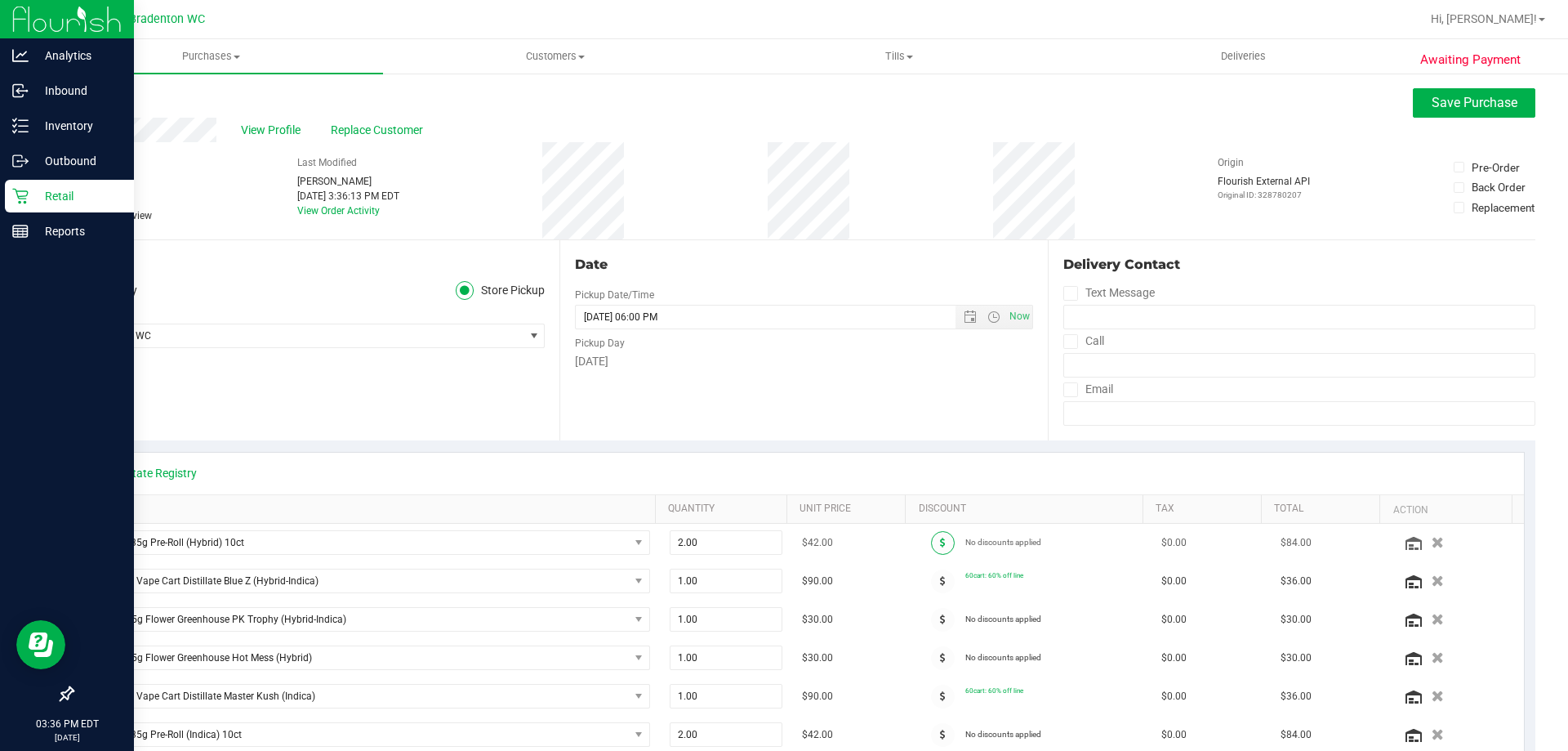
click at [931, 547] on span at bounding box center [942, 542] width 24 height 24
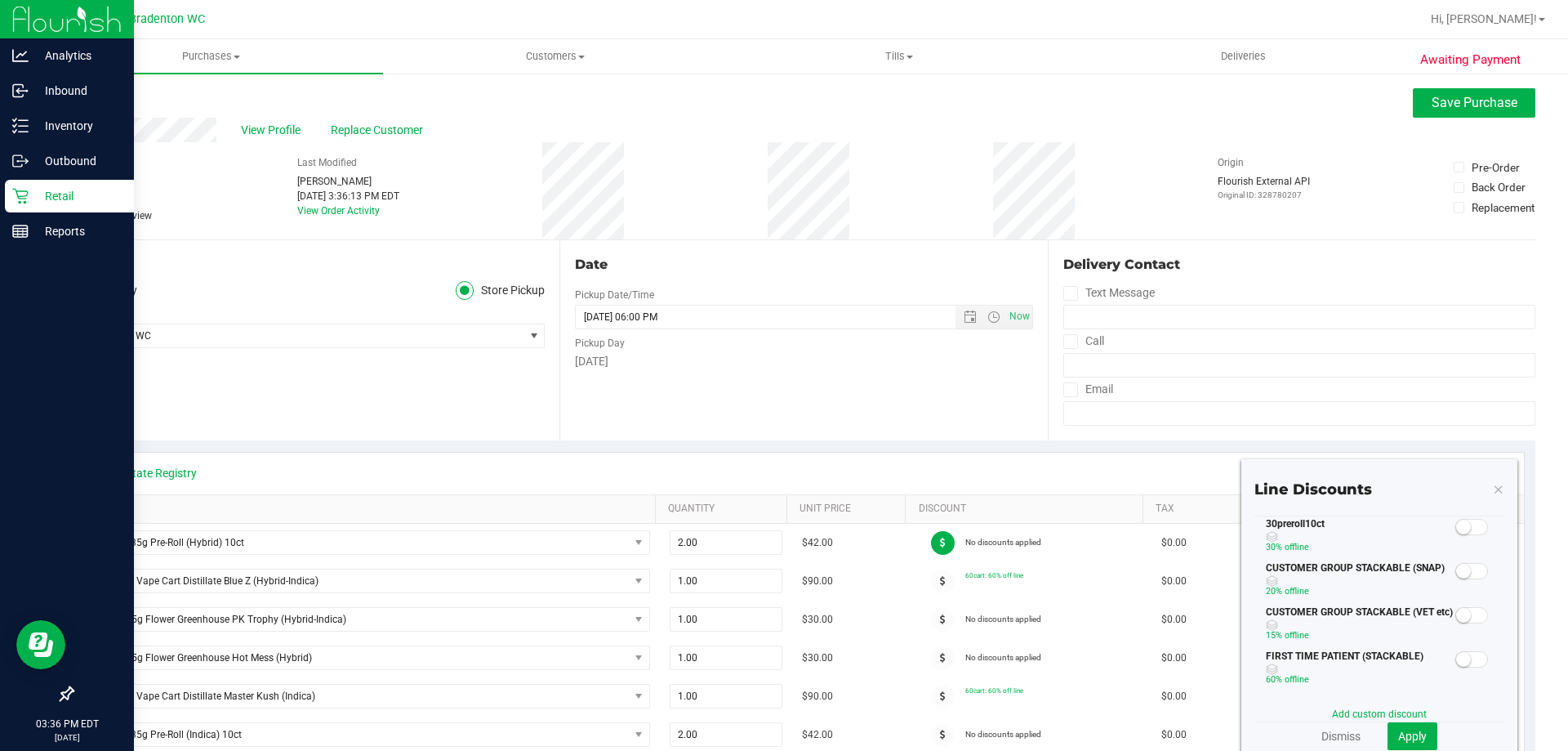
click at [1460, 531] on span at bounding box center [1472, 526] width 33 height 16
click at [1398, 737] on span "Apply" at bounding box center [1413, 736] width 28 height 13
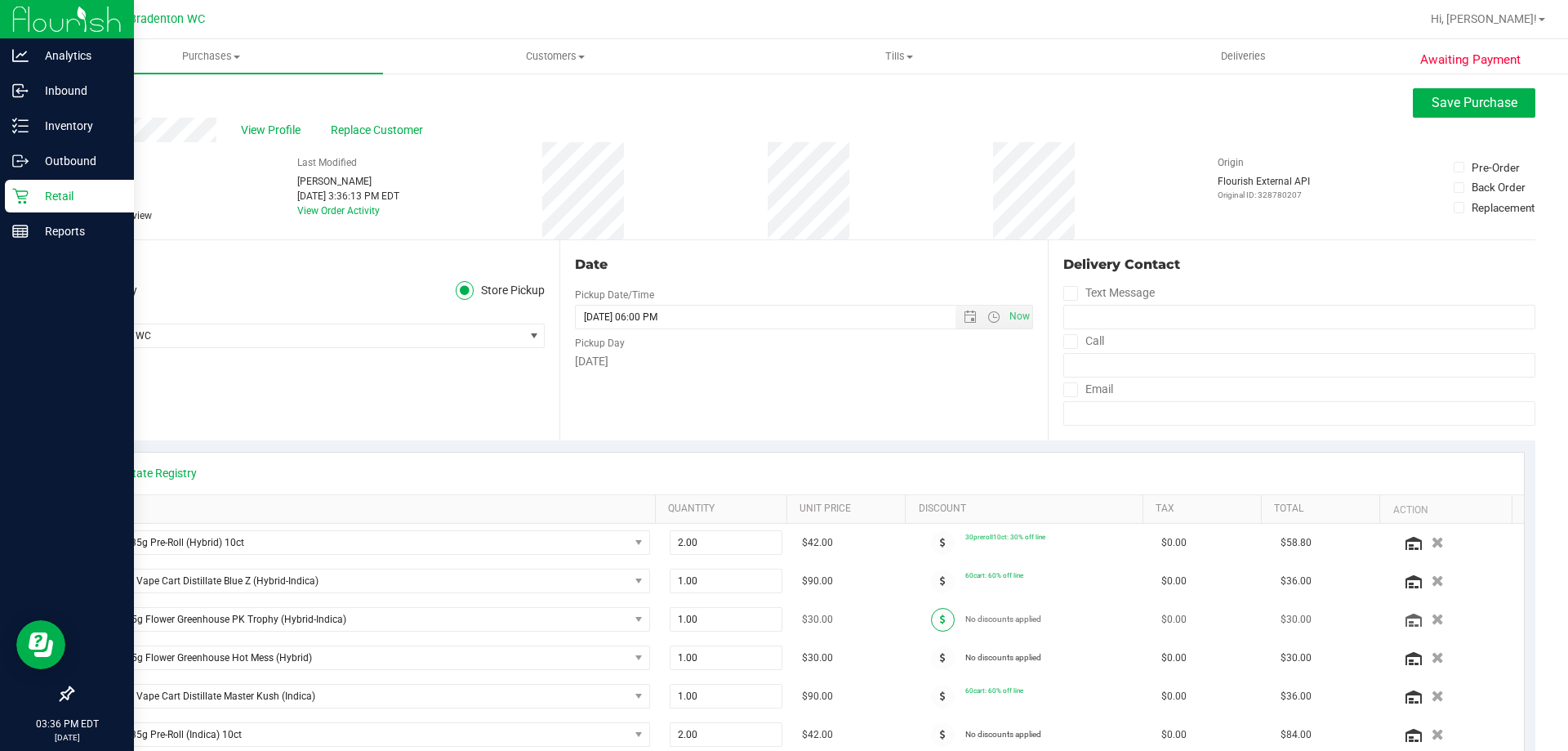
click at [932, 624] on span at bounding box center [942, 619] width 24 height 24
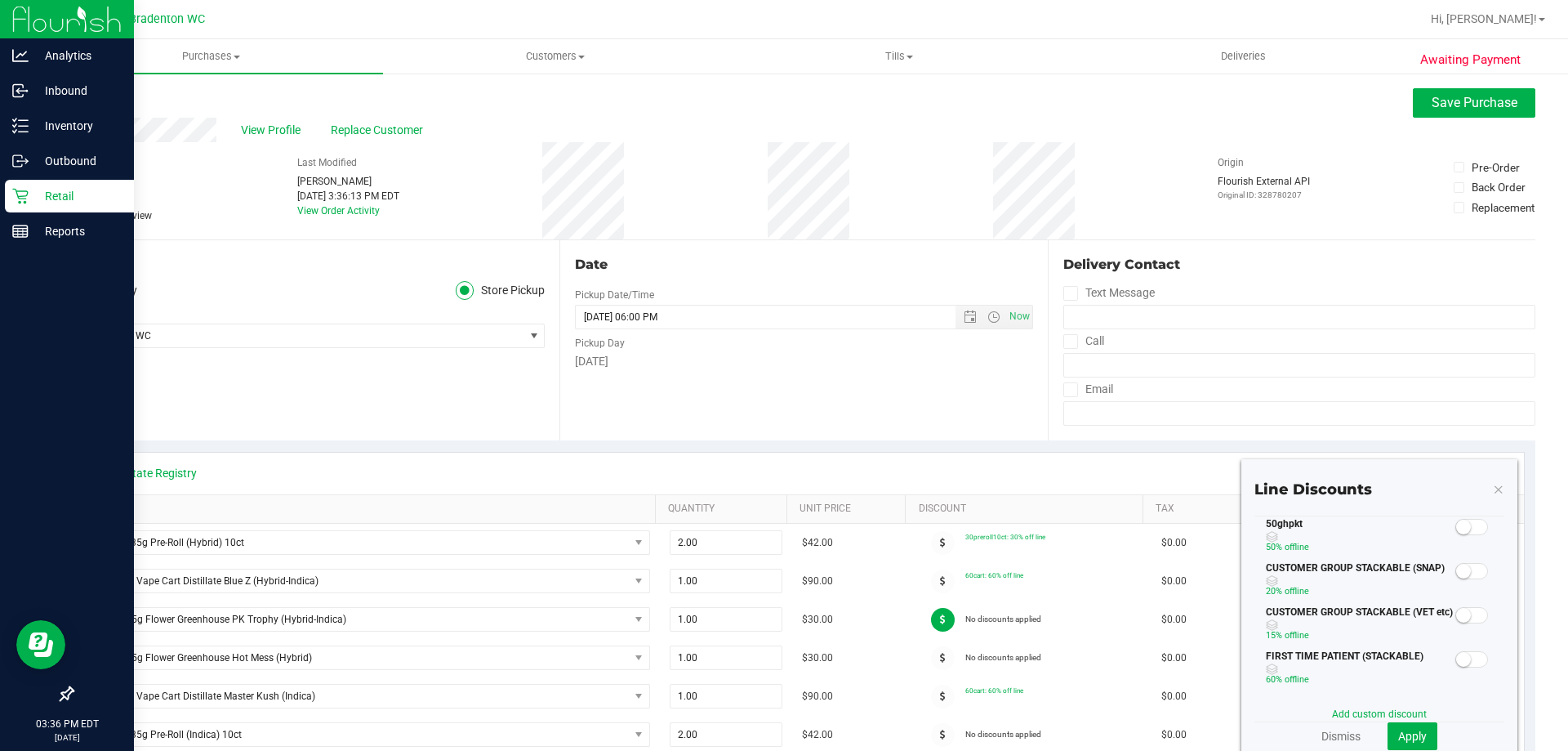
click at [1456, 531] on small at bounding box center [1463, 527] width 15 height 15
click at [1412, 734] on span "Apply" at bounding box center [1413, 736] width 28 height 13
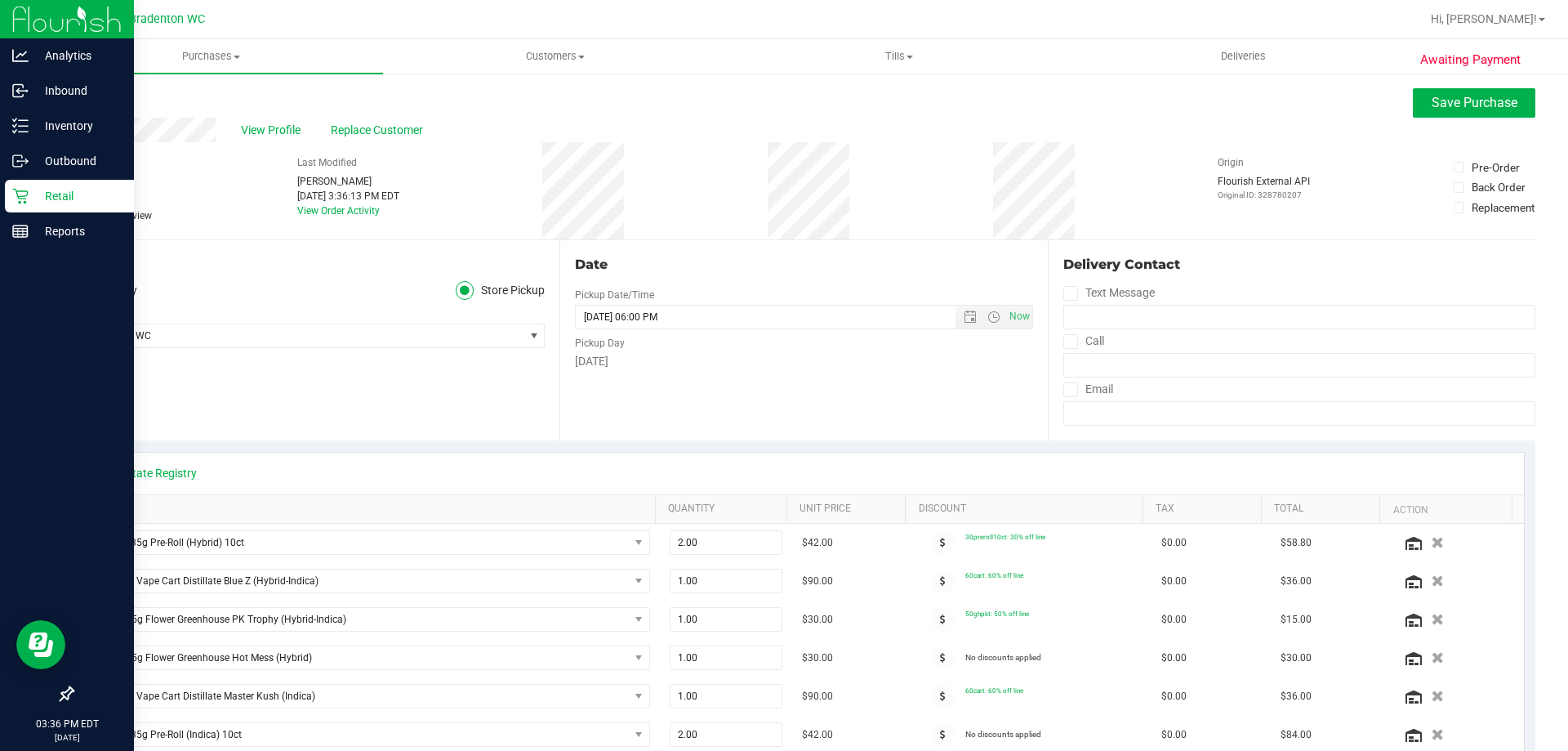
click at [931, 648] on span at bounding box center [942, 658] width 24 height 24
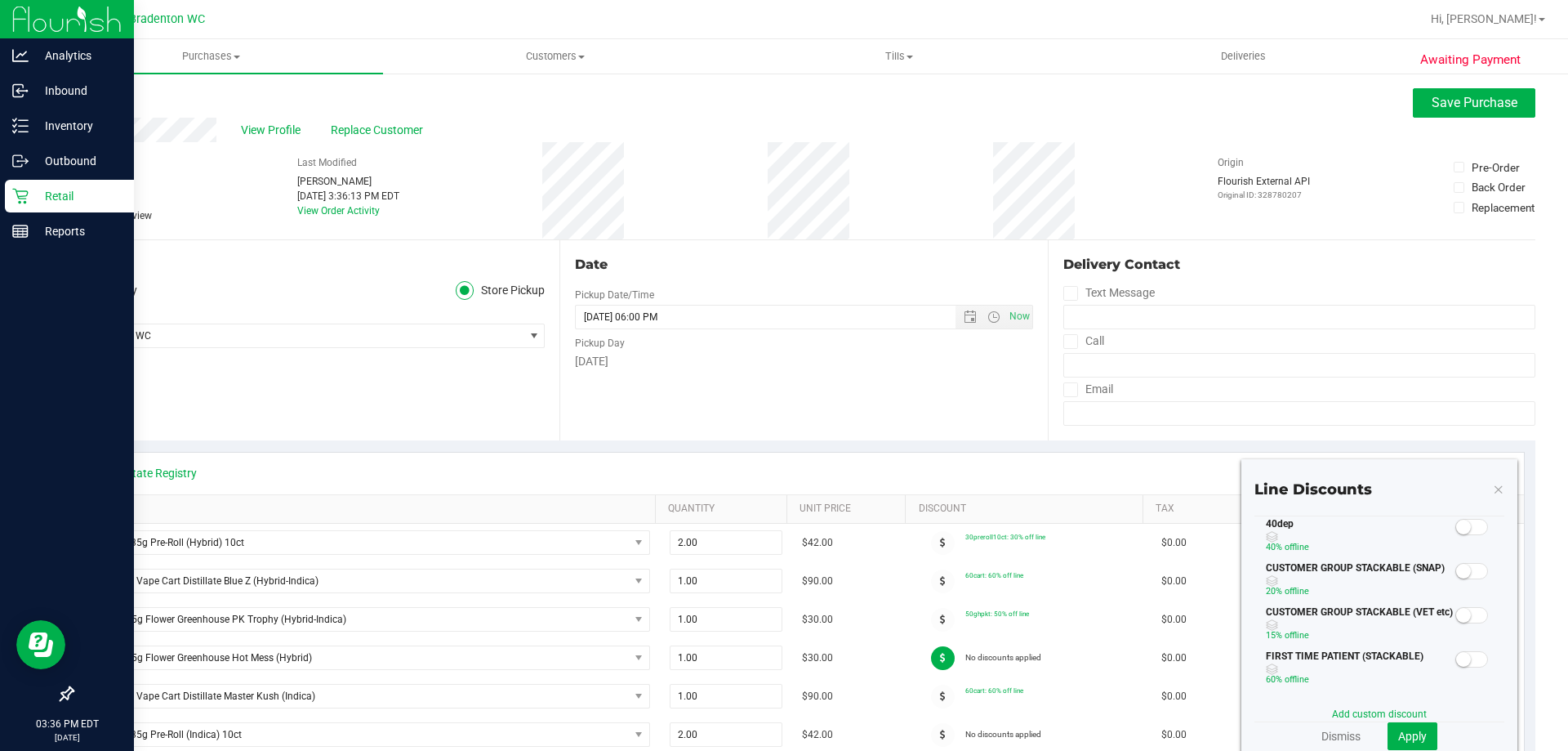
click at [1456, 531] on small at bounding box center [1463, 527] width 15 height 15
click at [1401, 739] on span "Apply" at bounding box center [1413, 736] width 28 height 13
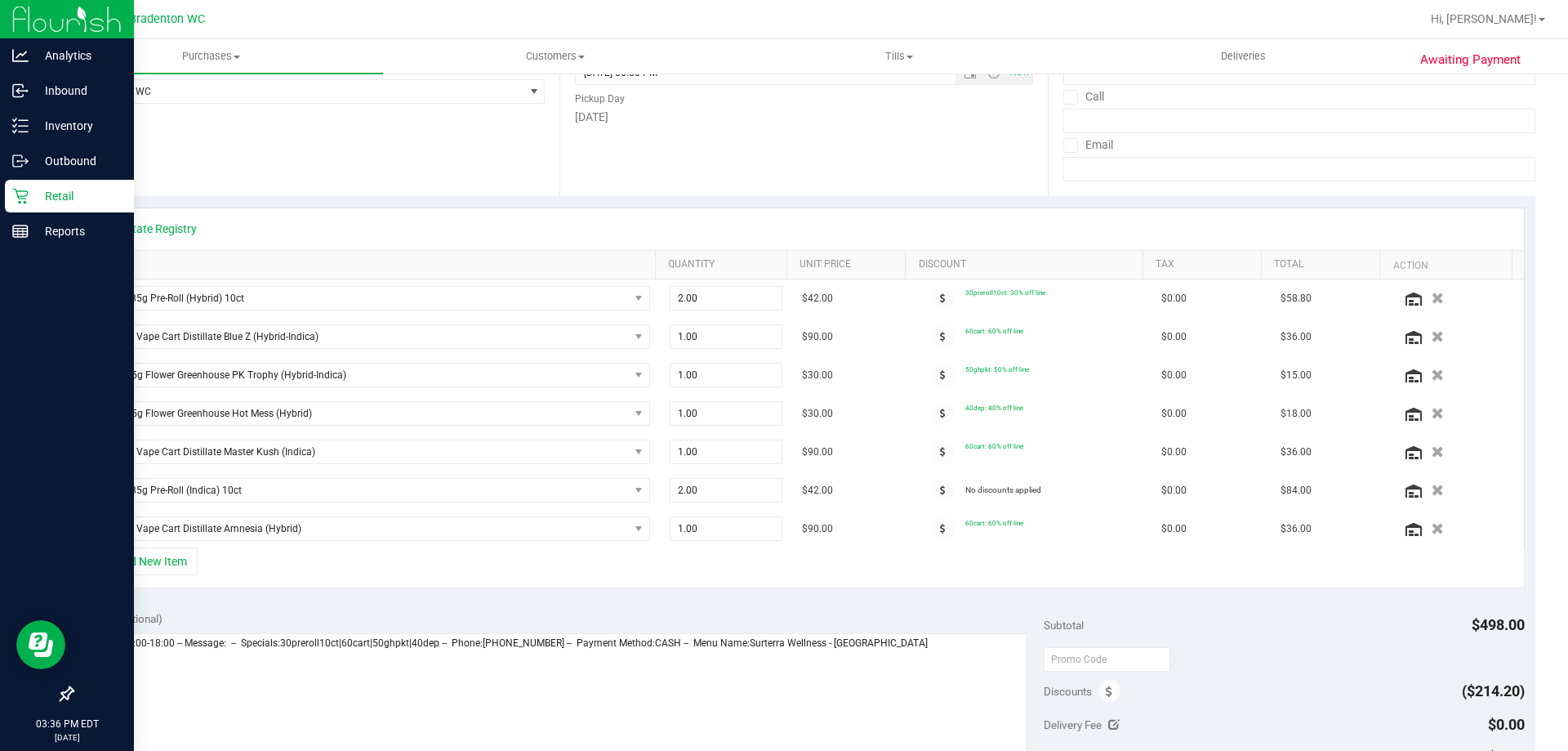
scroll to position [245, 0]
click at [931, 486] on span at bounding box center [942, 489] width 24 height 24
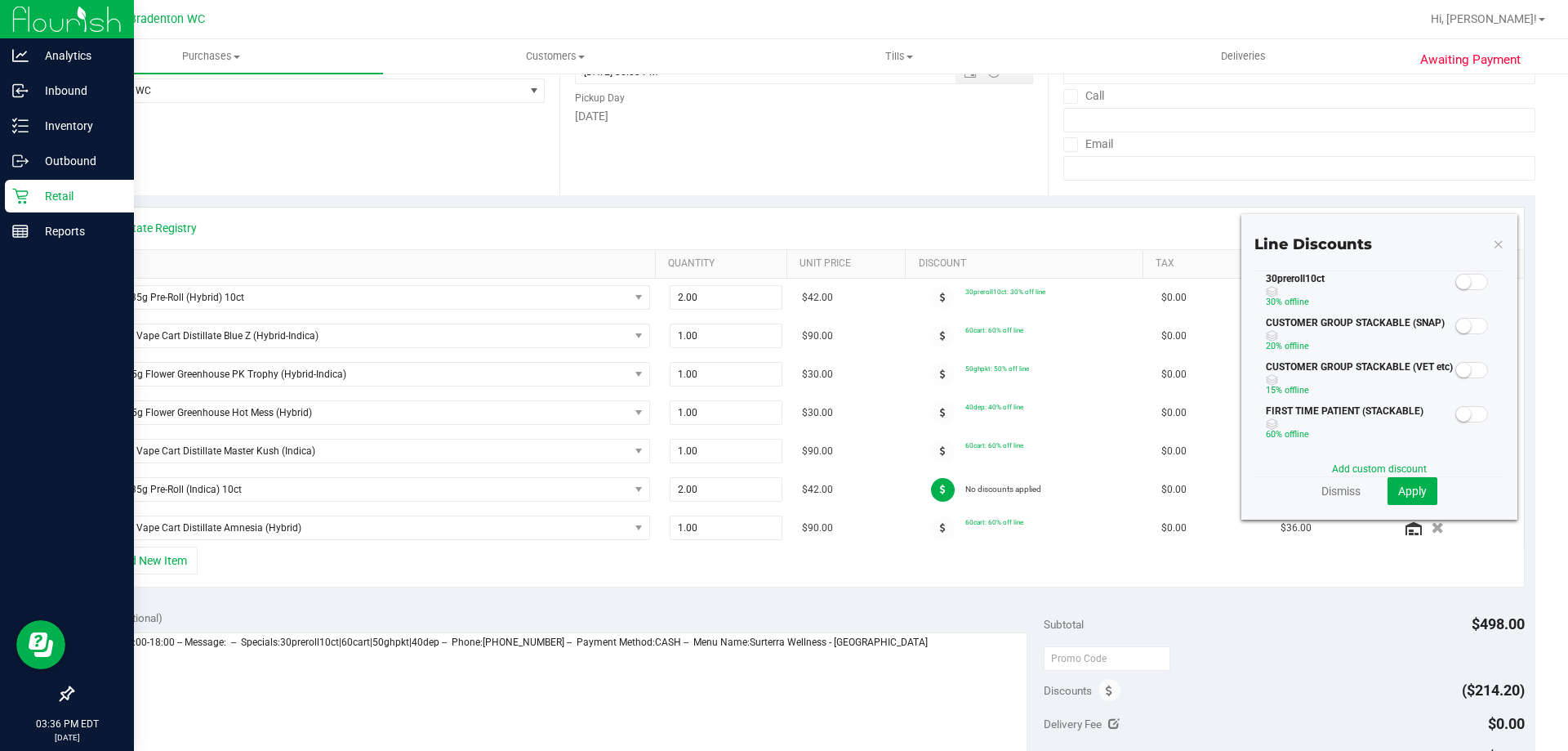
click at [1462, 283] on span at bounding box center [1472, 281] width 33 height 16
click at [1413, 477] on button "Apply" at bounding box center [1413, 490] width 50 height 27
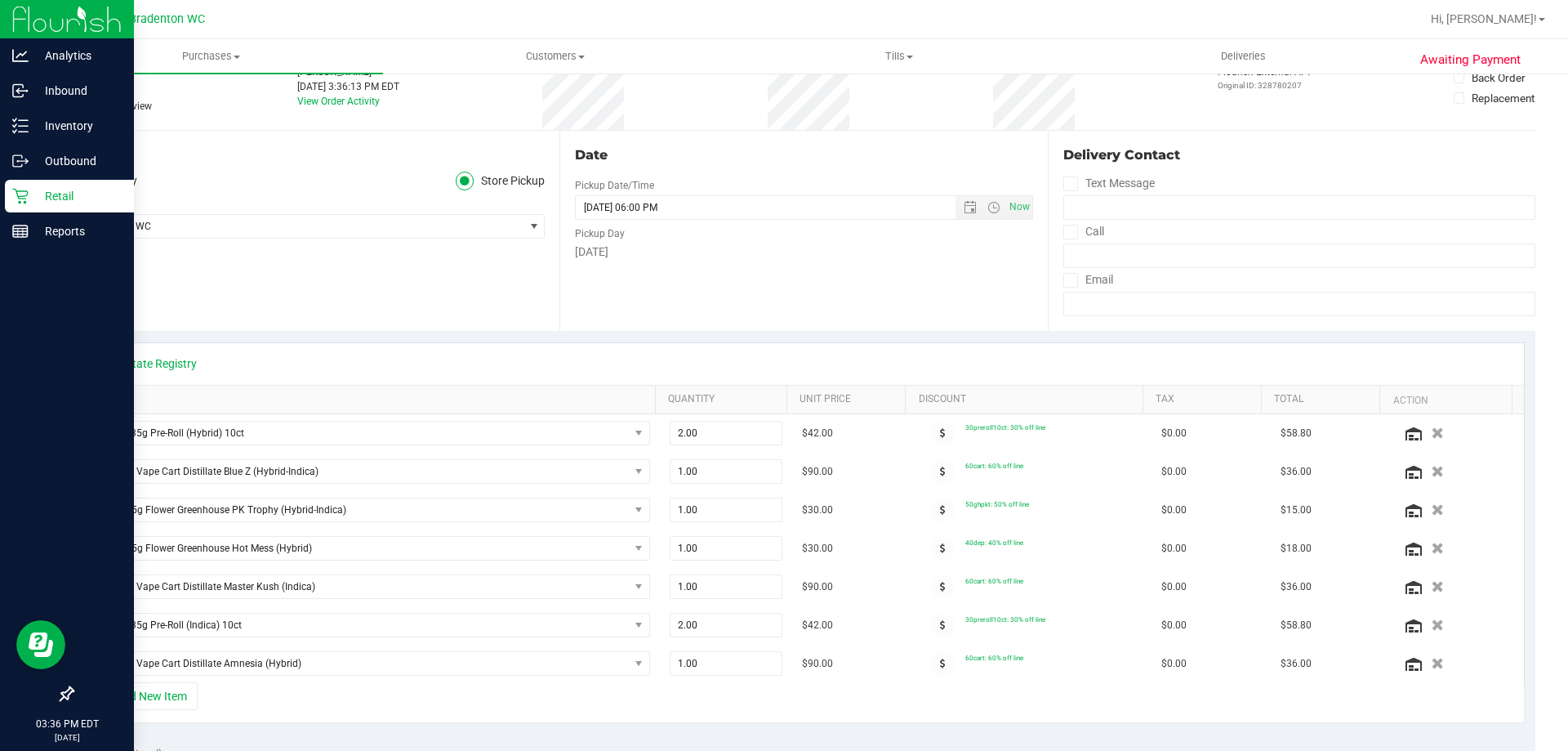
scroll to position [0, 0]
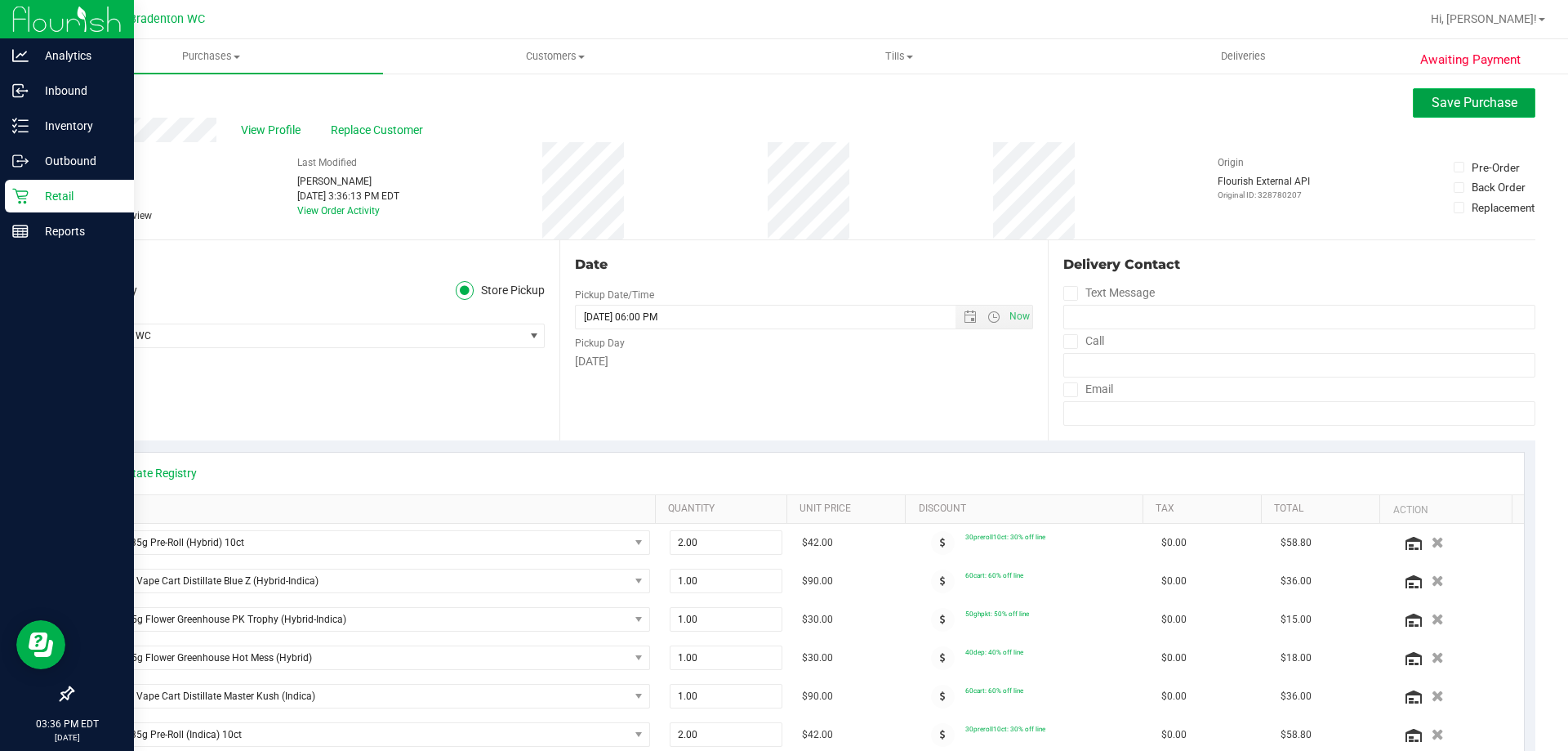
click at [1452, 92] on button "Save Purchase" at bounding box center [1475, 103] width 122 height 29
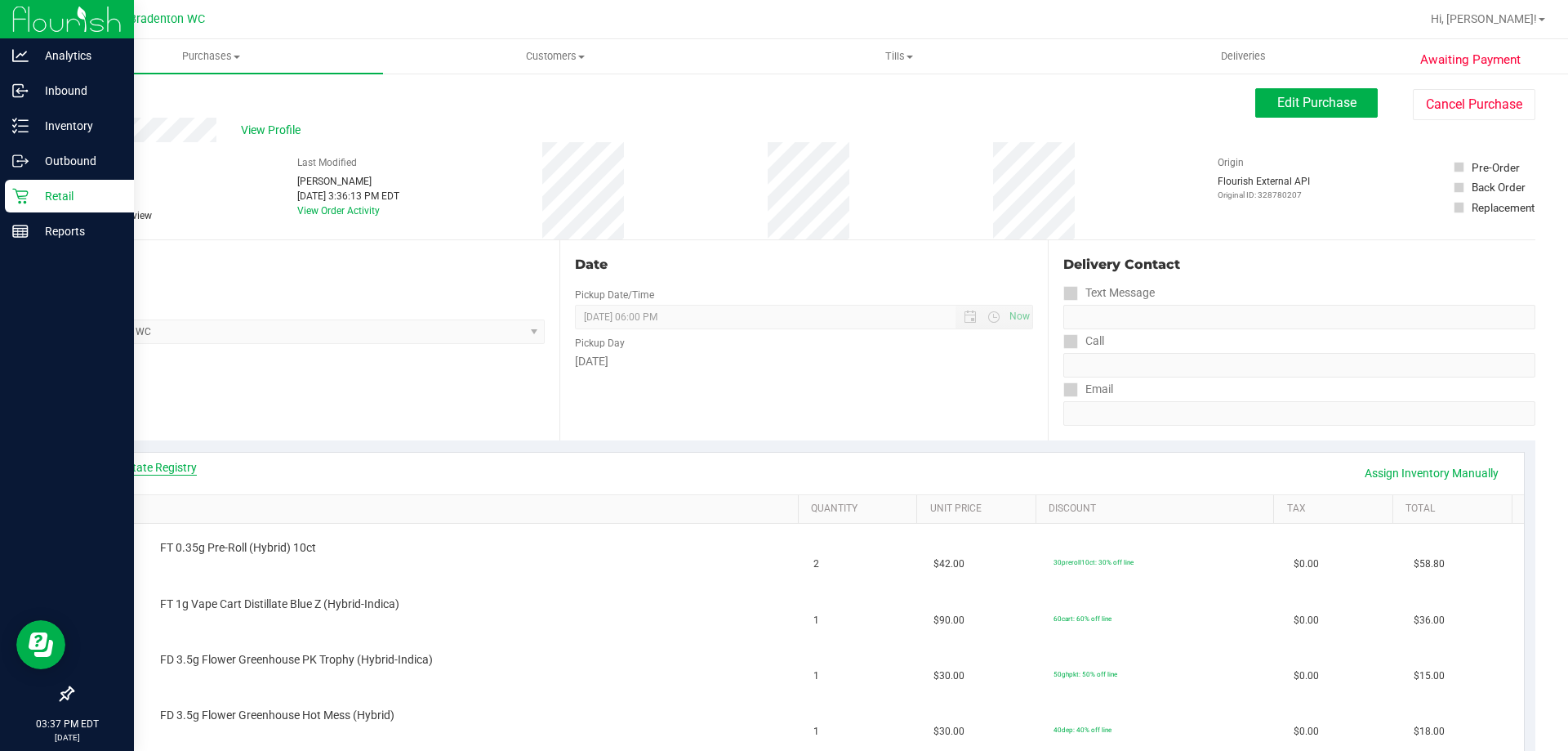
click at [187, 472] on link "View State Registry" at bounding box center [148, 466] width 98 height 16
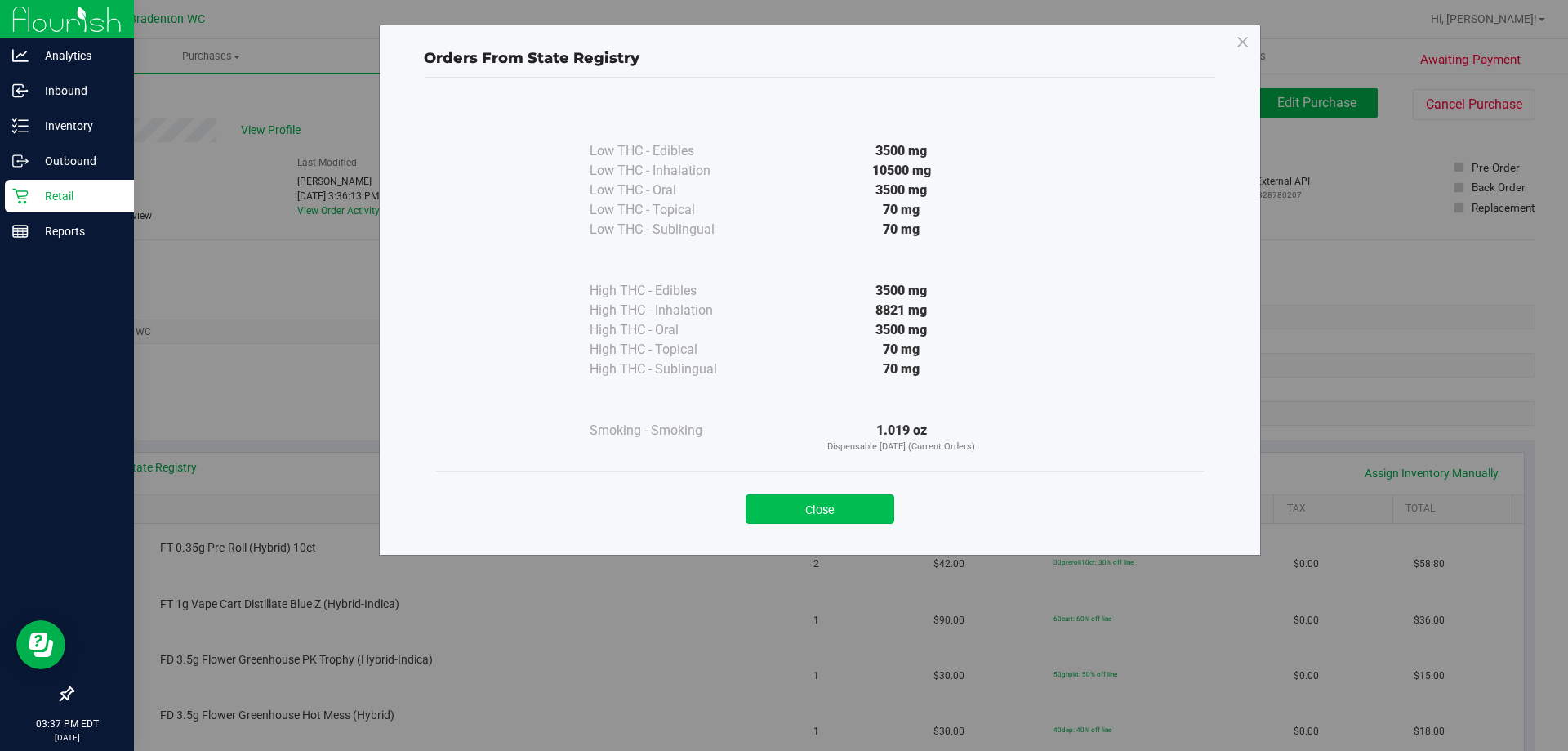
click at [798, 506] on button "Close" at bounding box center [820, 508] width 149 height 29
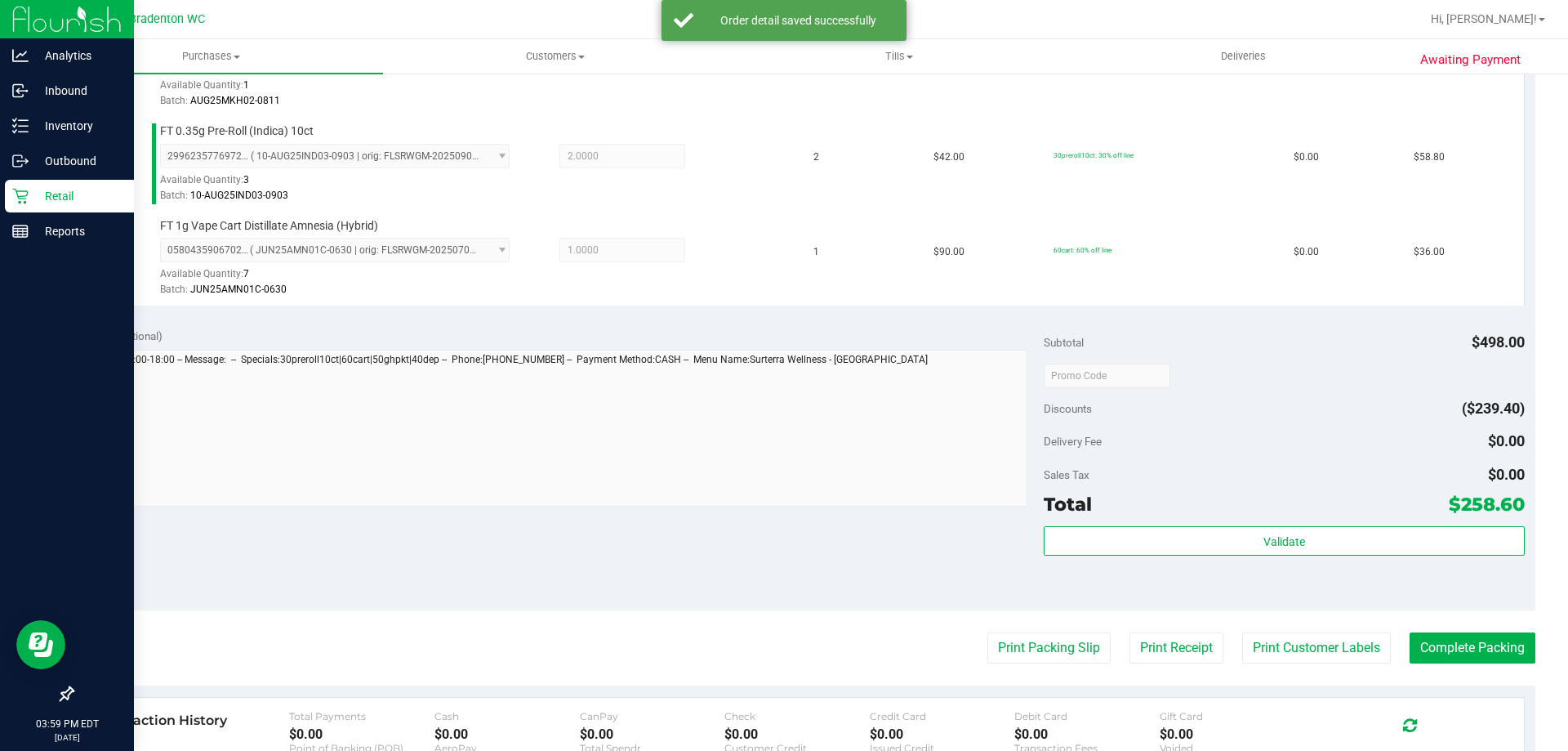
scroll to position [886, 0]
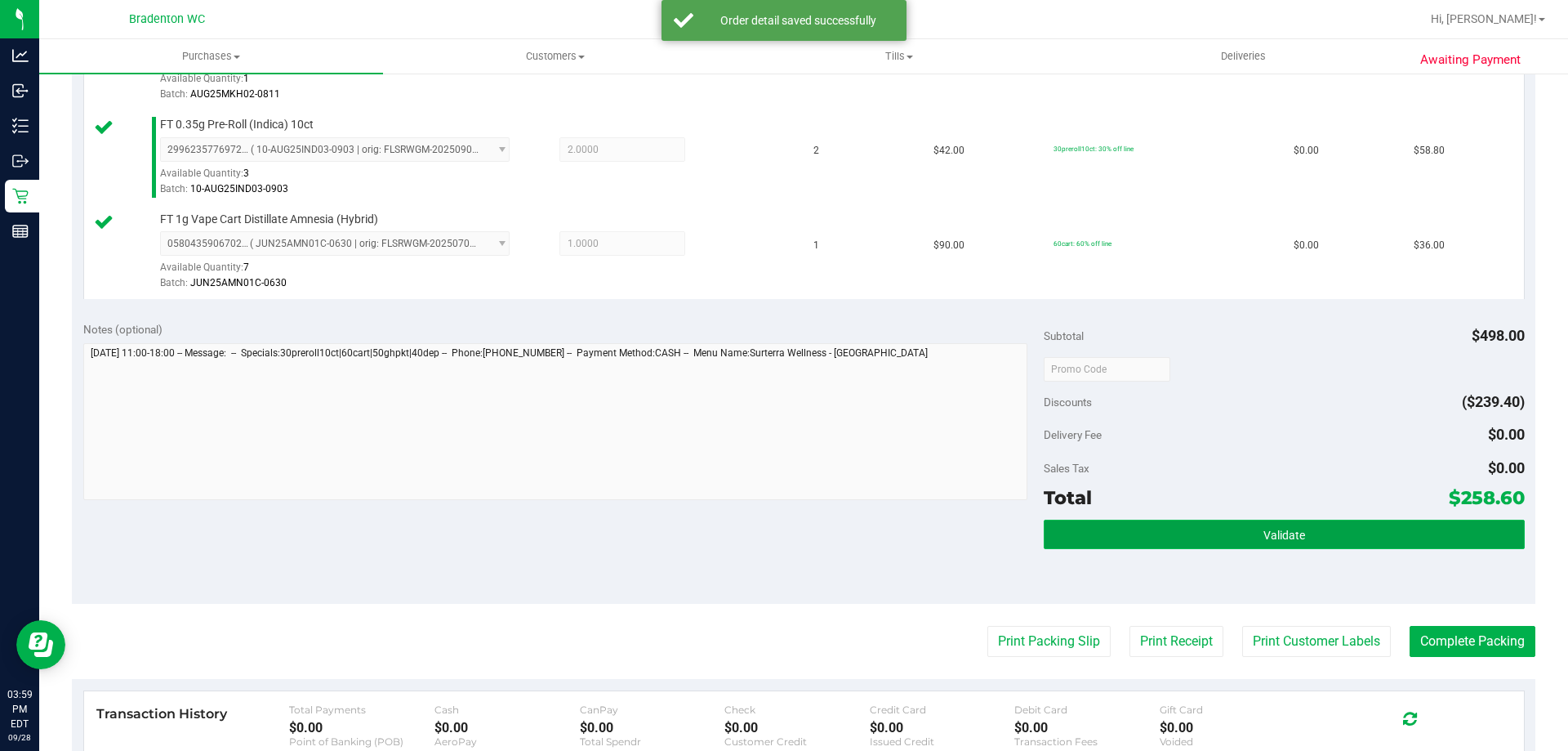
click at [1222, 543] on button "Validate" at bounding box center [1284, 533] width 481 height 29
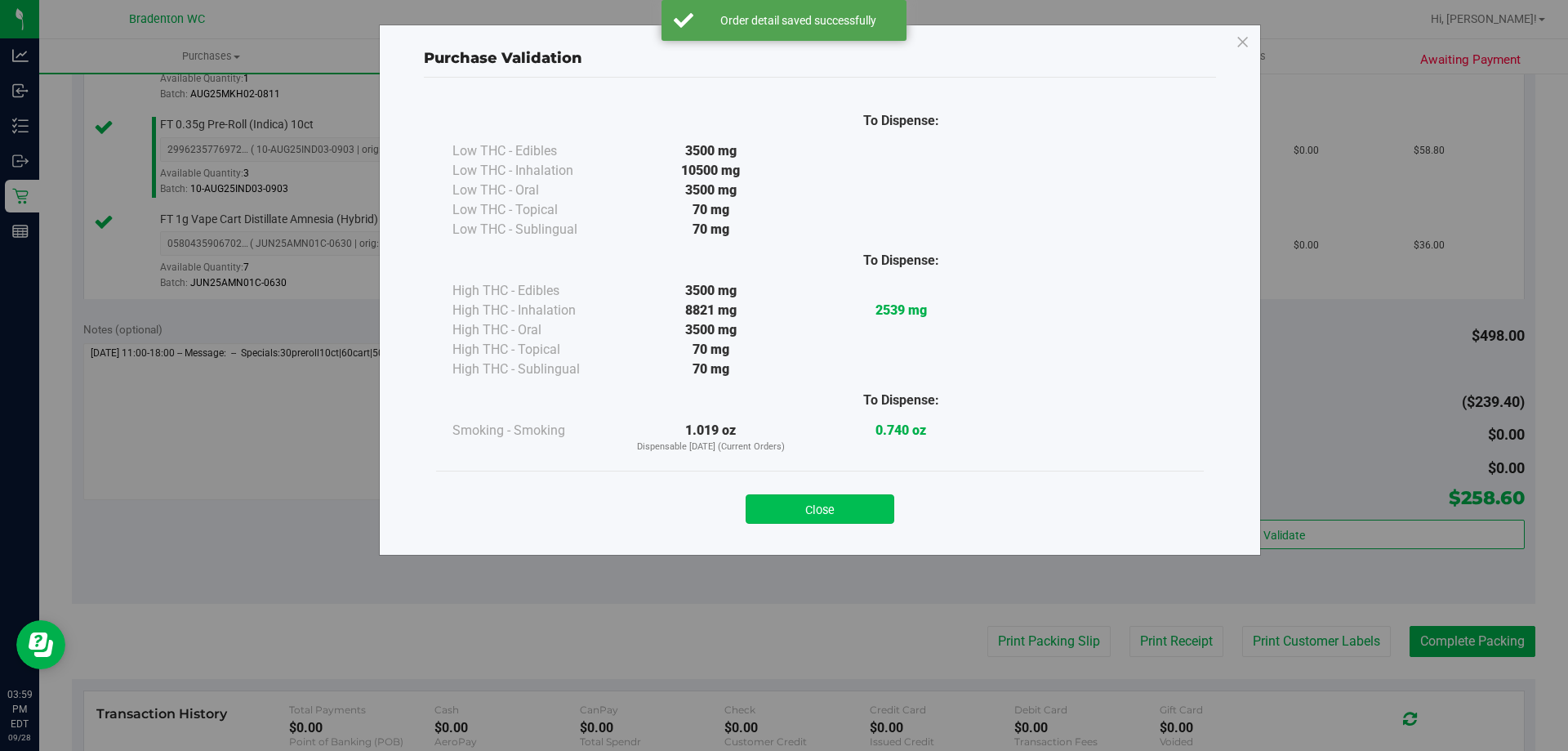
click at [813, 508] on button "Close" at bounding box center [820, 508] width 149 height 29
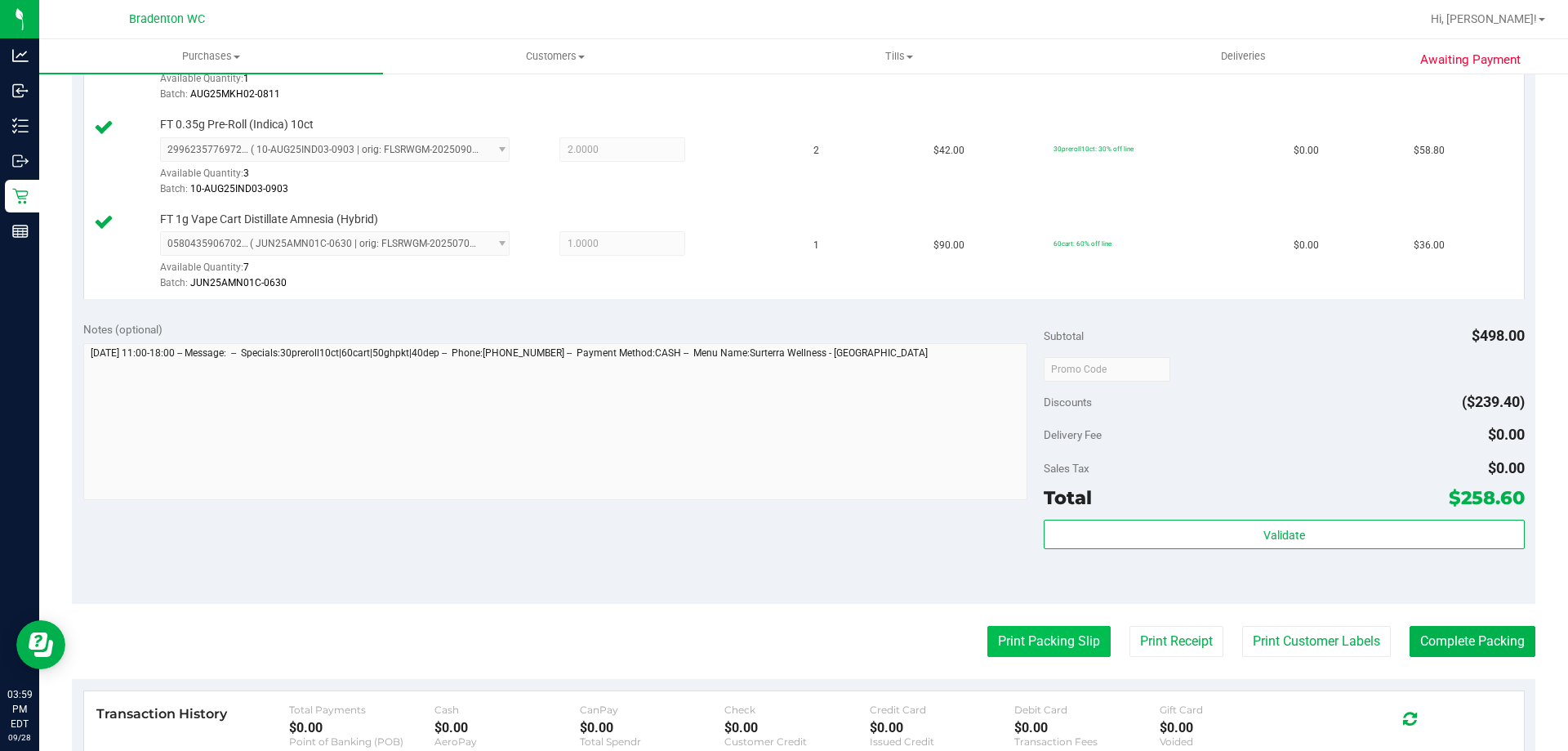
click at [1005, 639] on button "Print Packing Slip" at bounding box center [1049, 641] width 123 height 31
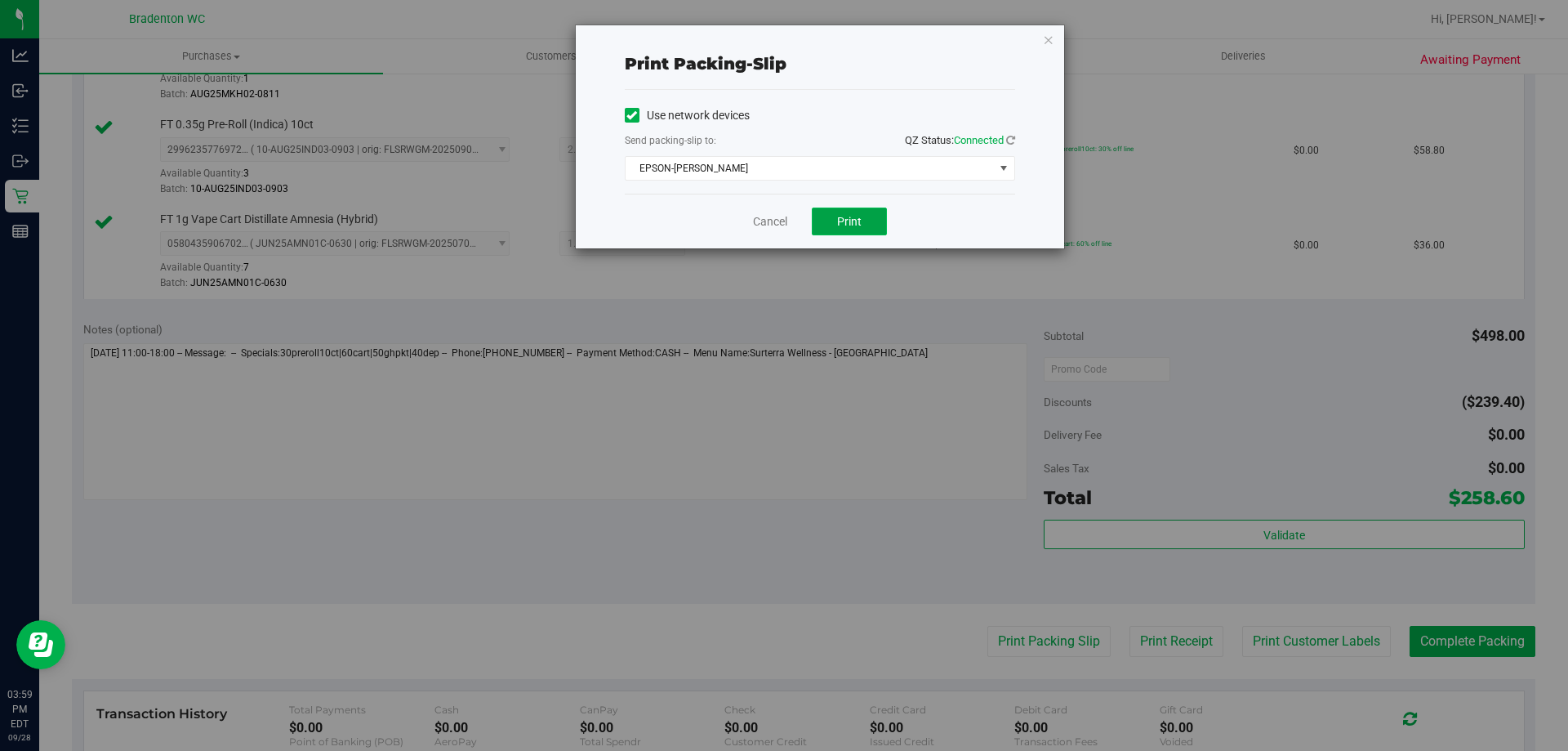
click at [846, 216] on span "Print" at bounding box center [849, 221] width 24 height 13
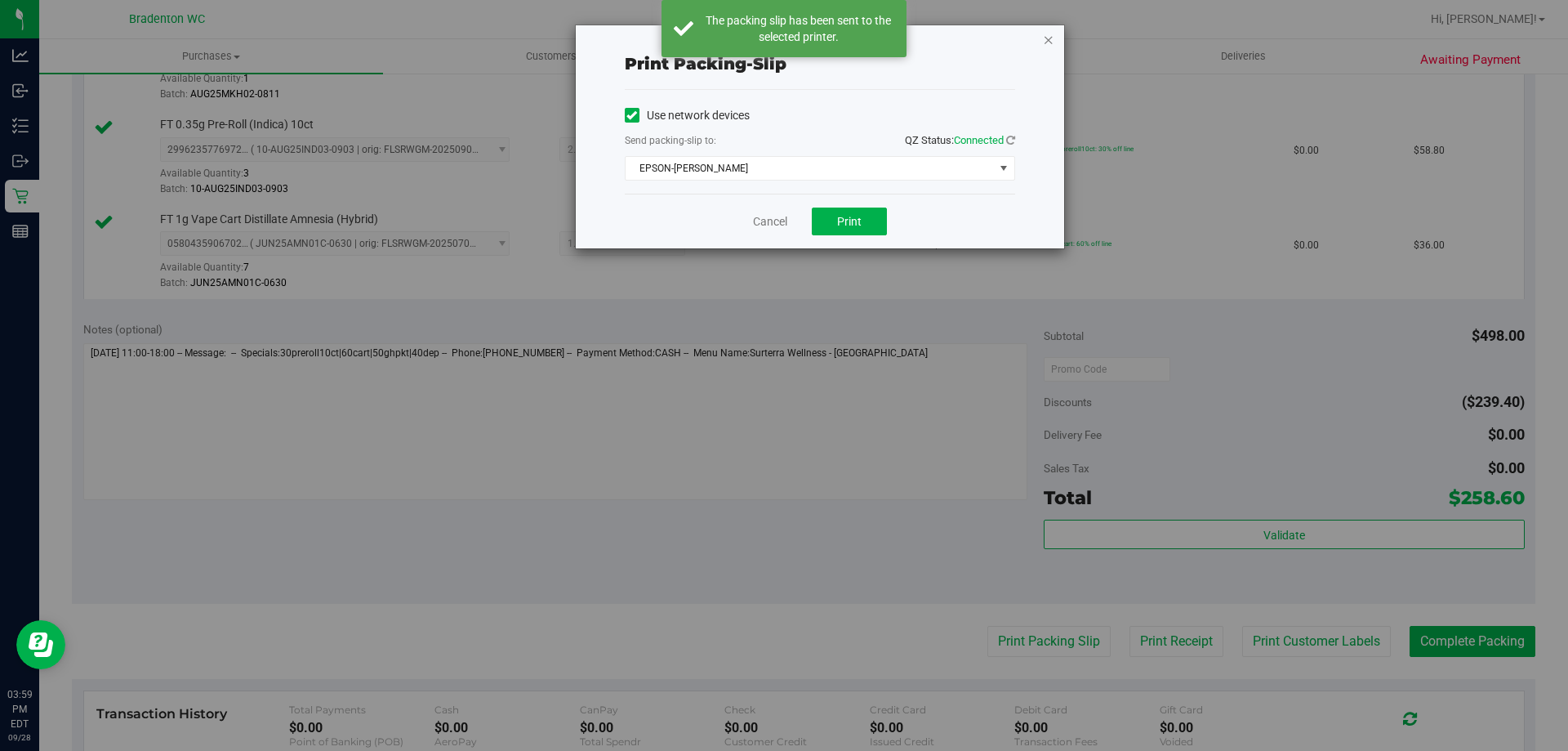
click at [1043, 39] on icon "button" at bounding box center [1049, 39] width 11 height 20
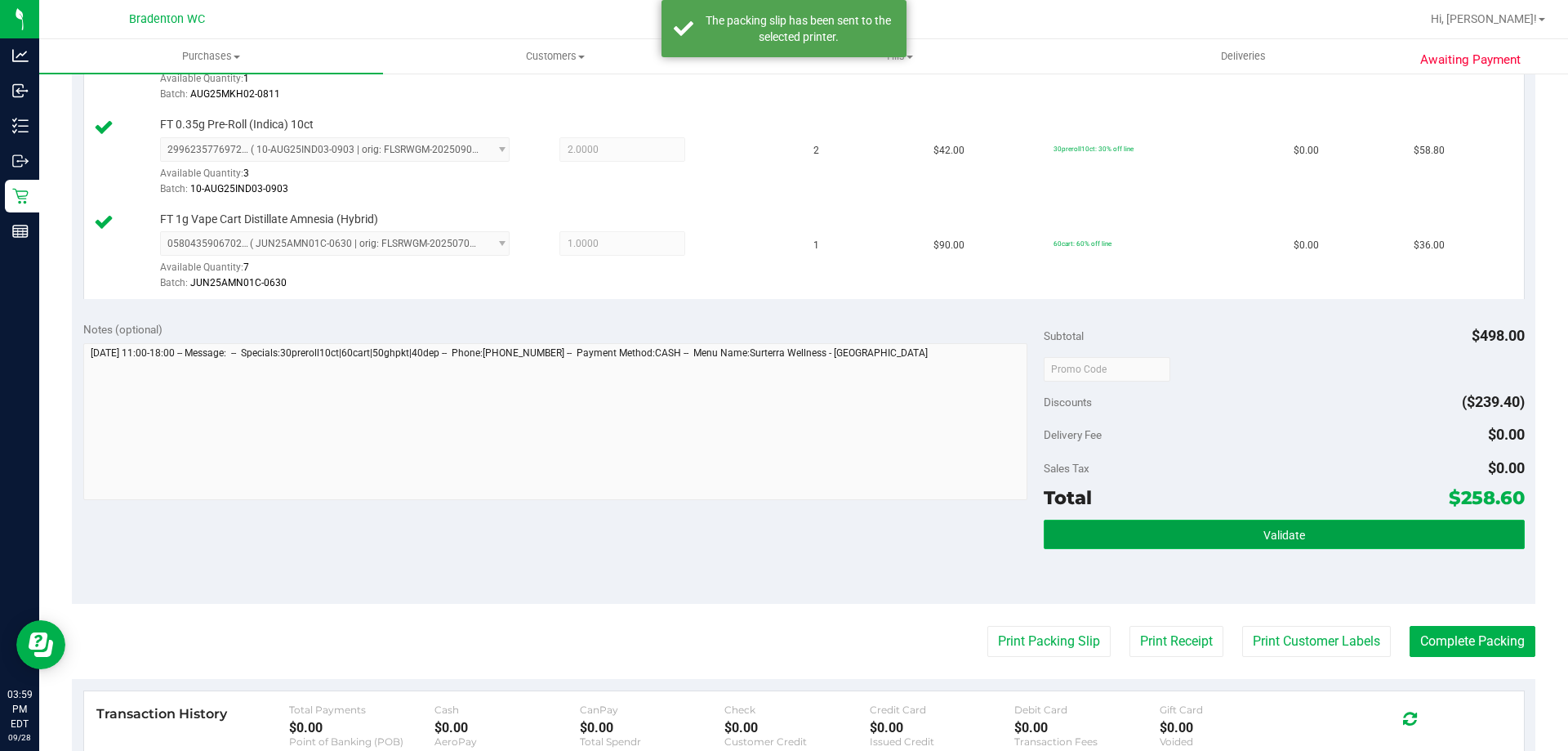
click at [1283, 535] on span "Validate" at bounding box center [1284, 535] width 41 height 13
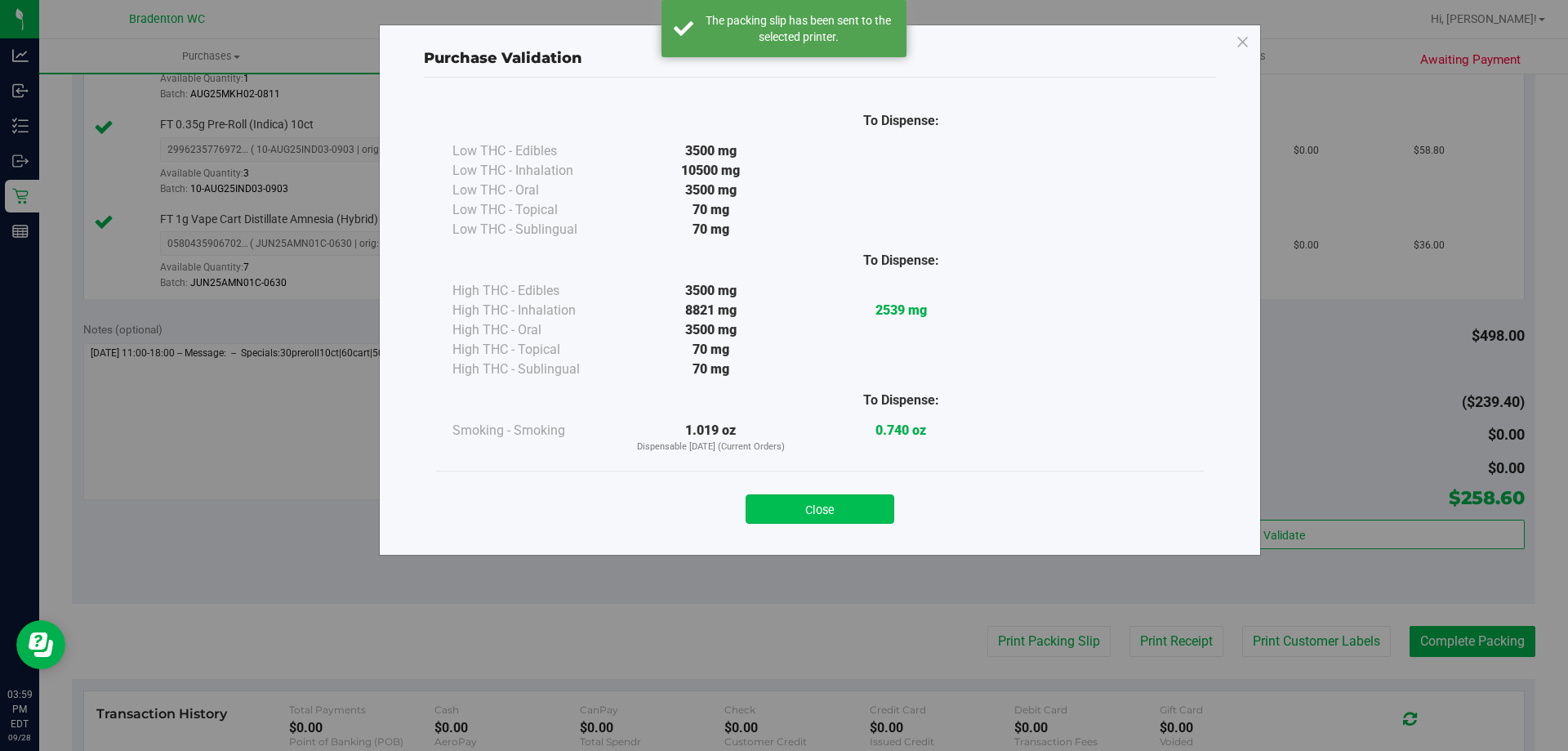
click at [838, 504] on button "Close" at bounding box center [820, 508] width 149 height 29
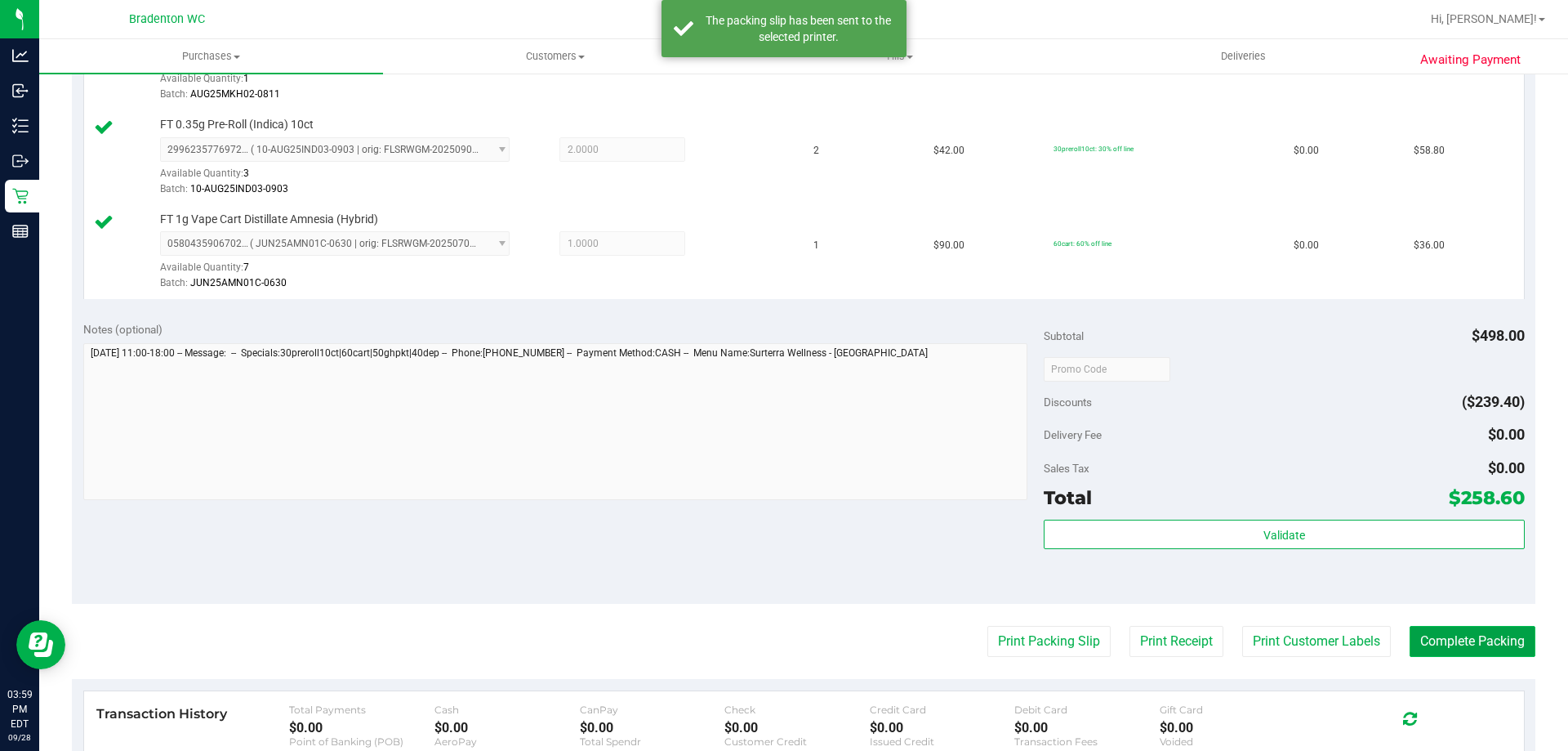
click at [1469, 627] on button "Complete Packing" at bounding box center [1472, 641] width 125 height 31
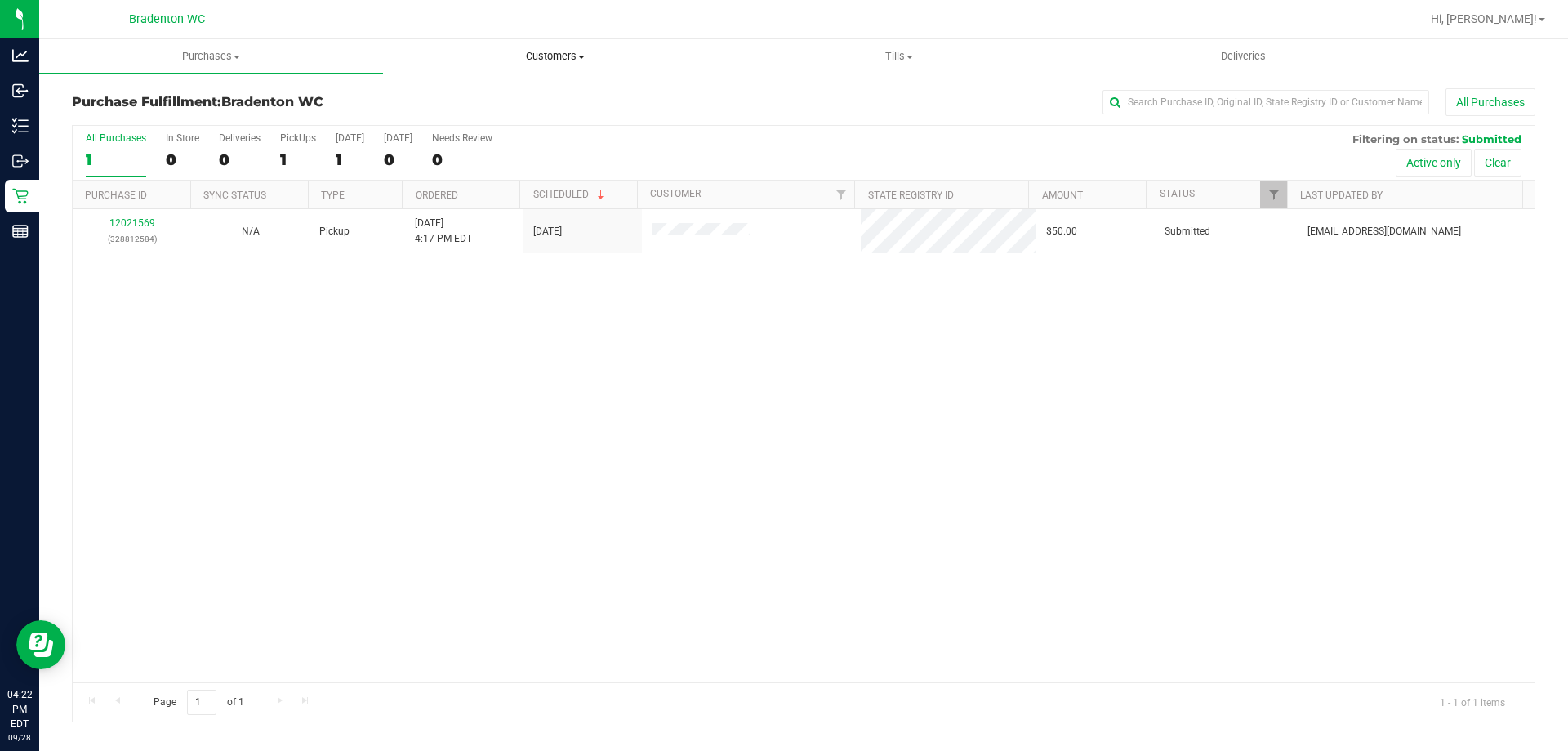
click at [555, 55] on span "Customers" at bounding box center [554, 57] width 342 height 15
click at [475, 91] on span "All customers" at bounding box center [442, 98] width 118 height 14
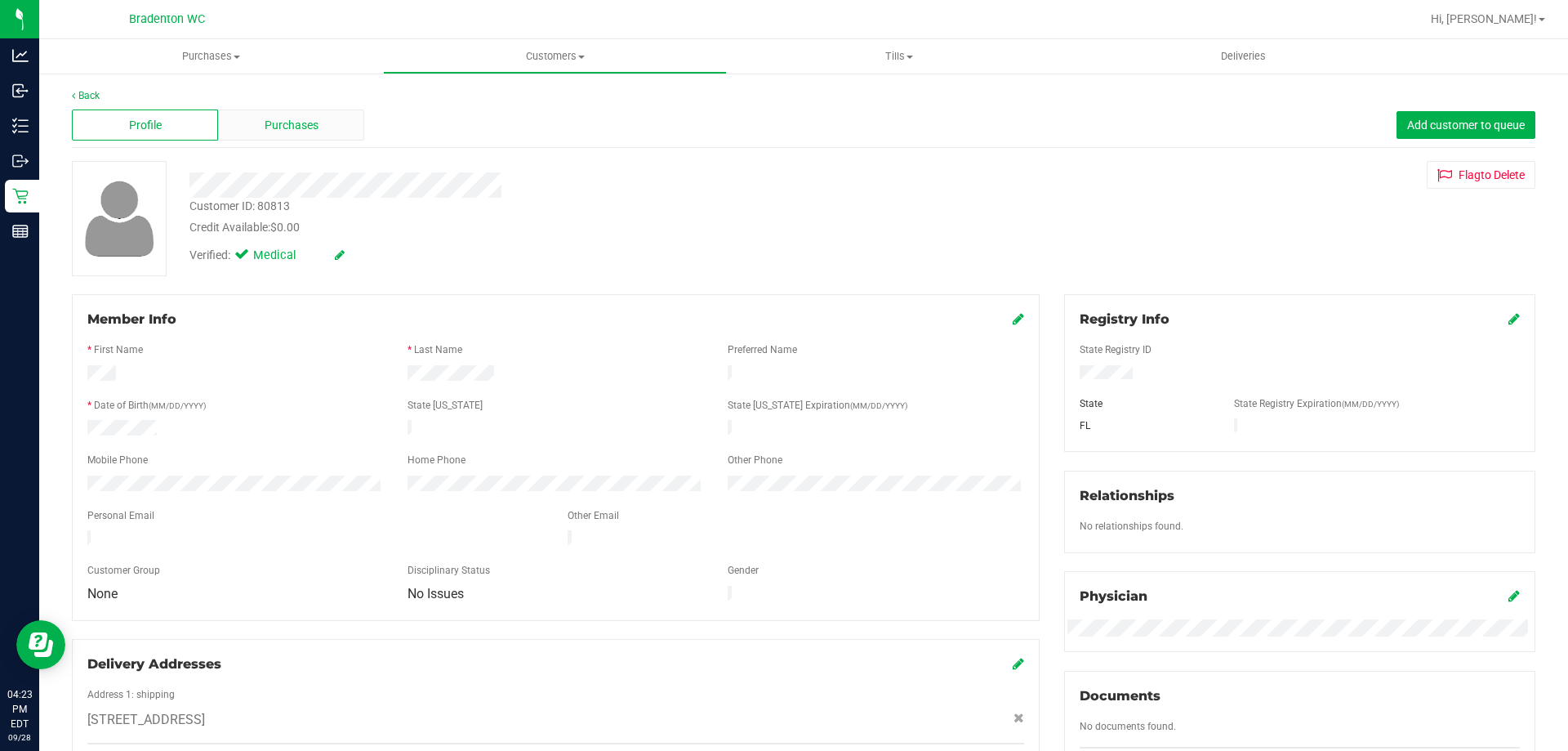
click at [340, 125] on div "Purchases" at bounding box center [290, 124] width 146 height 31
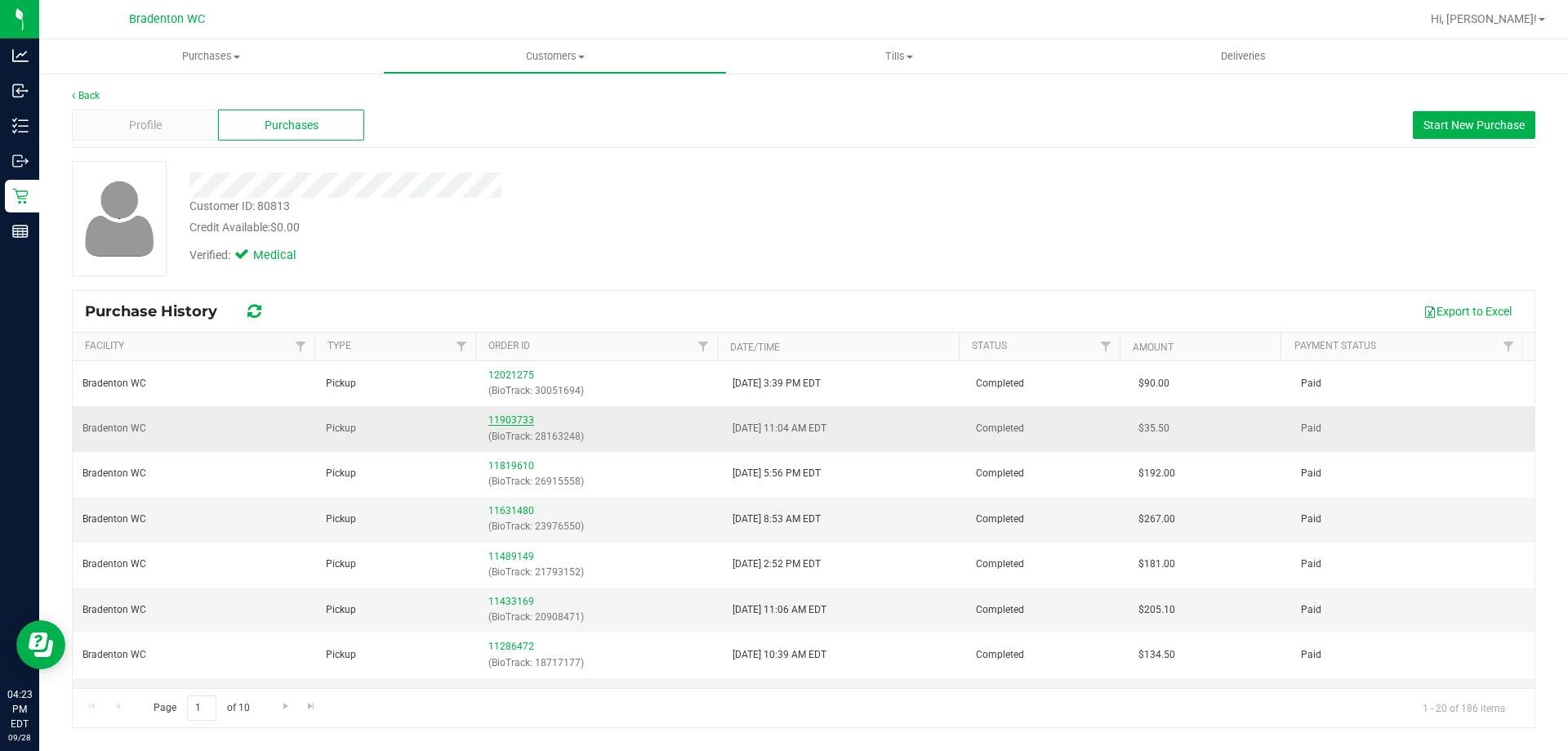
click at [498, 416] on link "11903733" at bounding box center [511, 419] width 46 height 11
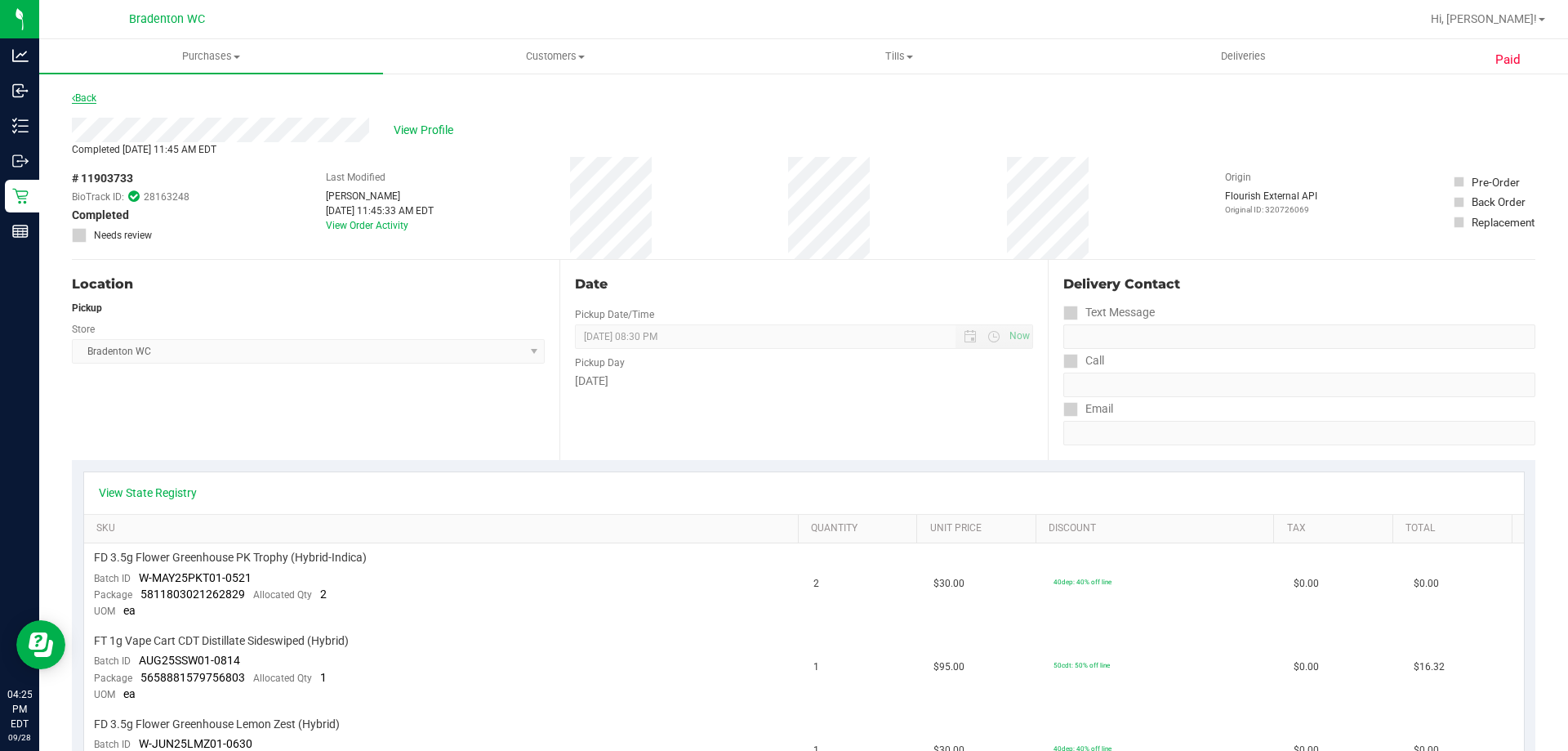
click at [89, 93] on link "Back" at bounding box center [84, 98] width 24 height 11
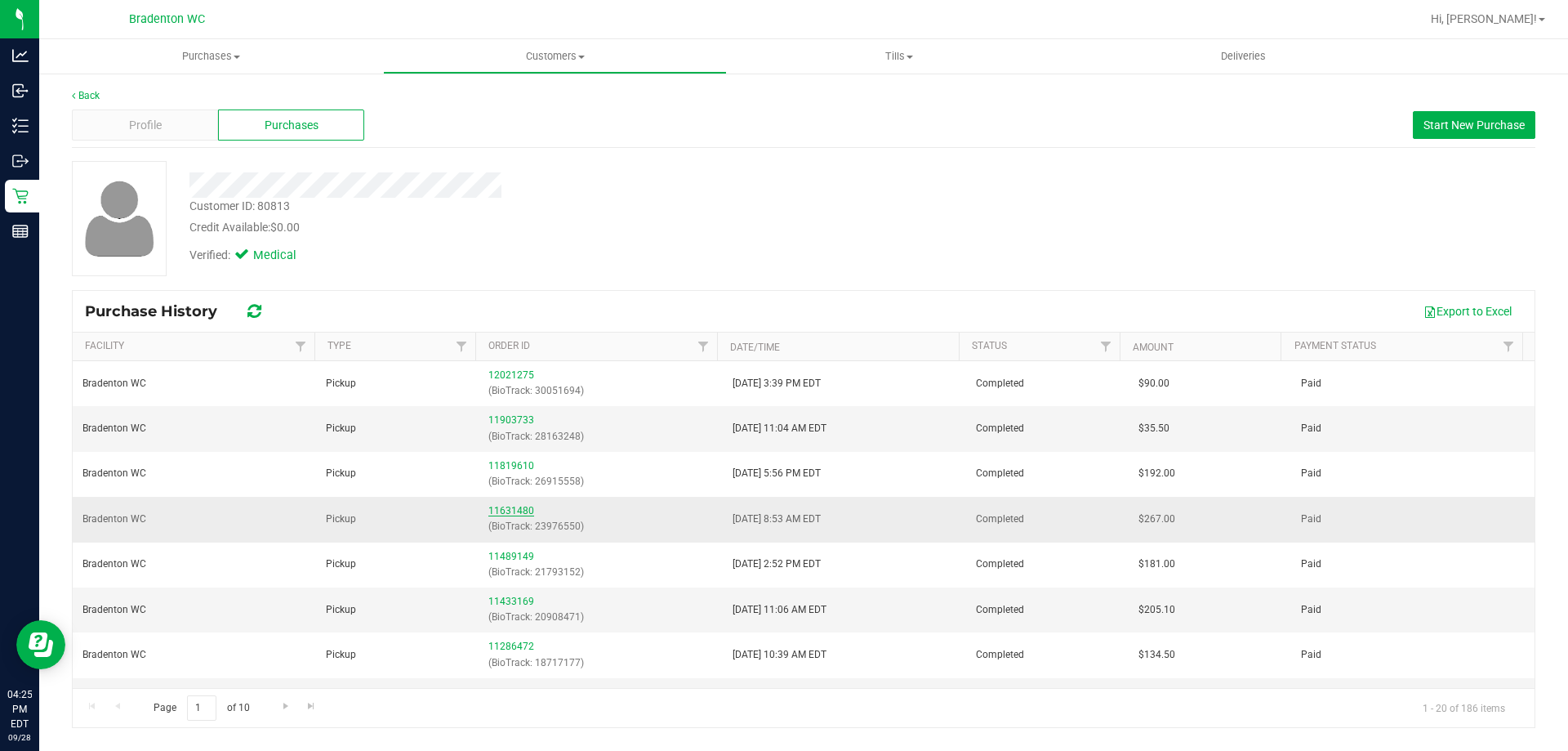
click at [515, 509] on link "11631480" at bounding box center [511, 511] width 46 height 11
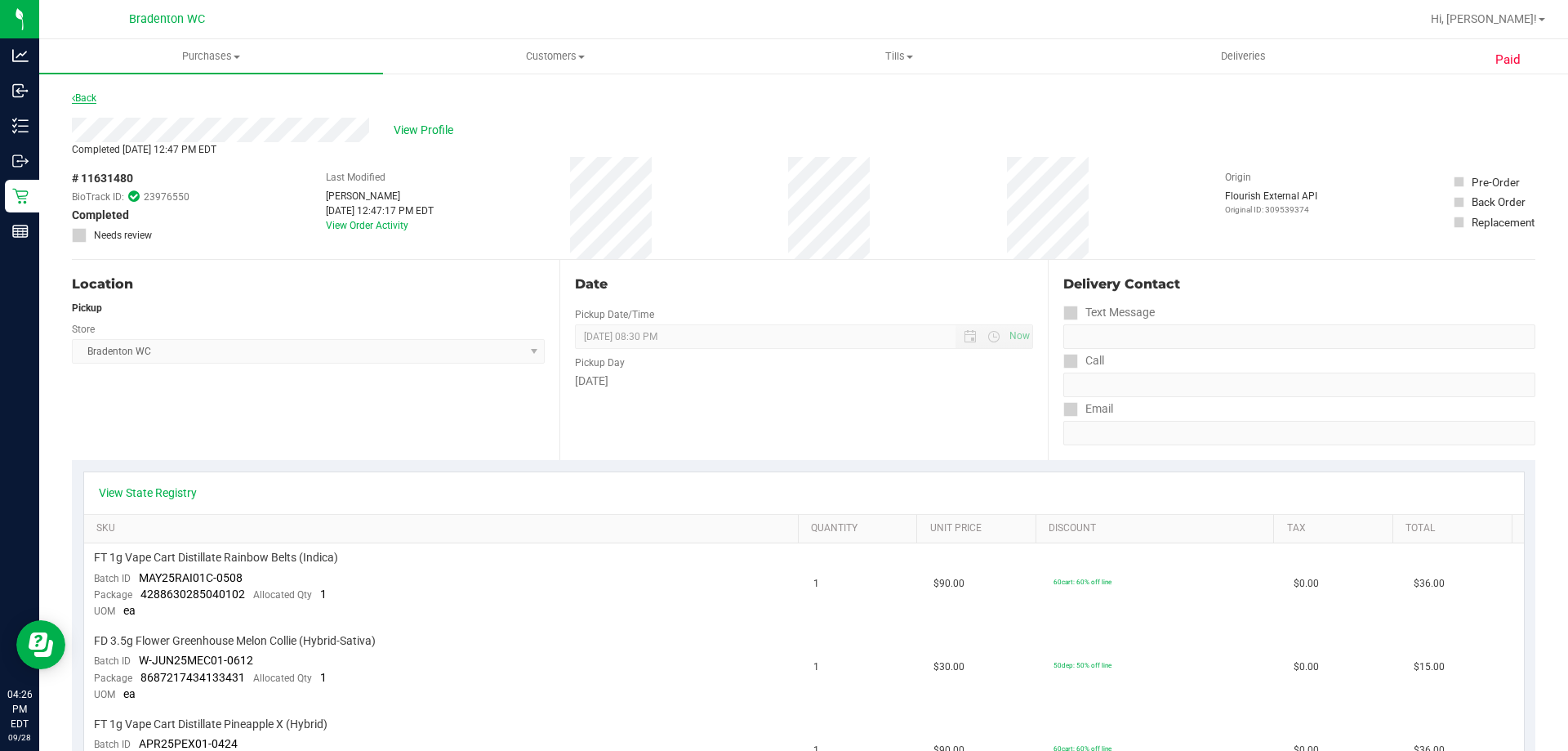
click at [96, 93] on link "Back" at bounding box center [84, 98] width 24 height 11
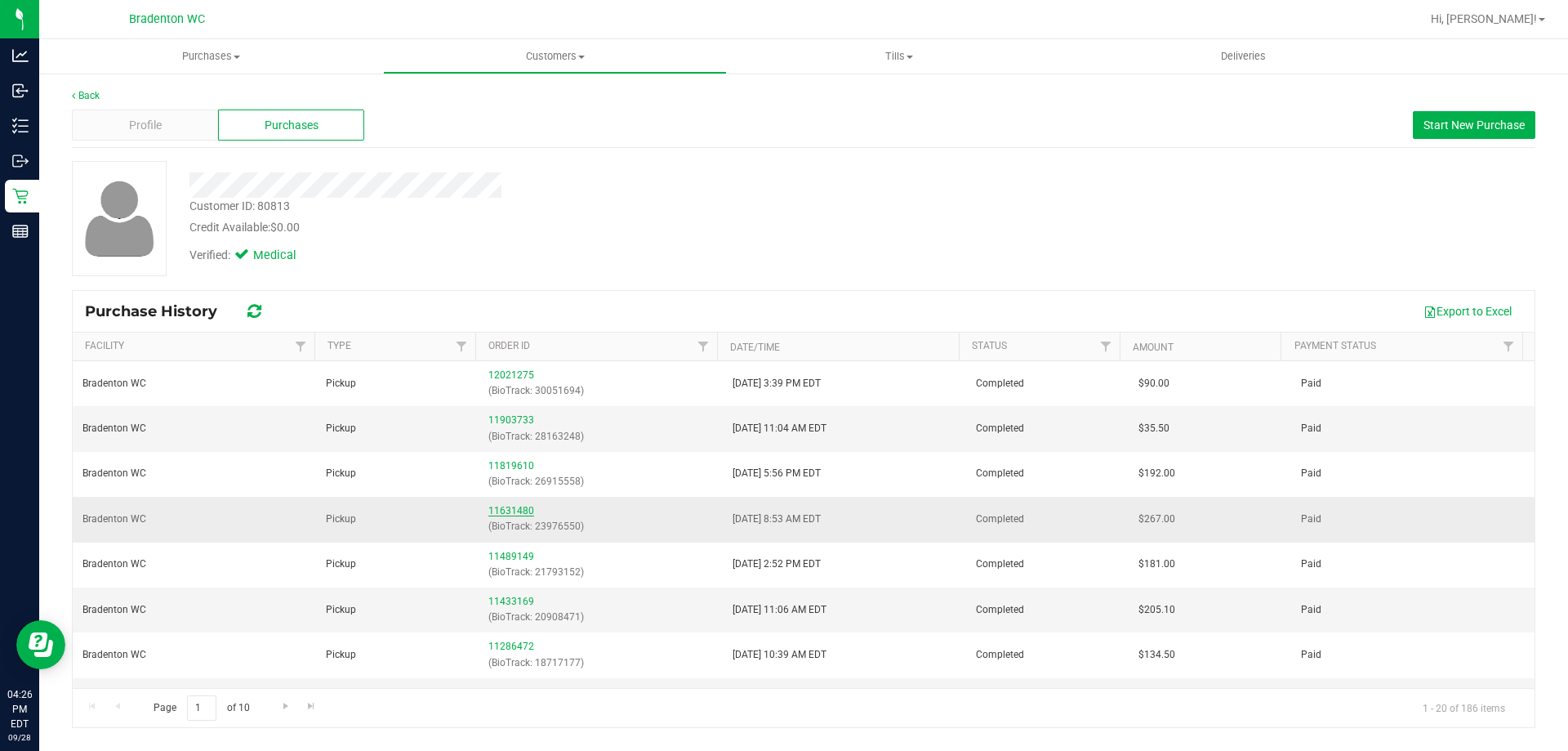
click at [506, 512] on link "11631480" at bounding box center [511, 511] width 46 height 11
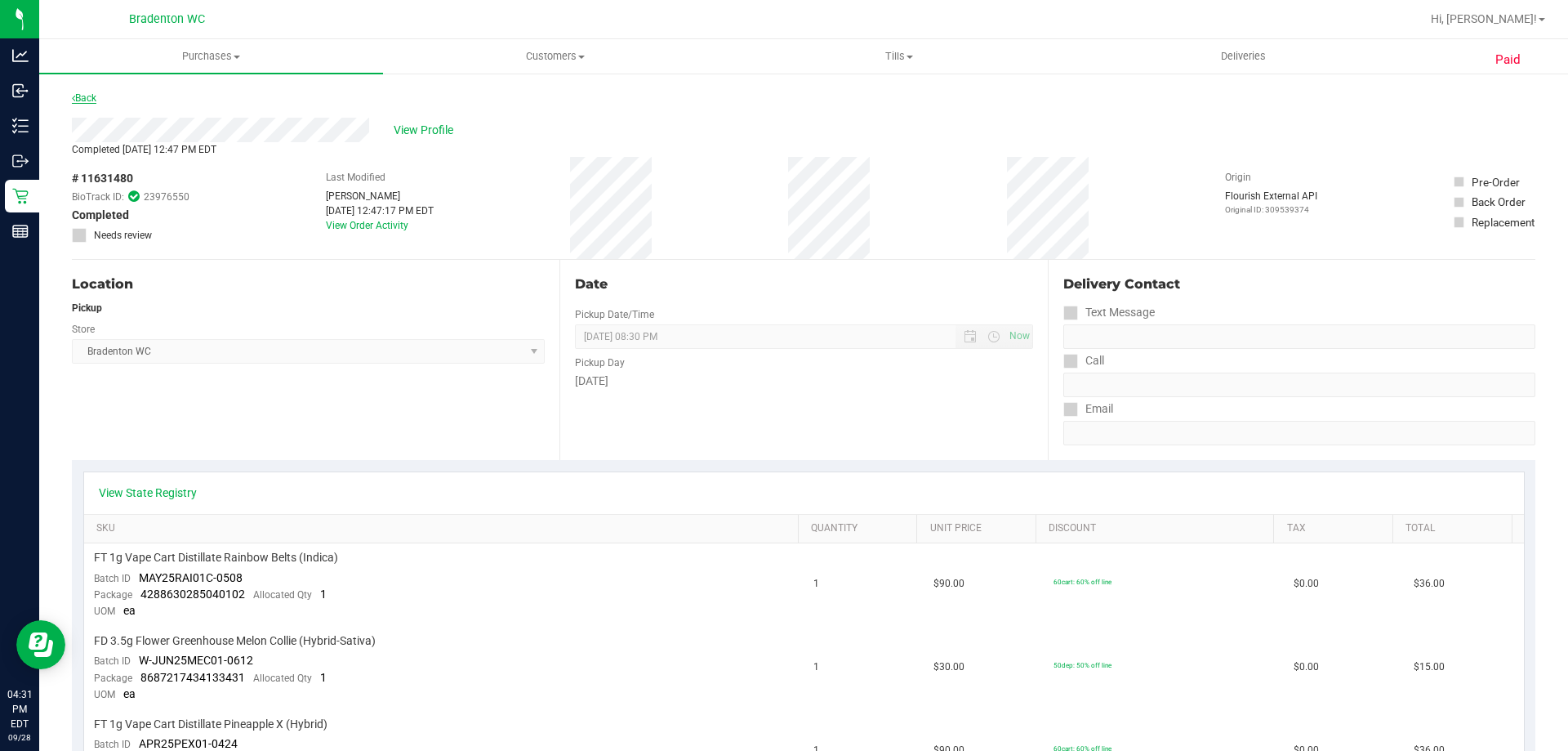
click at [83, 92] on link "Back" at bounding box center [84, 98] width 24 height 11
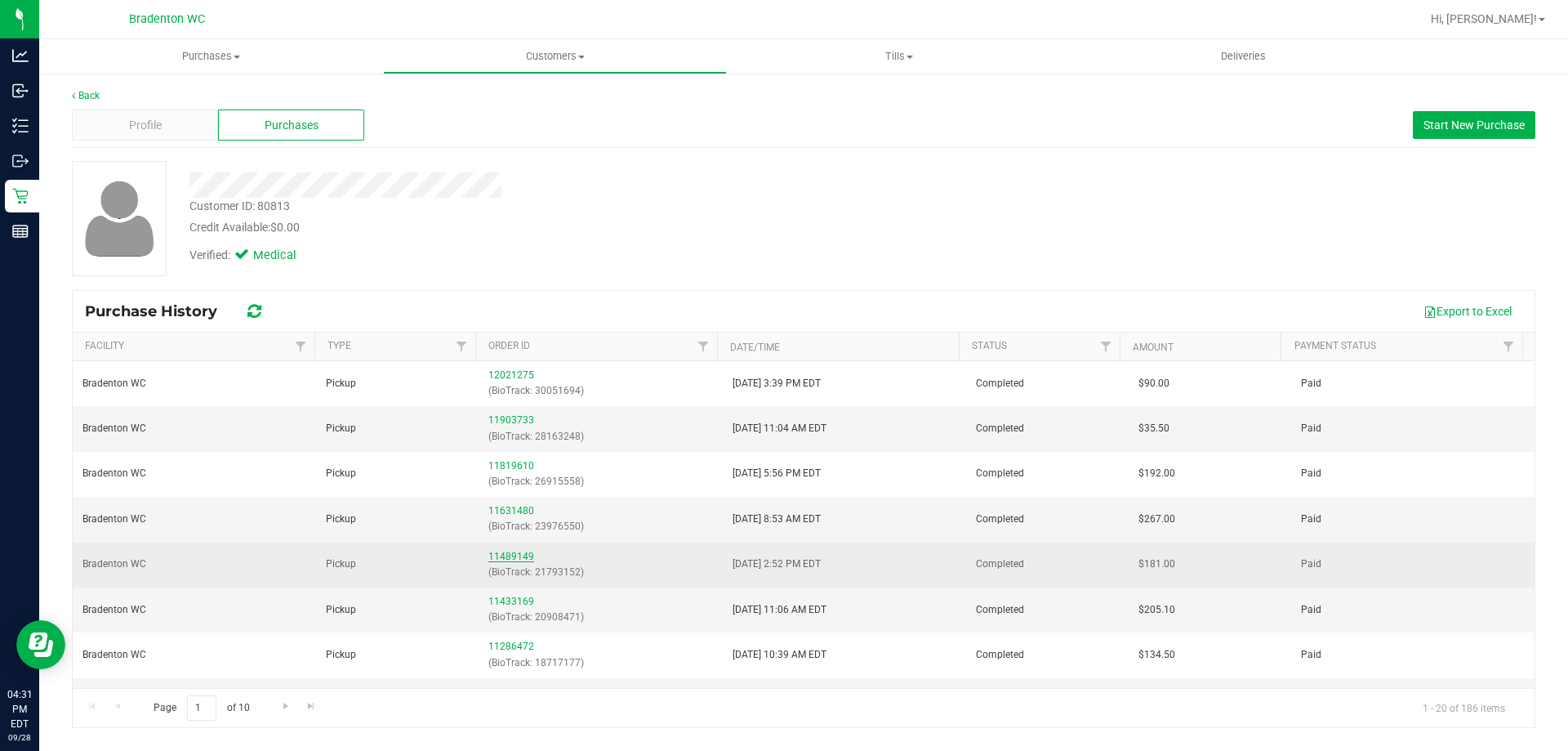
click at [509, 557] on link "11489149" at bounding box center [511, 556] width 46 height 11
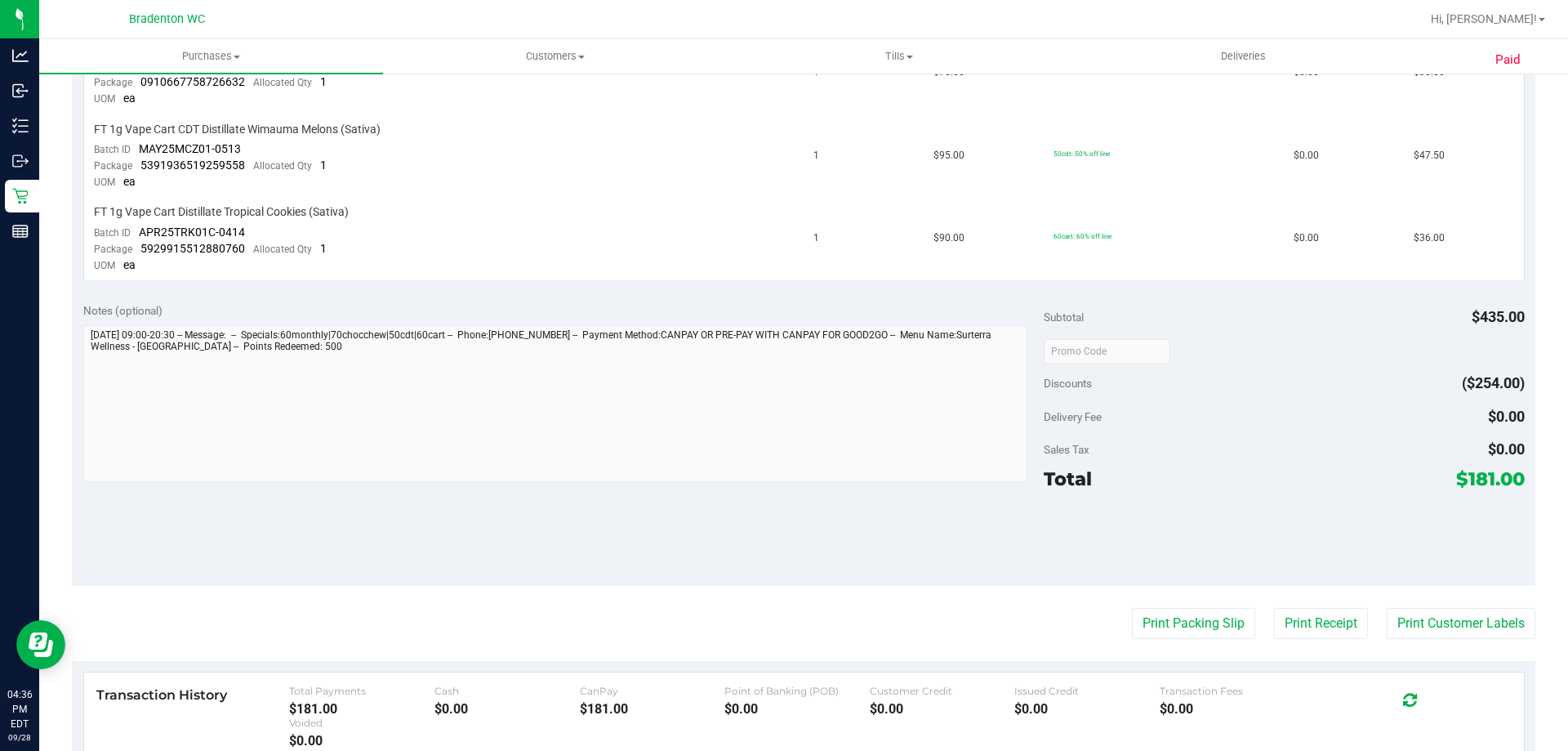
scroll to position [762, 0]
click at [1479, 507] on div at bounding box center [1284, 536] width 481 height 73
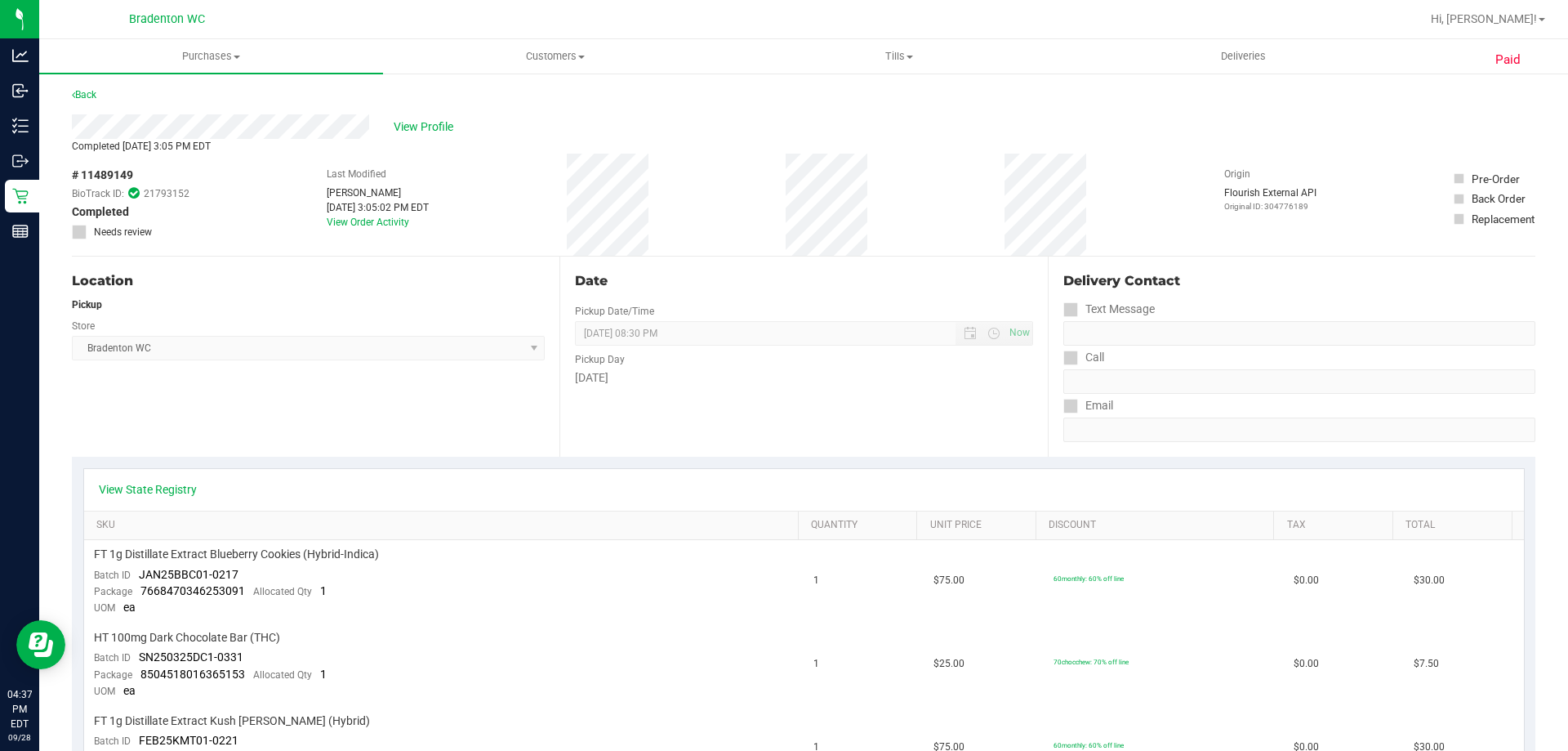
scroll to position [0, 0]
click at [88, 97] on link "Back" at bounding box center [84, 98] width 24 height 11
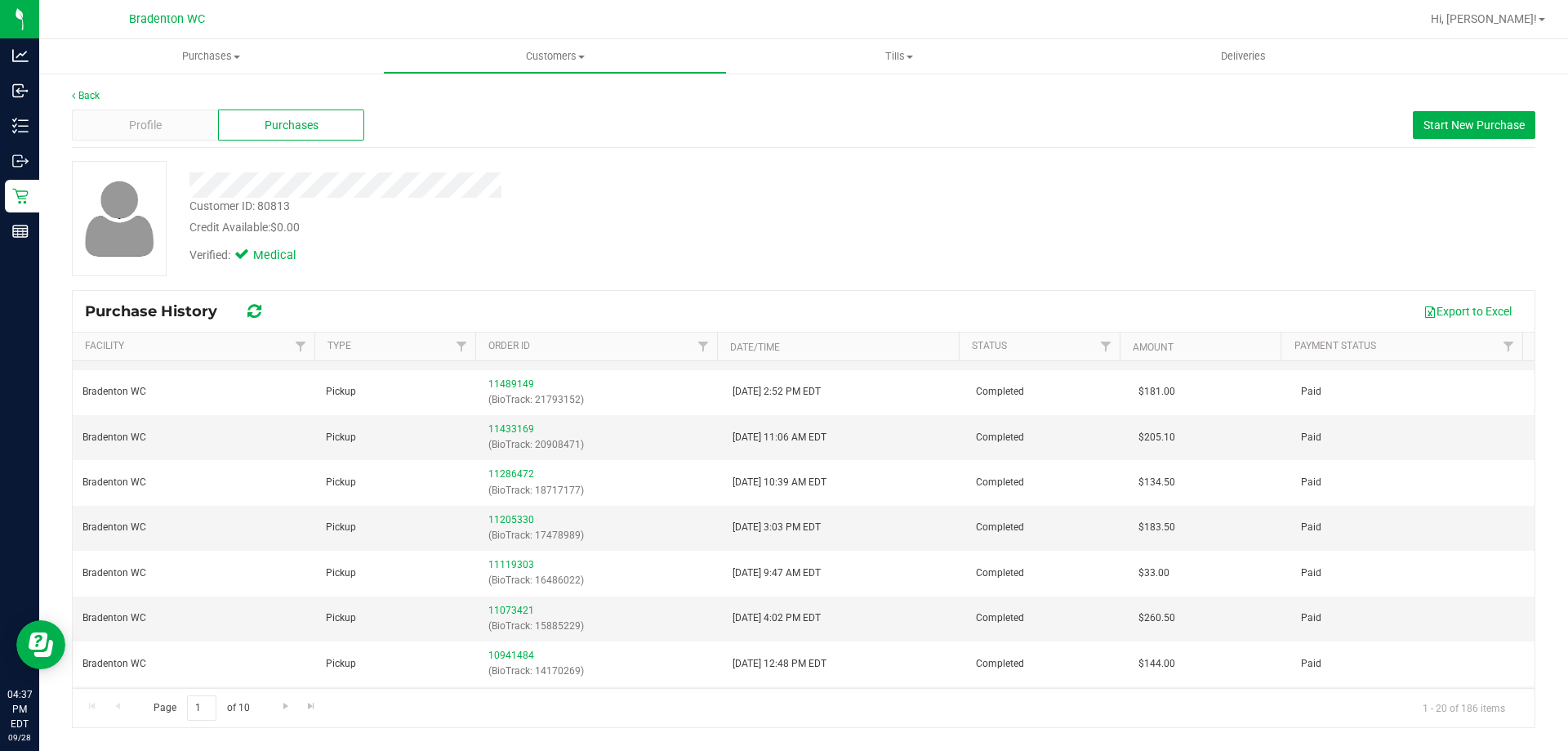
scroll to position [171, 0]
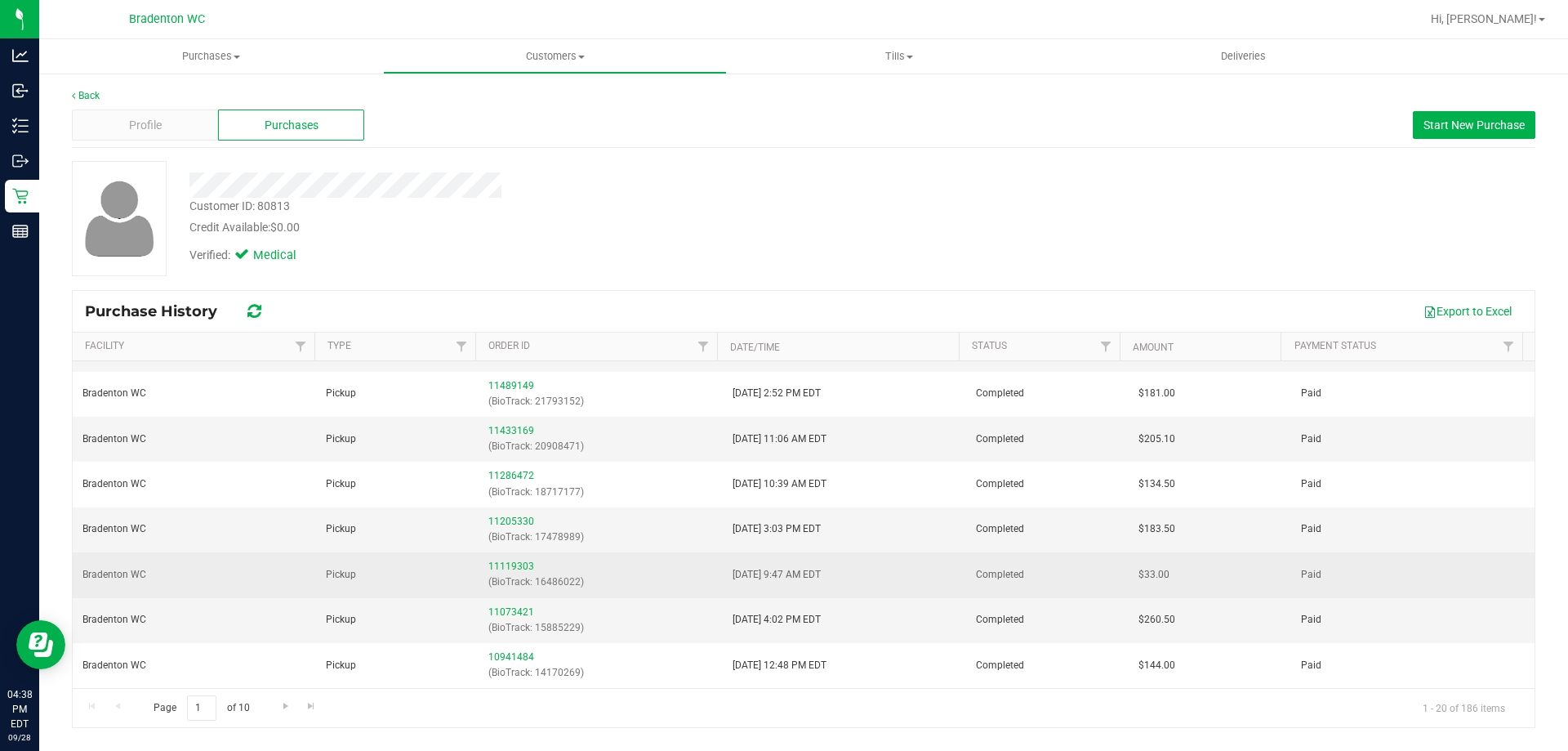
click at [518, 572] on div "11119303 (BioTrack: 16486022)" at bounding box center [599, 574] width 223 height 31
click at [506, 563] on link "11119303" at bounding box center [511, 566] width 46 height 11
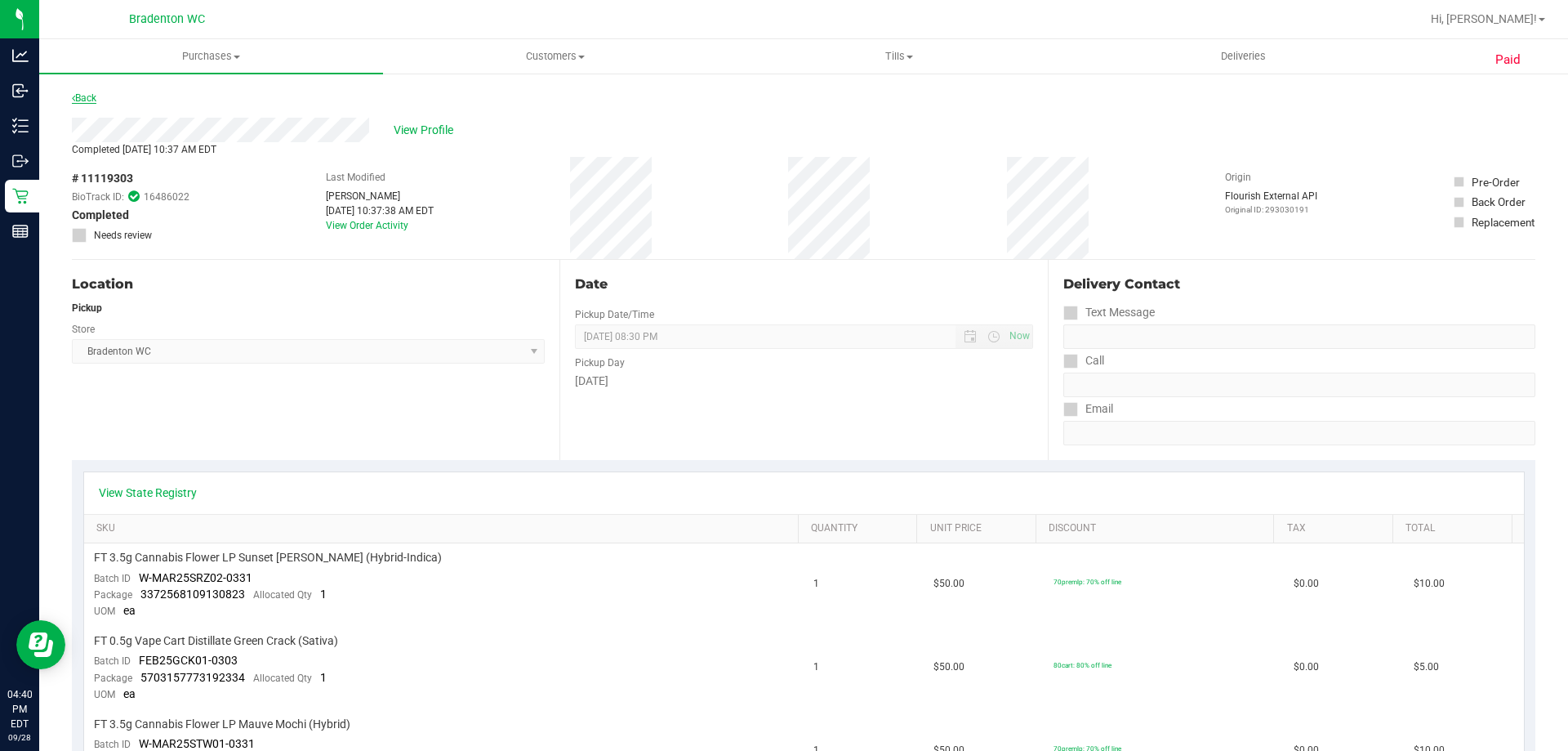
click at [83, 97] on link "Back" at bounding box center [84, 98] width 24 height 11
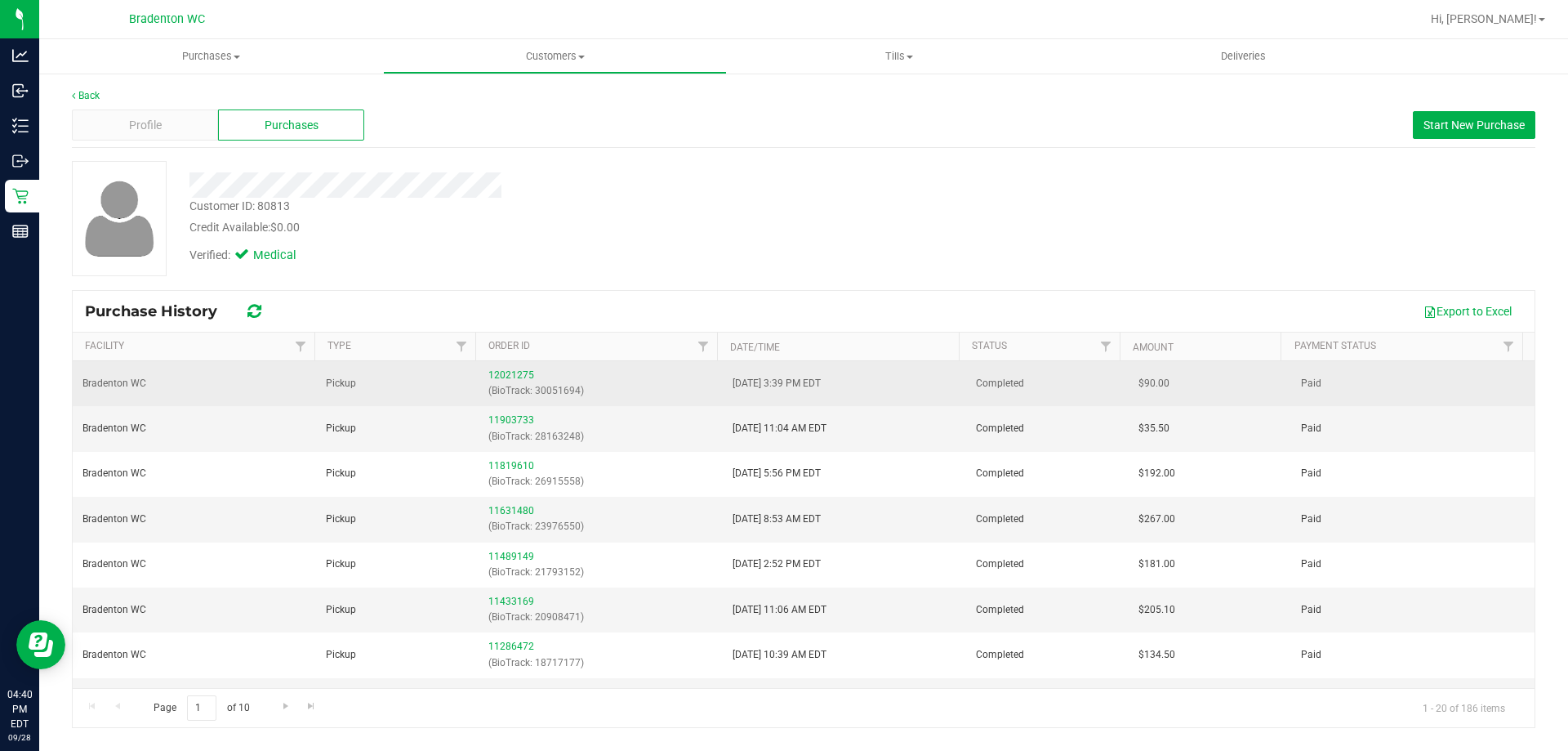
click at [508, 368] on div "12021275 (BioTrack: 30051694)" at bounding box center [599, 383] width 223 height 31
click at [511, 373] on link "12021275" at bounding box center [511, 375] width 46 height 11
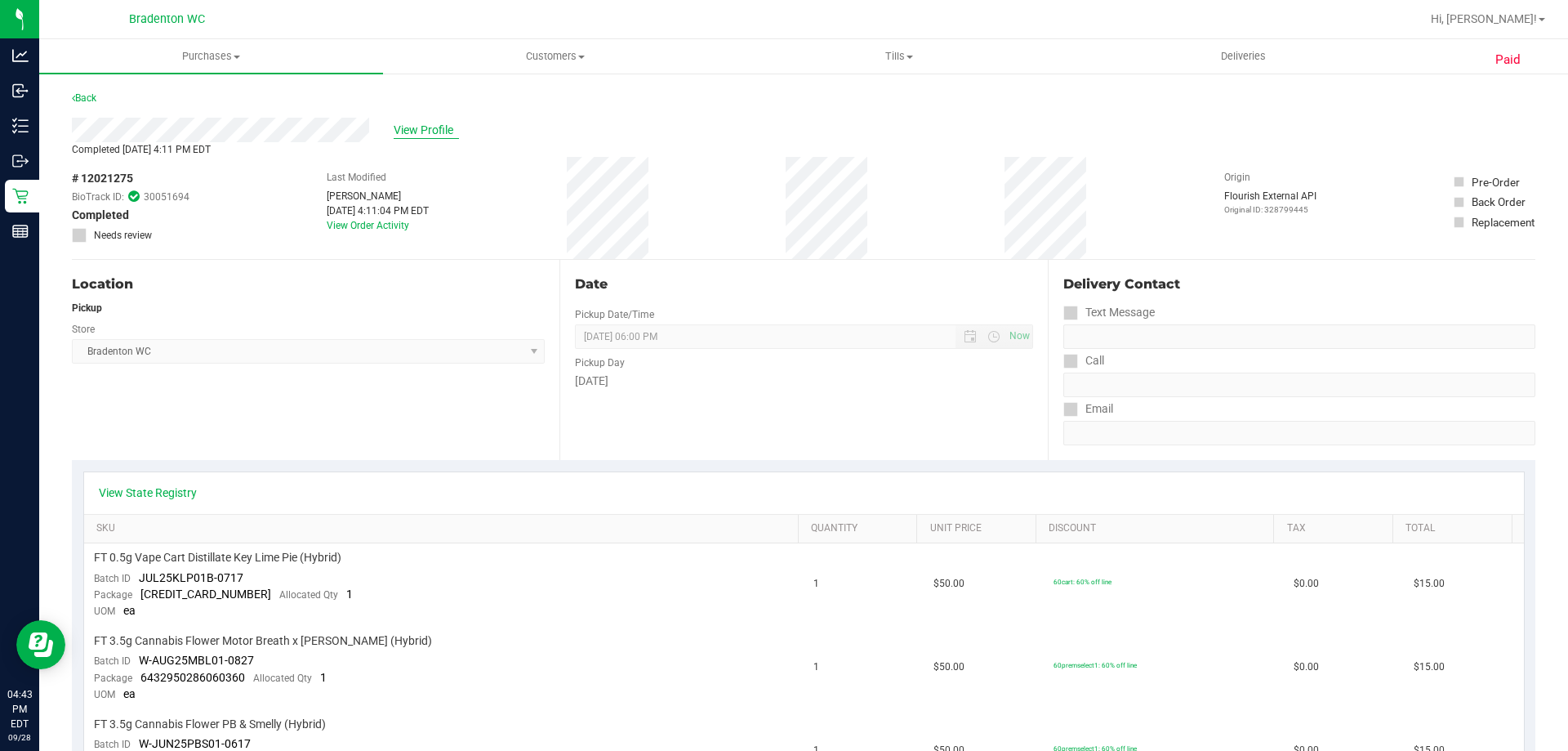
click at [412, 125] on span "View Profile" at bounding box center [426, 130] width 65 height 17
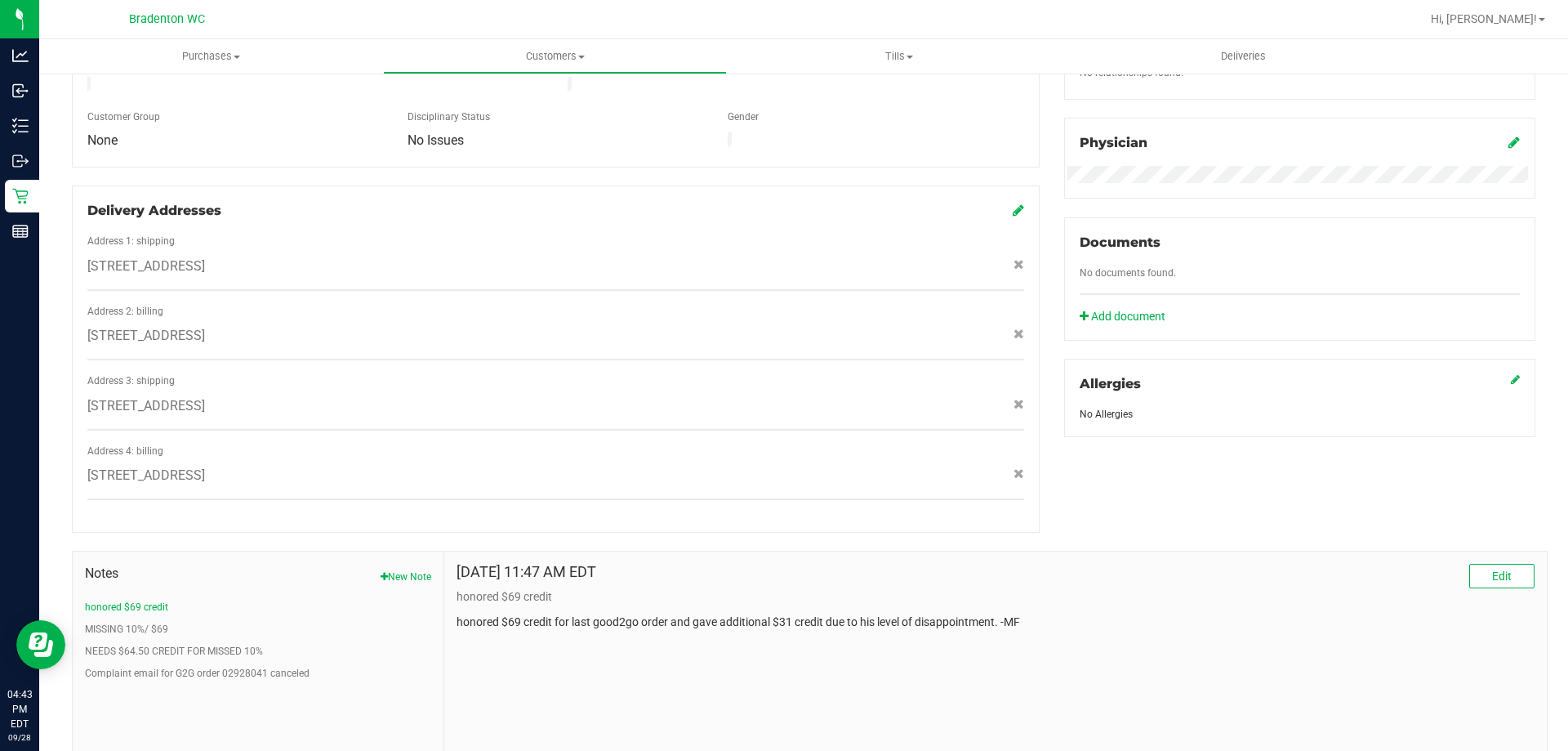
scroll to position [512, 0]
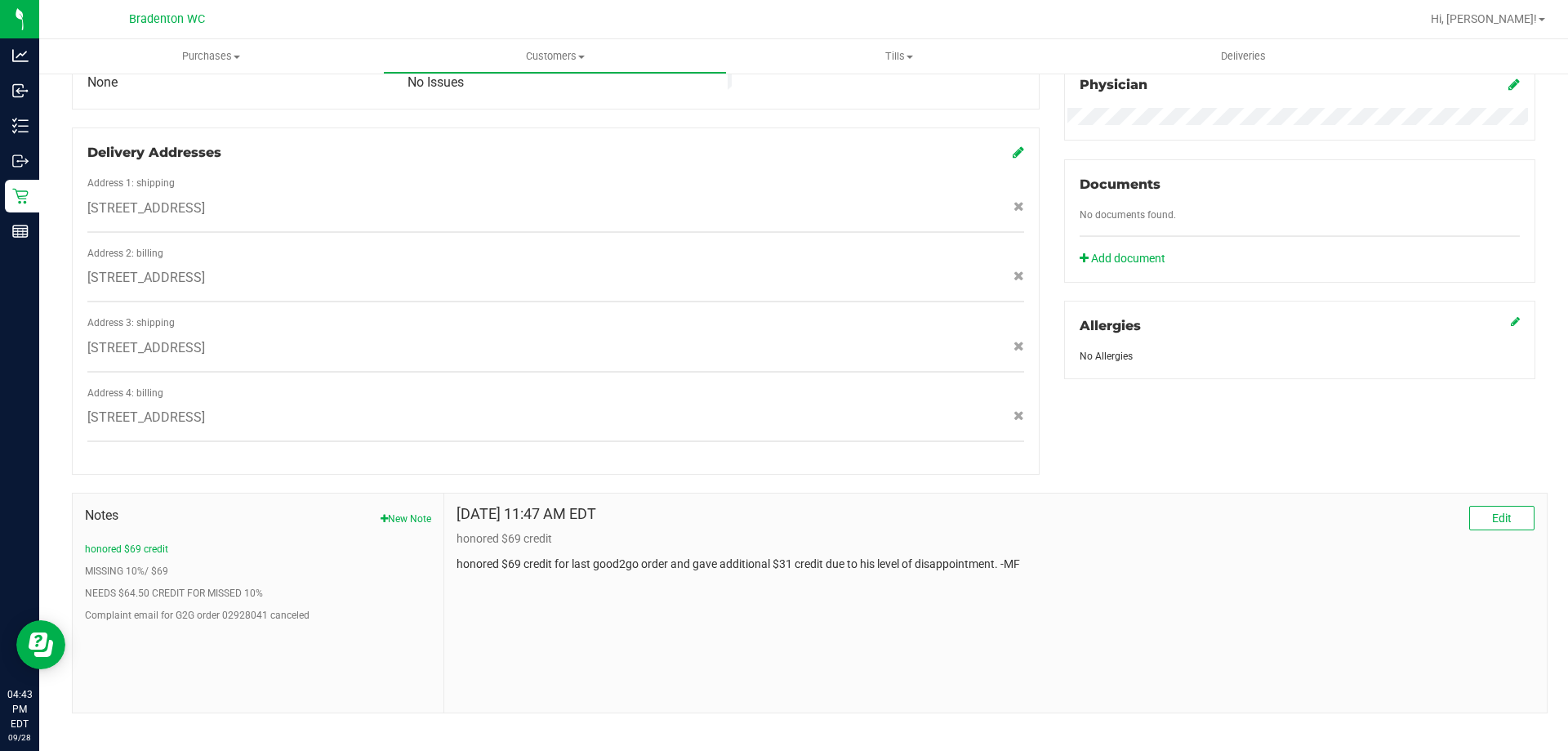
click at [404, 512] on button "New Note" at bounding box center [406, 519] width 51 height 15
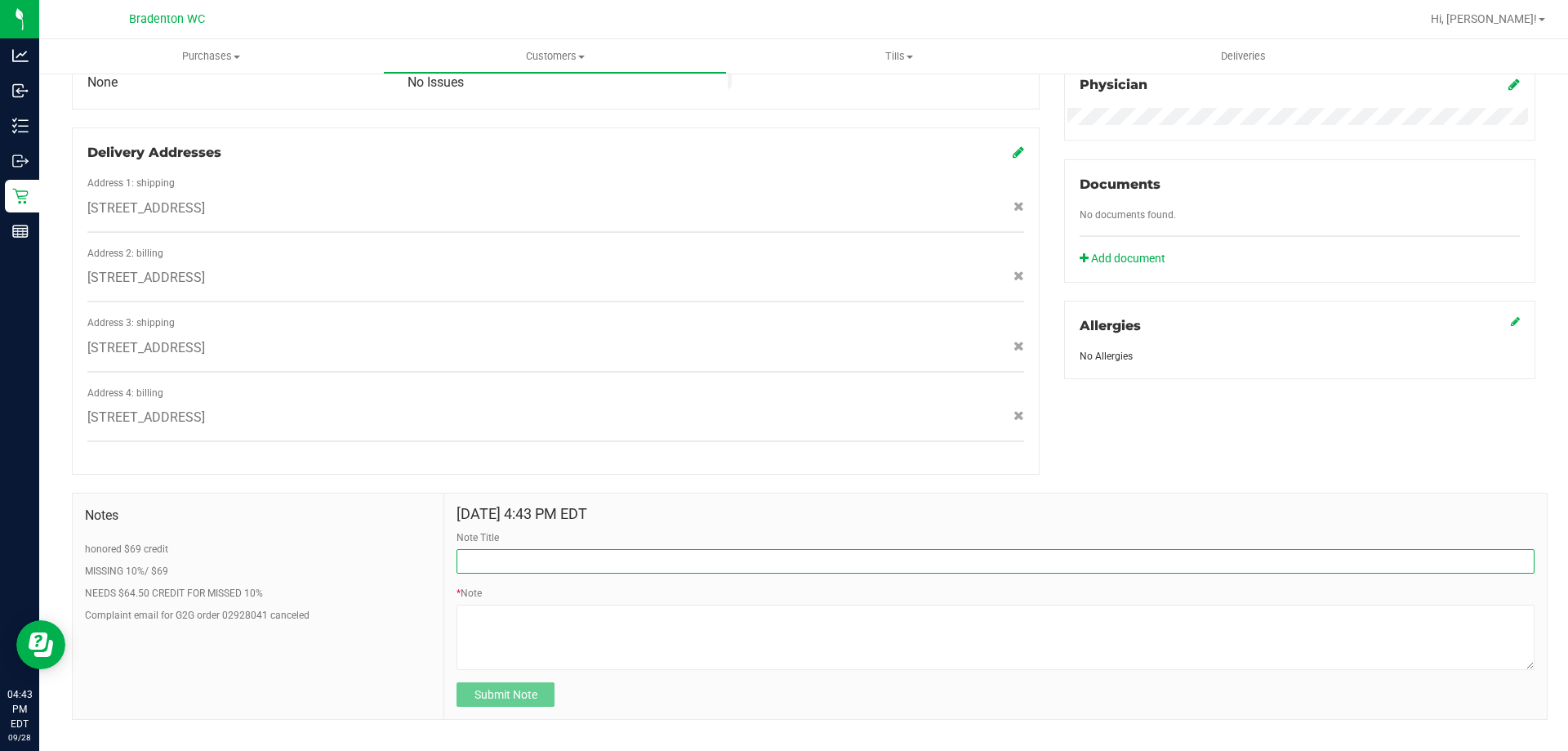
click at [536, 548] on input "Note Title" at bounding box center [996, 561] width 1078 height 24
type input "$108 for loyalty savings on 7/15 and 6/18"
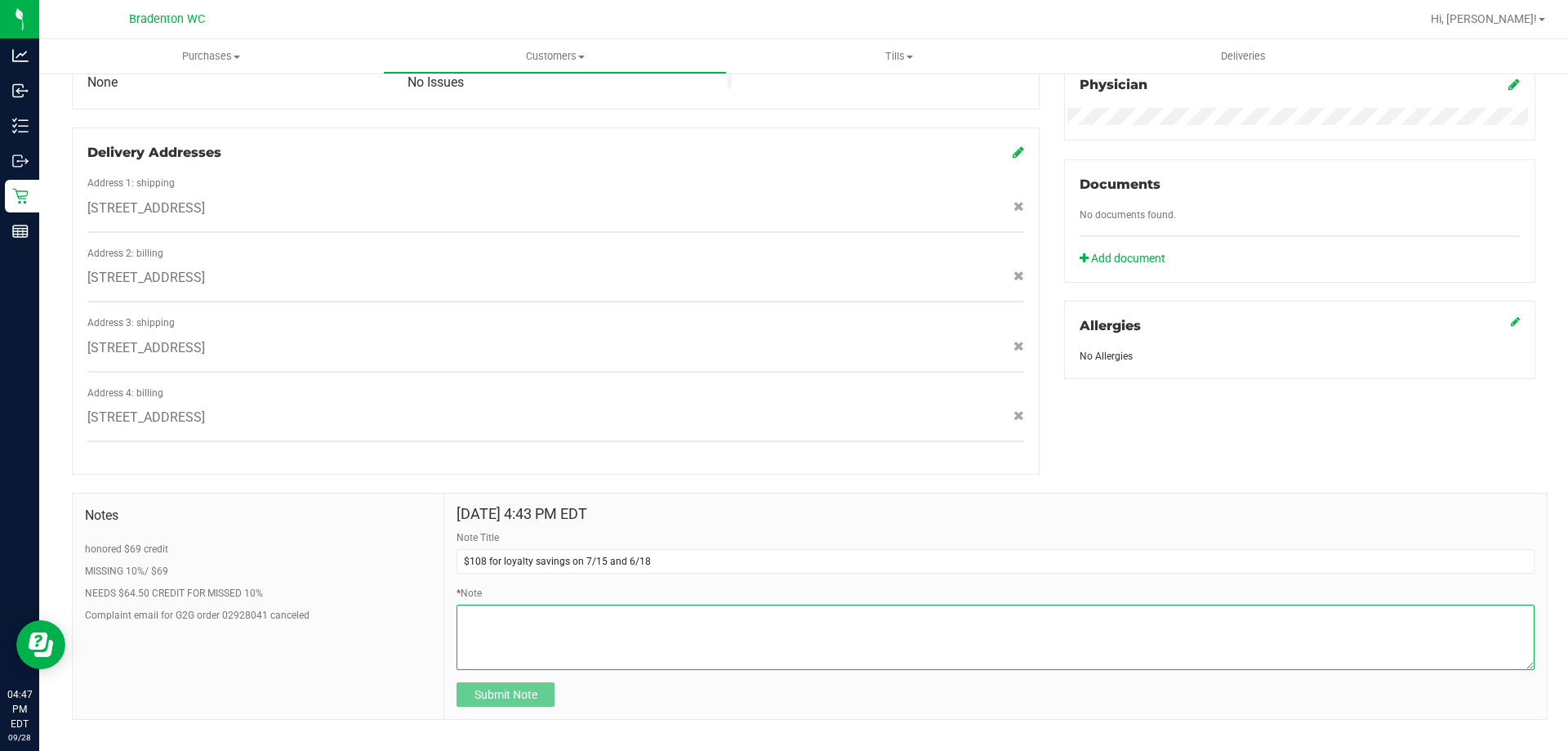
click at [473, 620] on textarea "* Note" at bounding box center [996, 636] width 1078 height 65
type textarea "please apply custom discount when he asks for not applying loyalty on his order…"
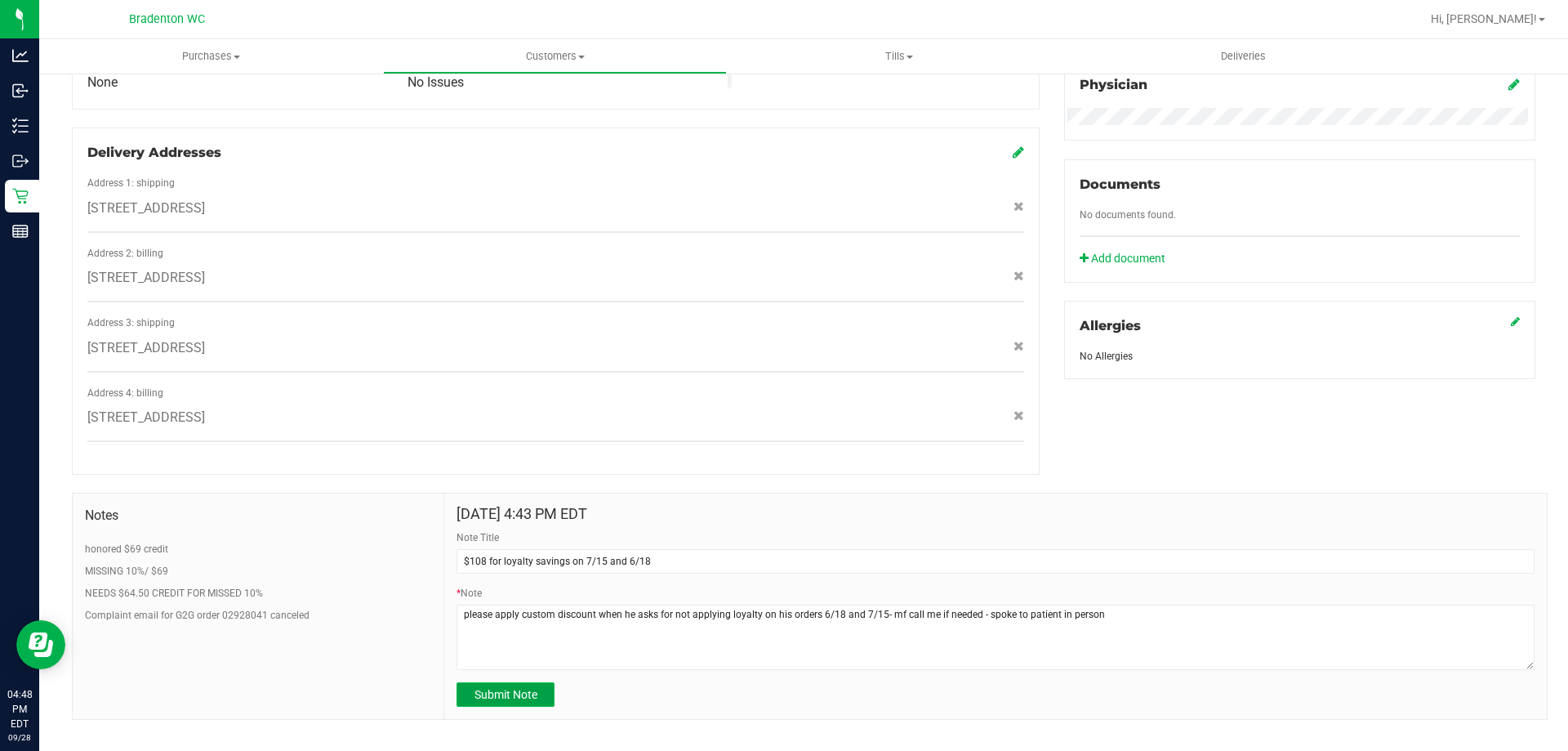
click at [490, 688] on span "Submit Note" at bounding box center [506, 694] width 63 height 13
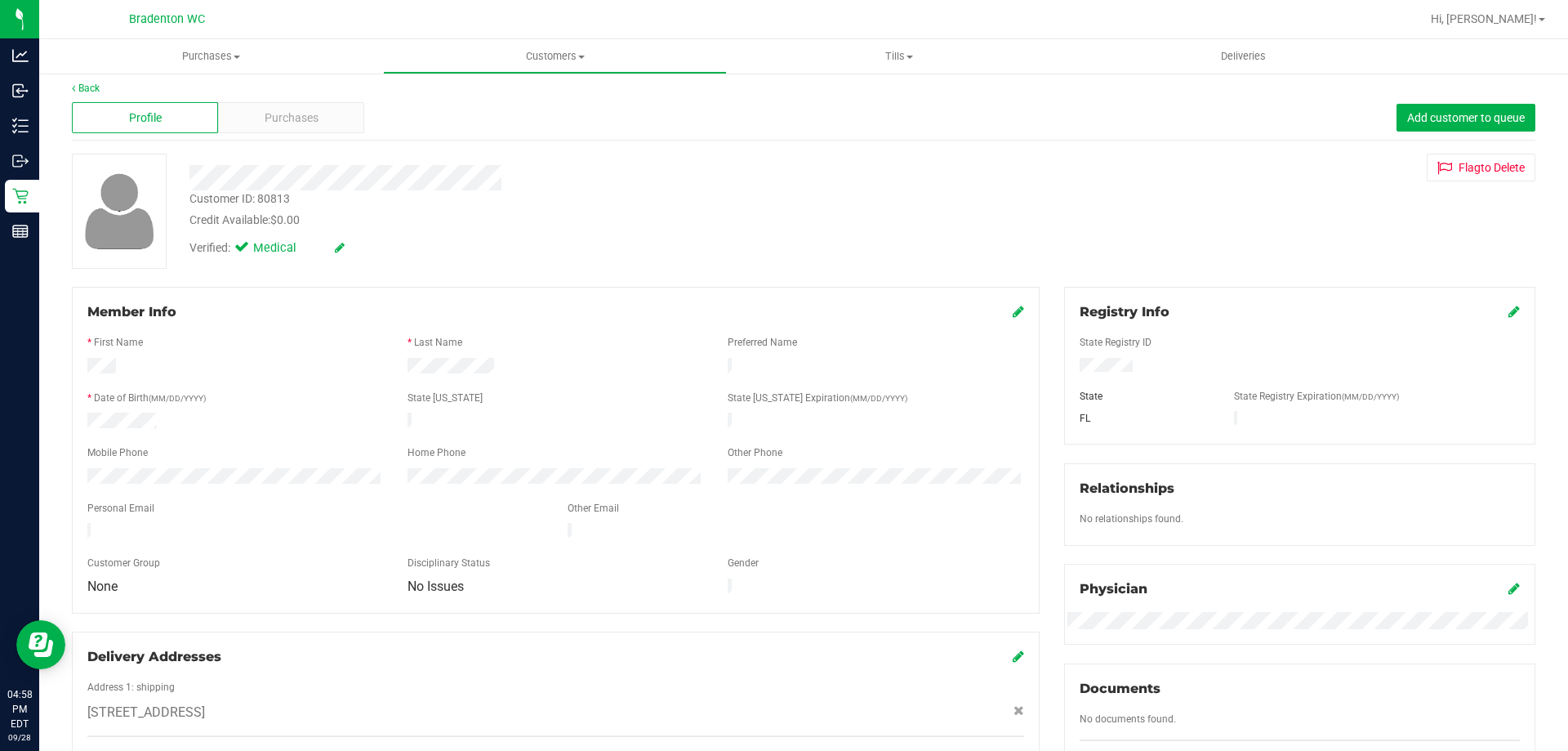
scroll to position [0, 0]
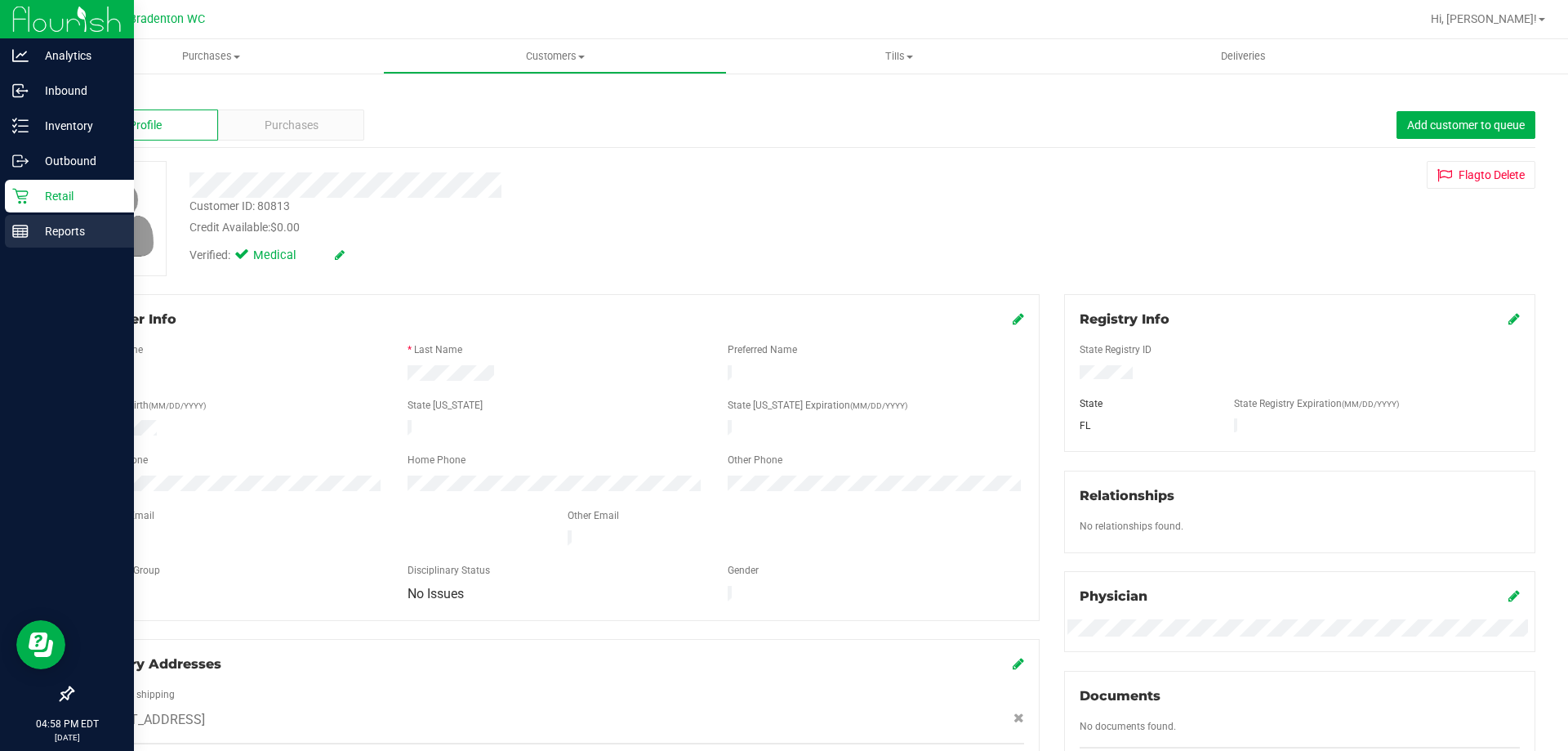
click at [52, 231] on p "Reports" at bounding box center [77, 231] width 98 height 20
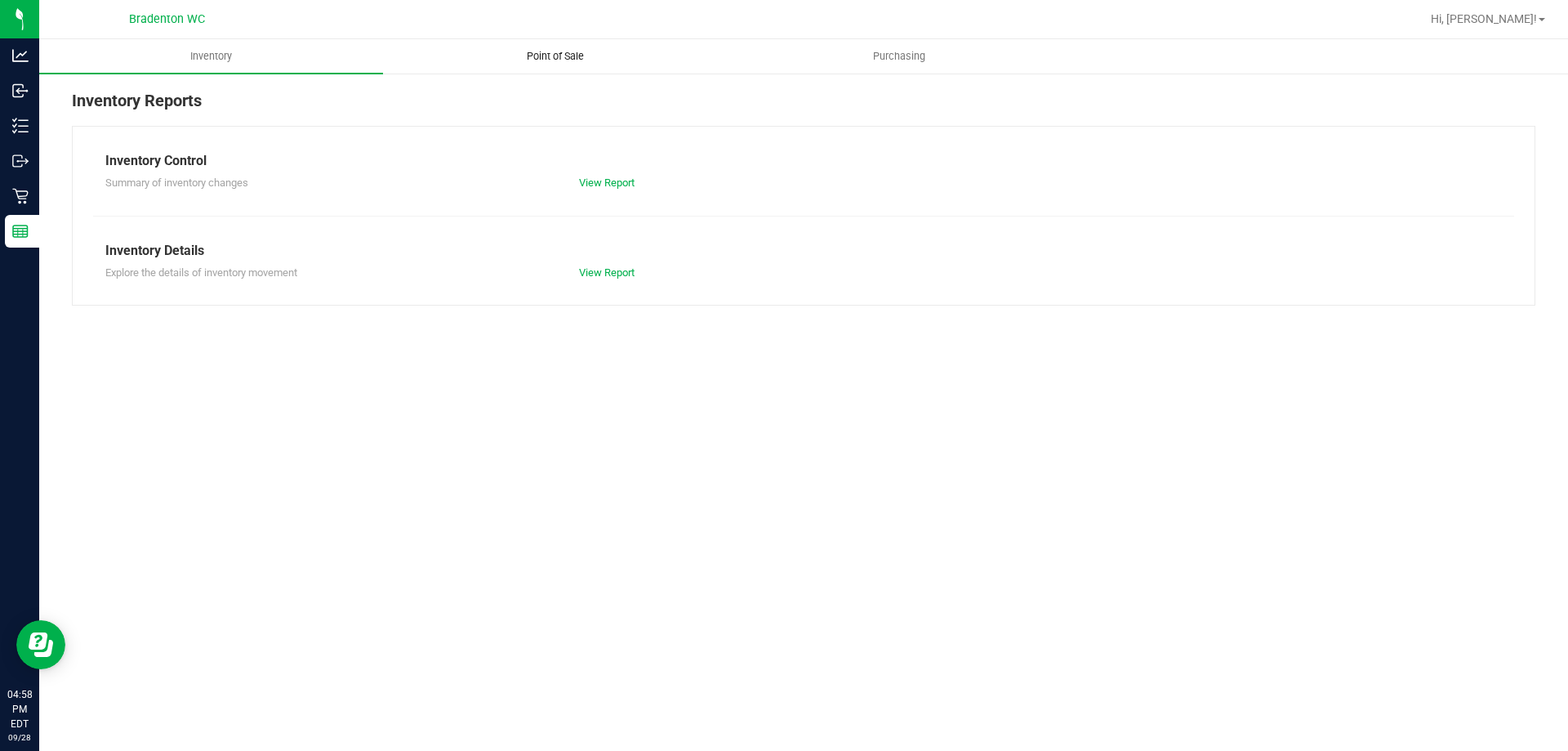
click at [547, 40] on uib-tab-heading "Point of Sale" at bounding box center [554, 56] width 342 height 33
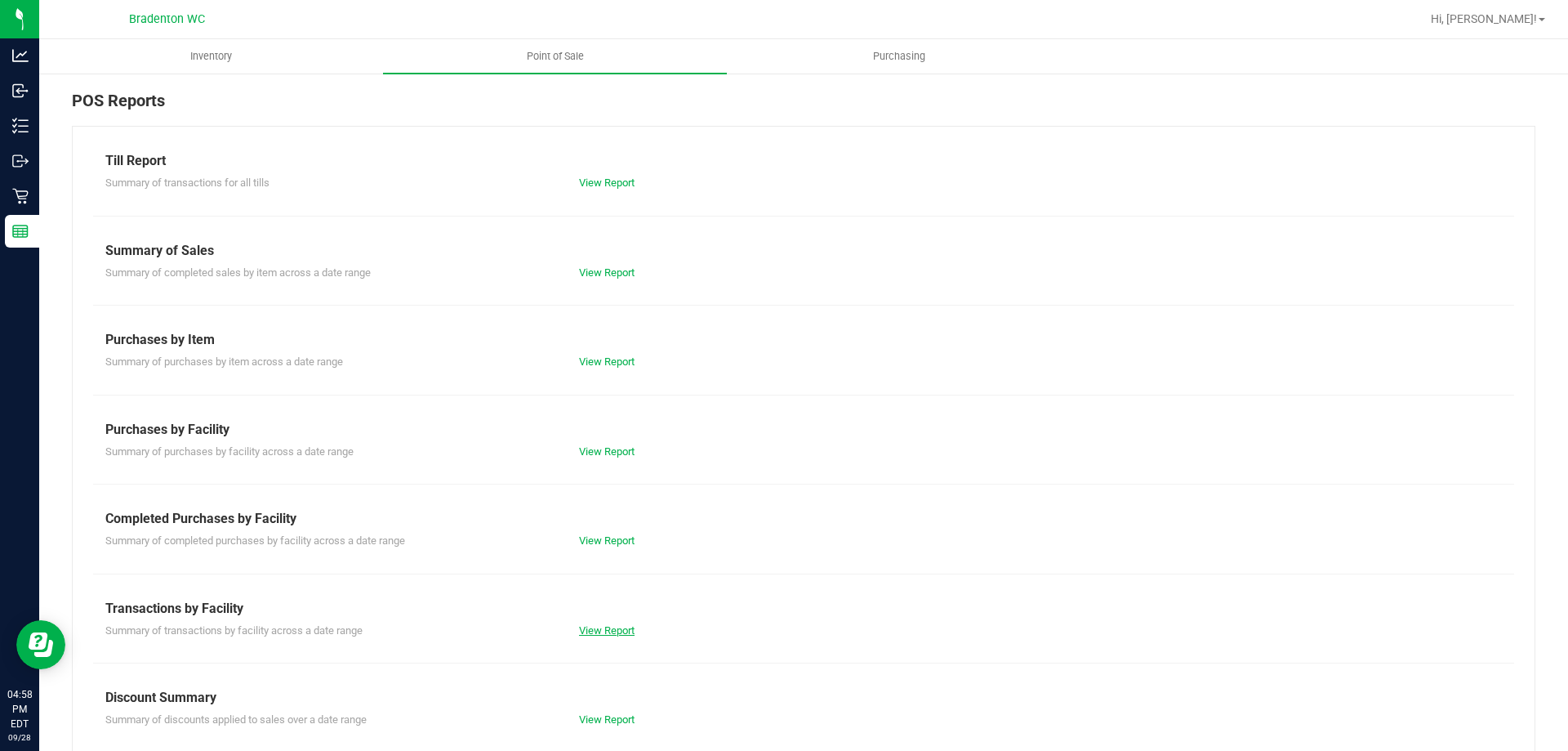
click at [597, 633] on link "View Report" at bounding box center [607, 629] width 56 height 12
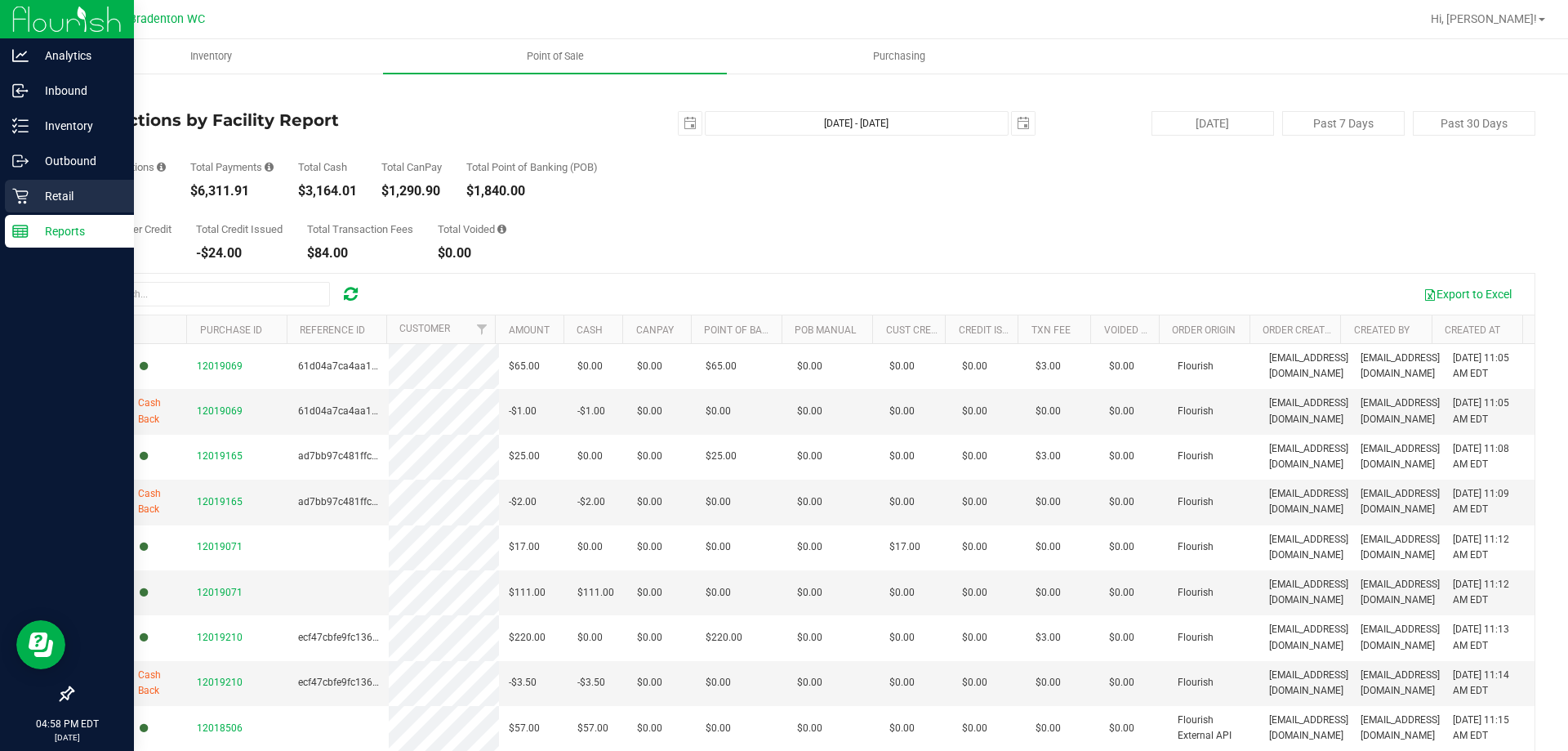
click at [63, 199] on p "Retail" at bounding box center [77, 196] width 98 height 20
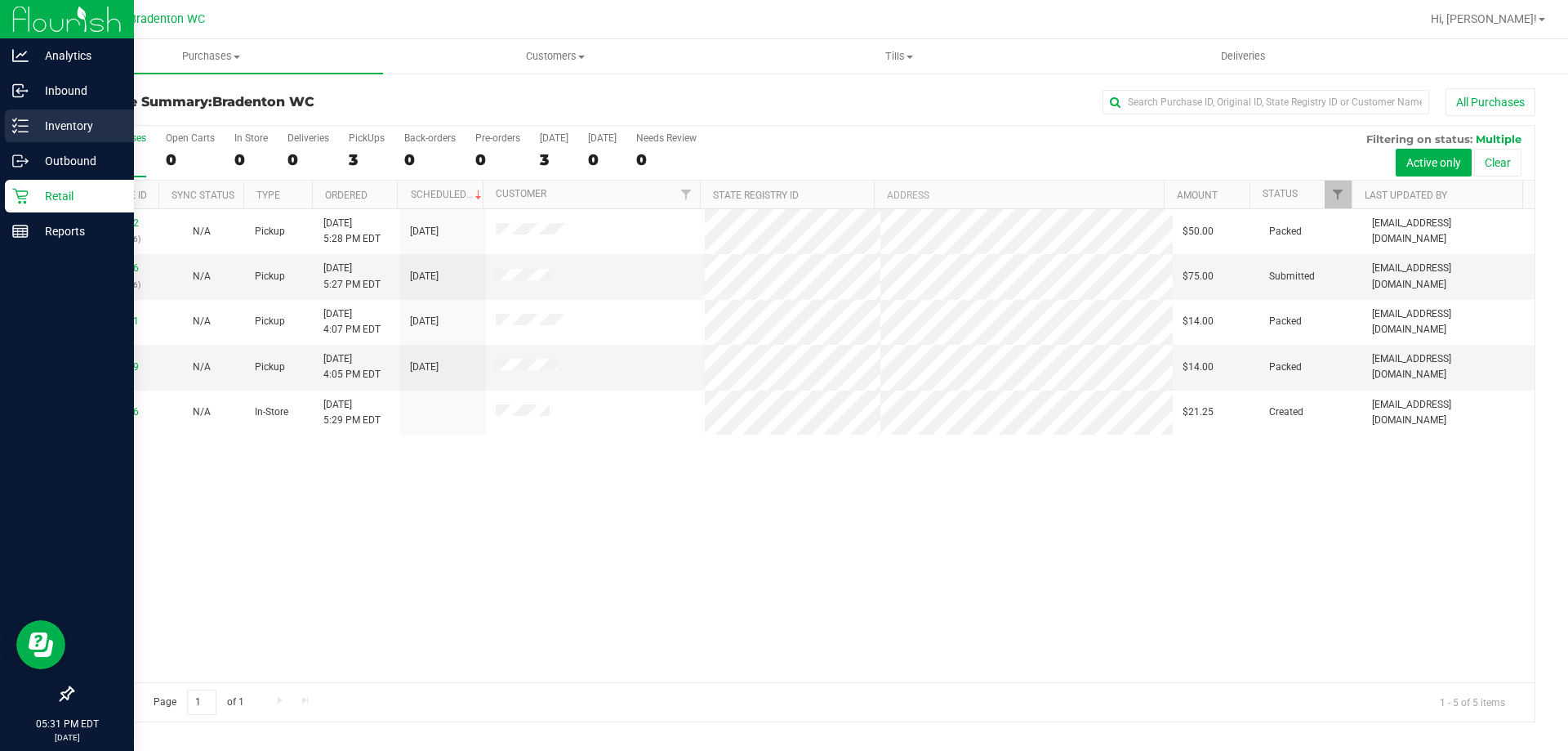
click at [41, 125] on p "Inventory" at bounding box center [77, 125] width 98 height 20
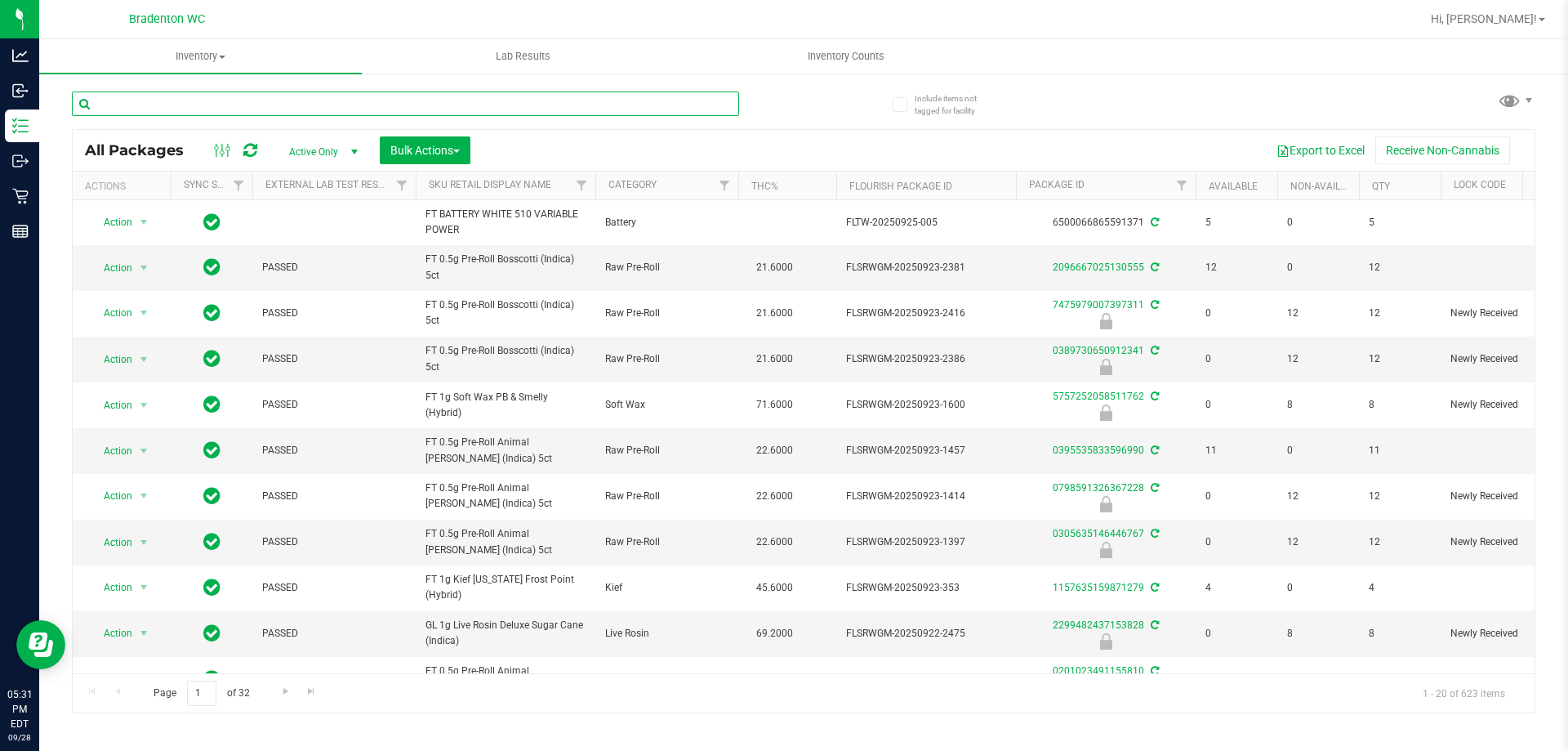
click at [223, 103] on input "text" at bounding box center [405, 104] width 667 height 24
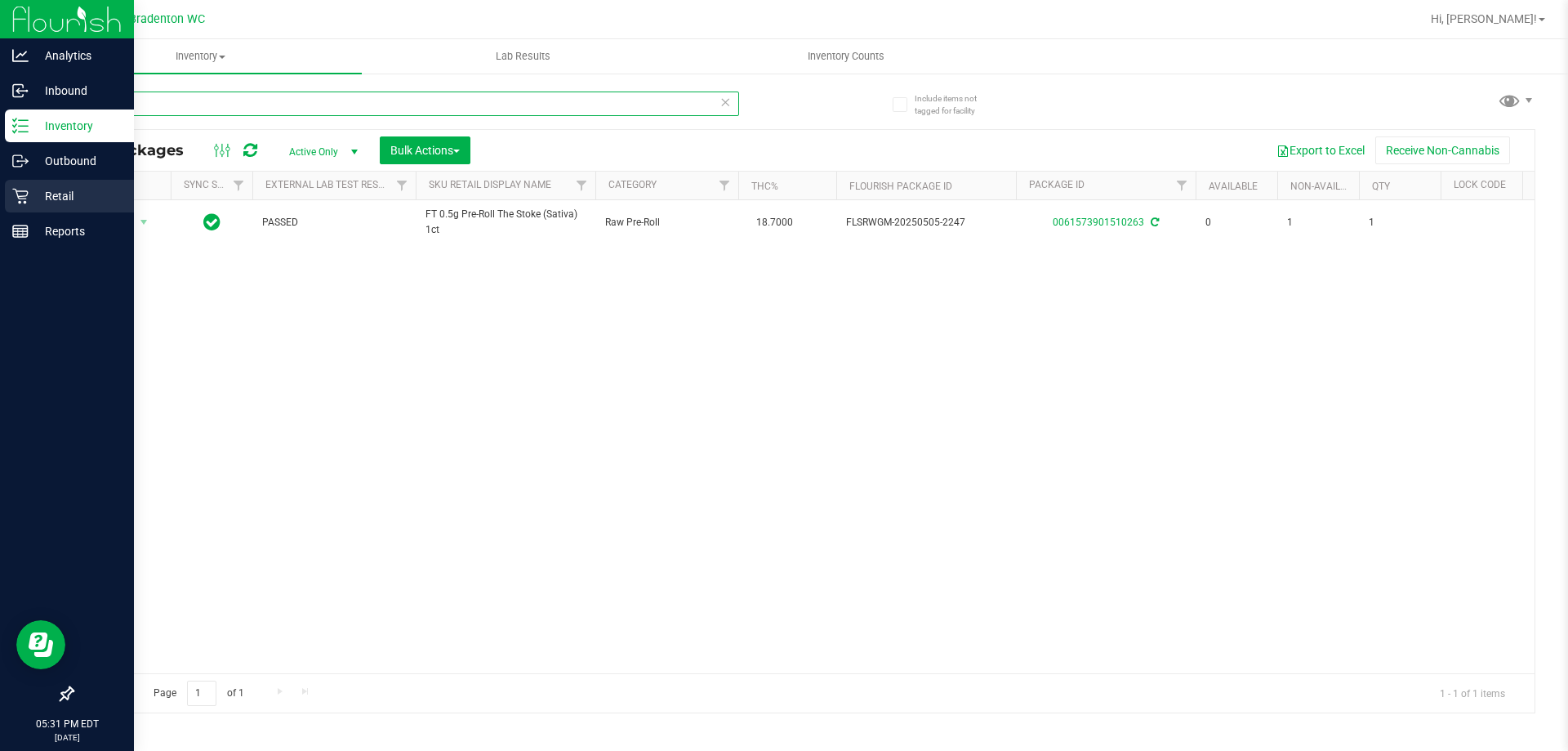
type input "tsk"
click at [37, 194] on p "Retail" at bounding box center [77, 196] width 98 height 20
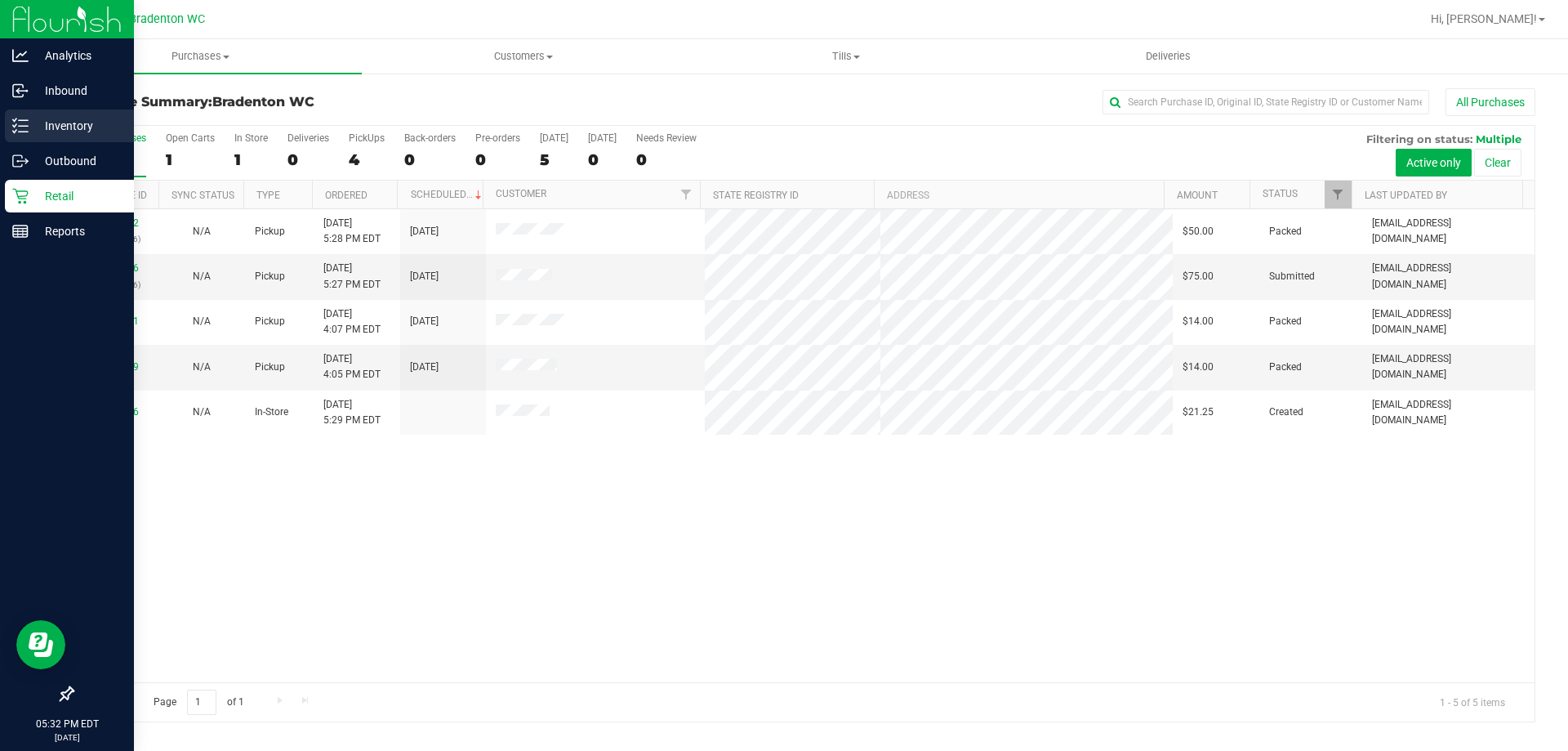
click at [71, 130] on p "Inventory" at bounding box center [77, 125] width 98 height 20
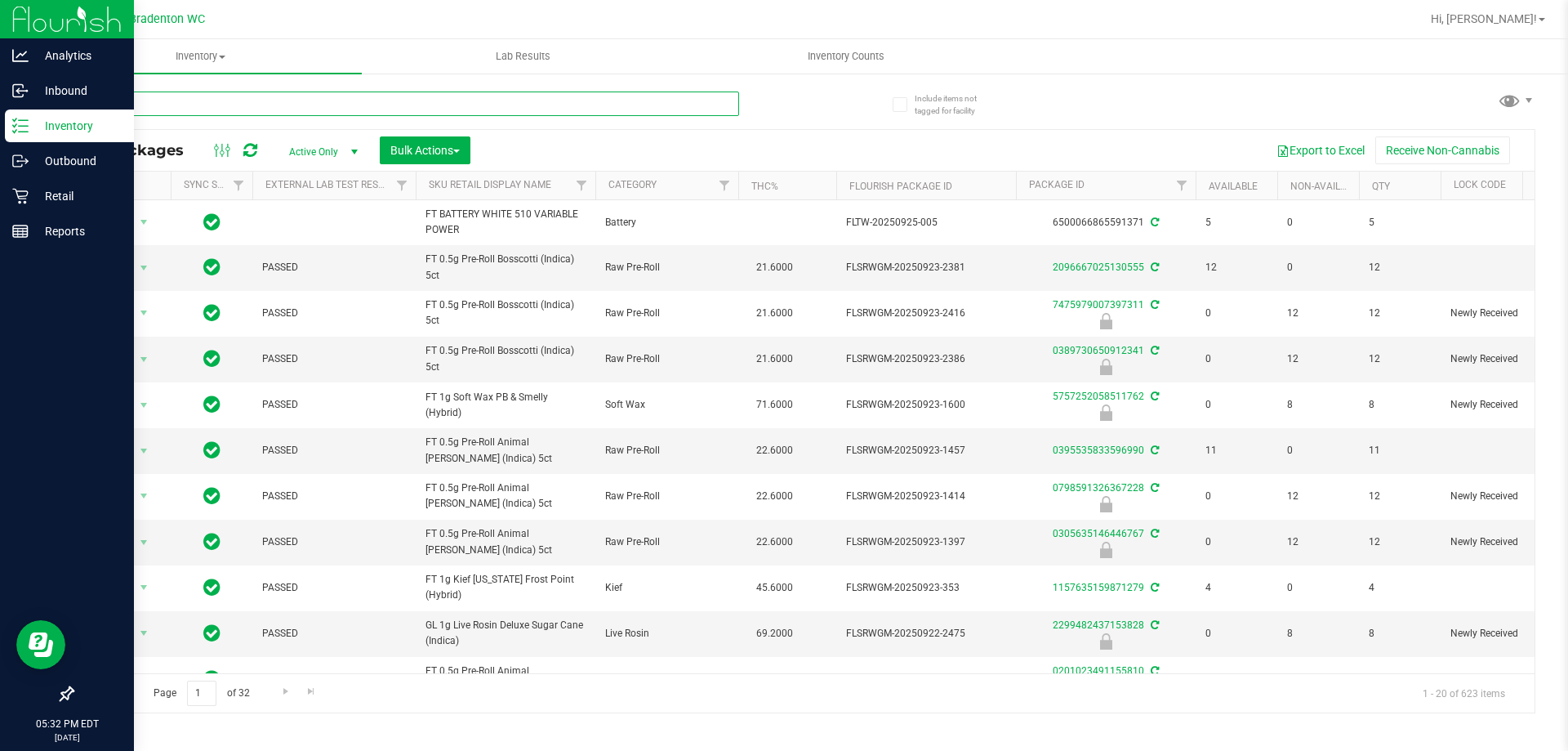
click at [224, 106] on input "text" at bounding box center [405, 104] width 667 height 24
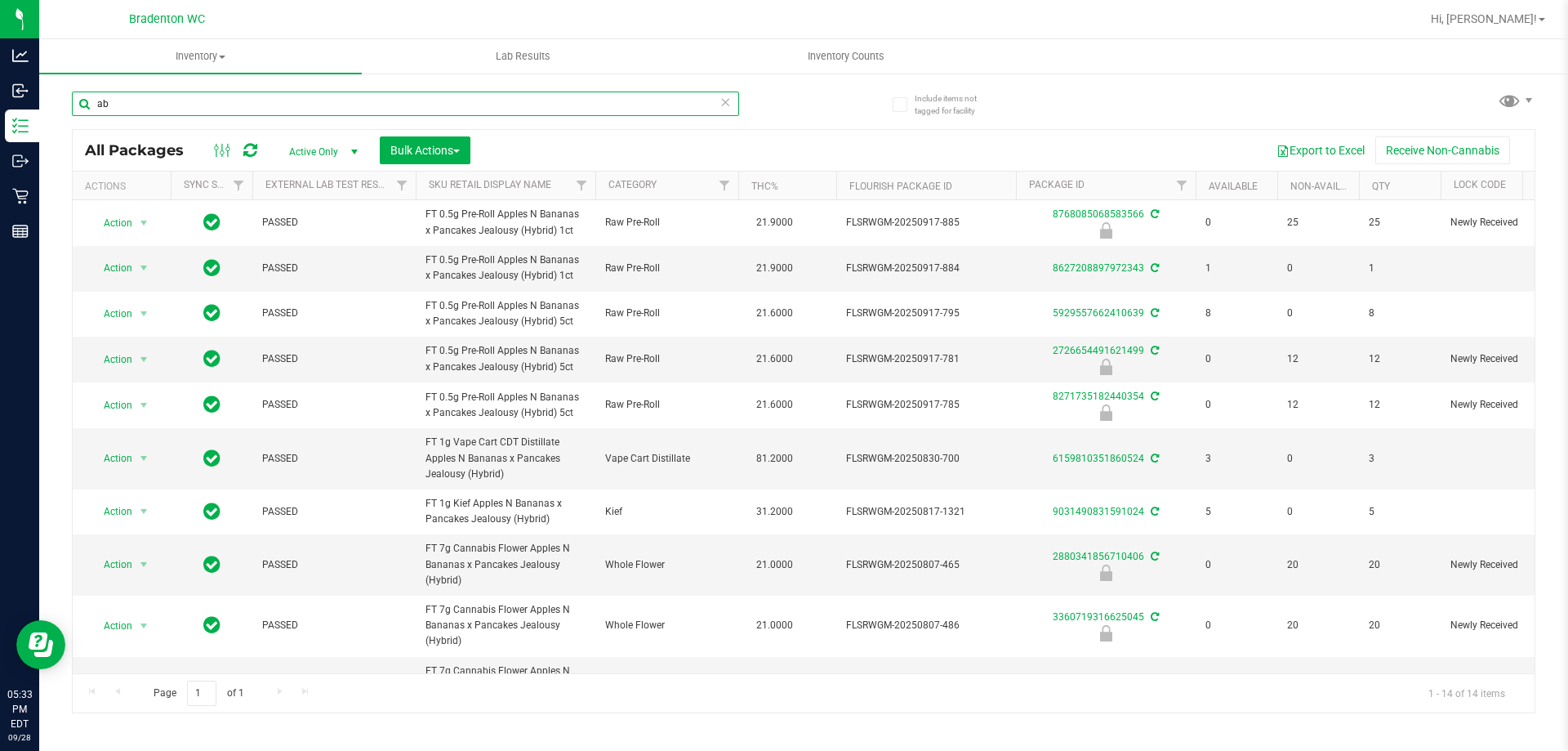
type input "a"
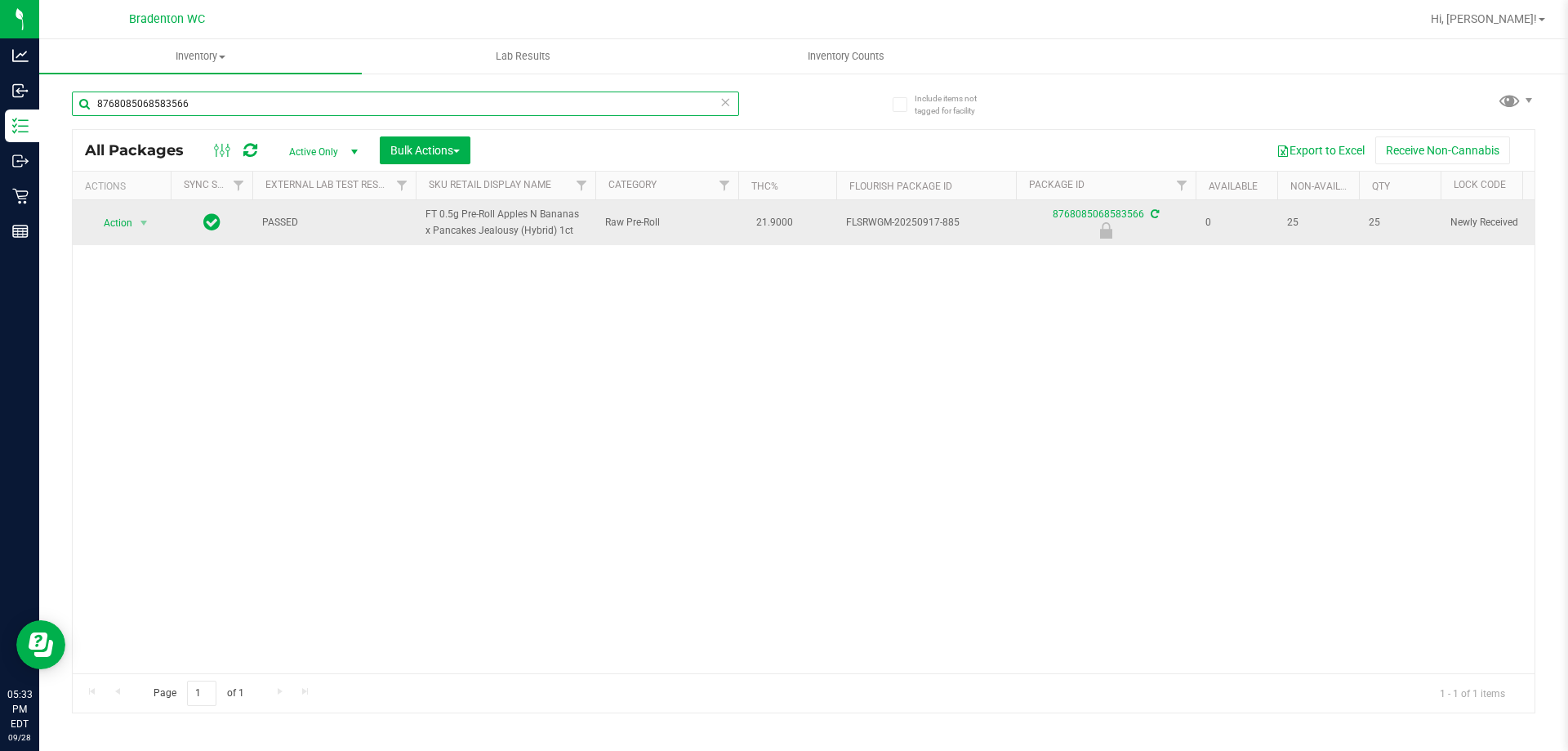
type input "8768085068583566"
click at [119, 223] on span "Action" at bounding box center [110, 222] width 44 height 23
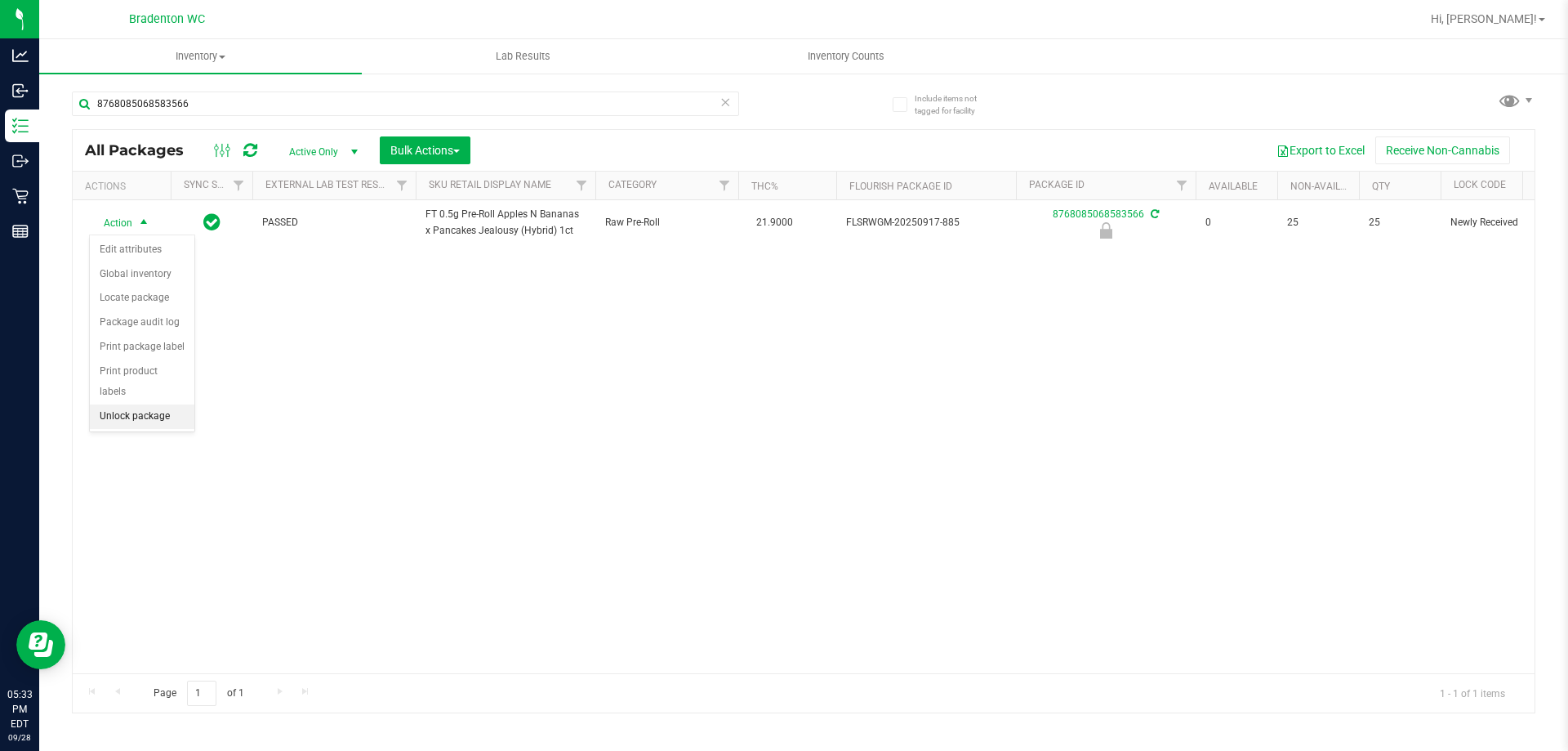
click at [130, 406] on li "Unlock package" at bounding box center [141, 416] width 105 height 24
